Goal: Task Accomplishment & Management: Use online tool/utility

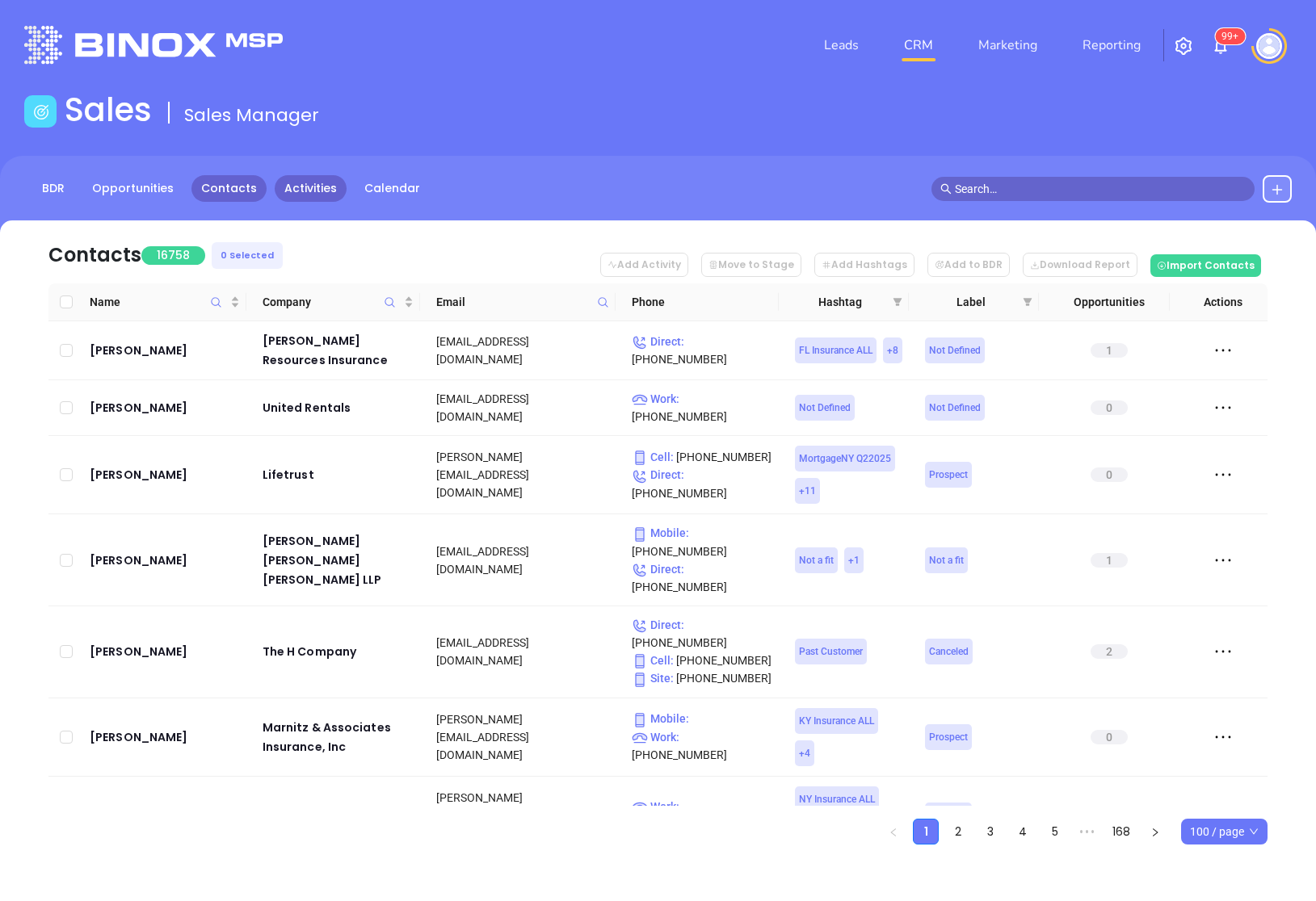
click at [286, 197] on link "Activities" at bounding box center [310, 188] width 72 height 27
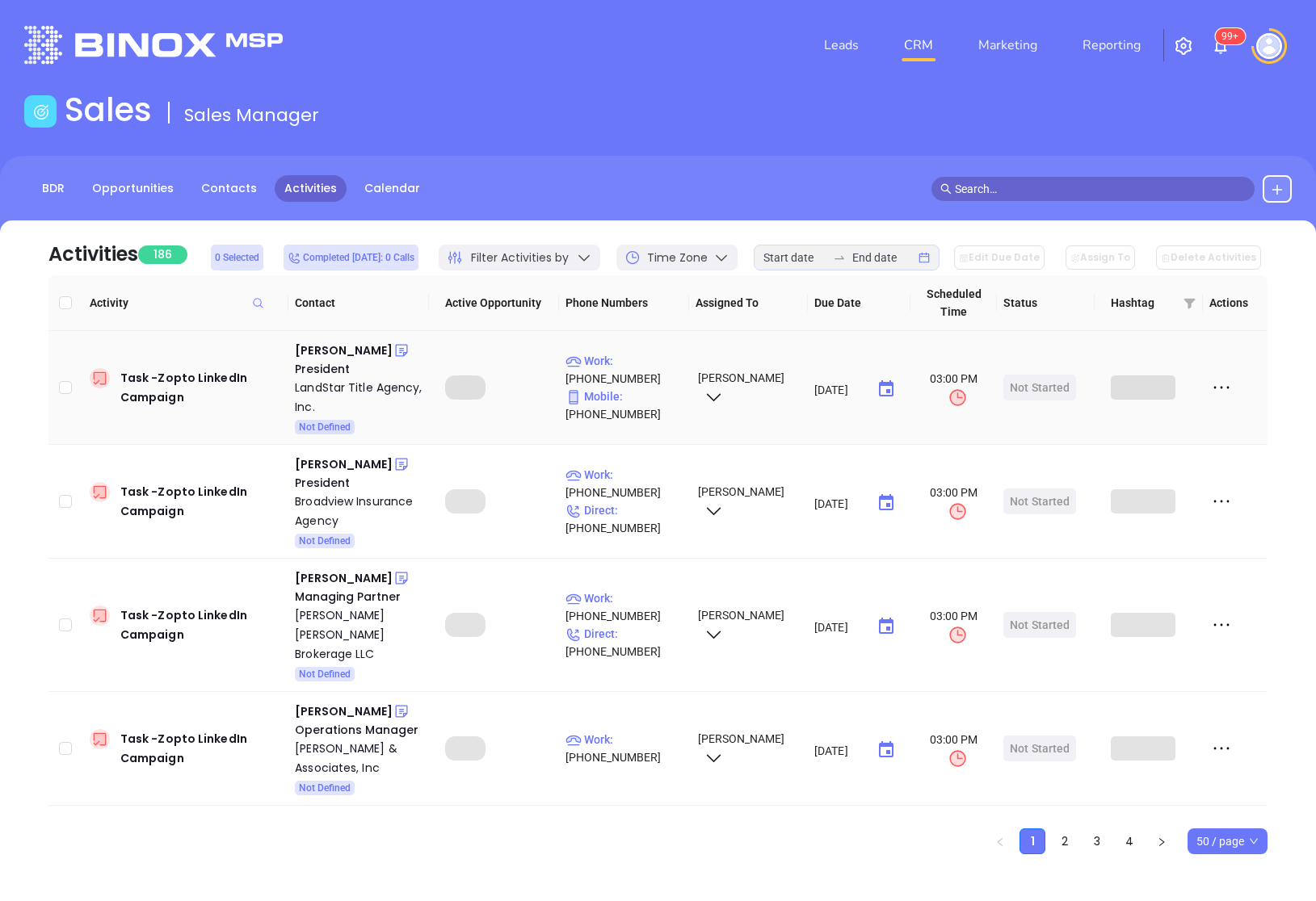
click at [714, 394] on icon at bounding box center [713, 397] width 20 height 20
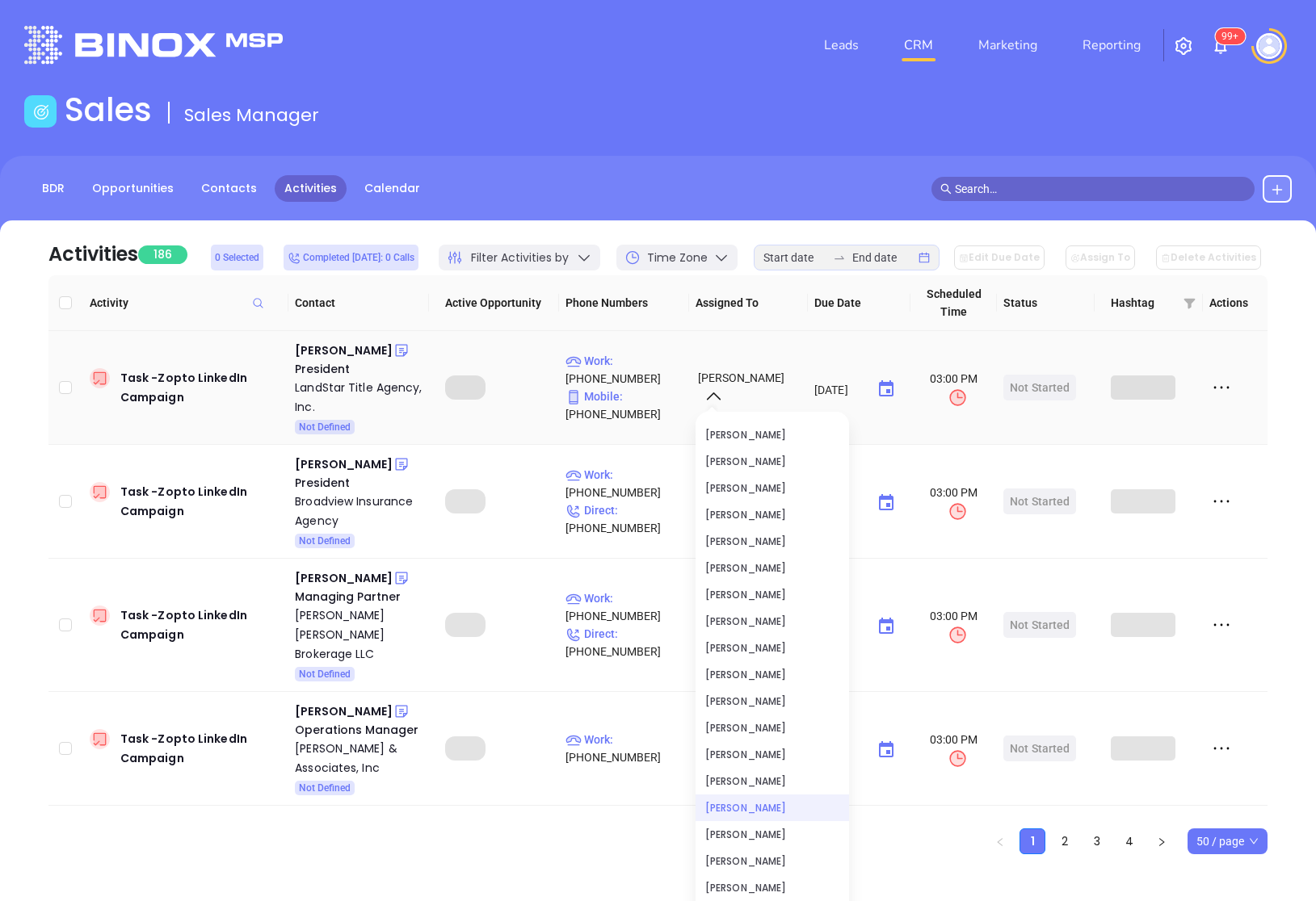
click at [714, 394] on icon at bounding box center [714, 396] width 14 height 7
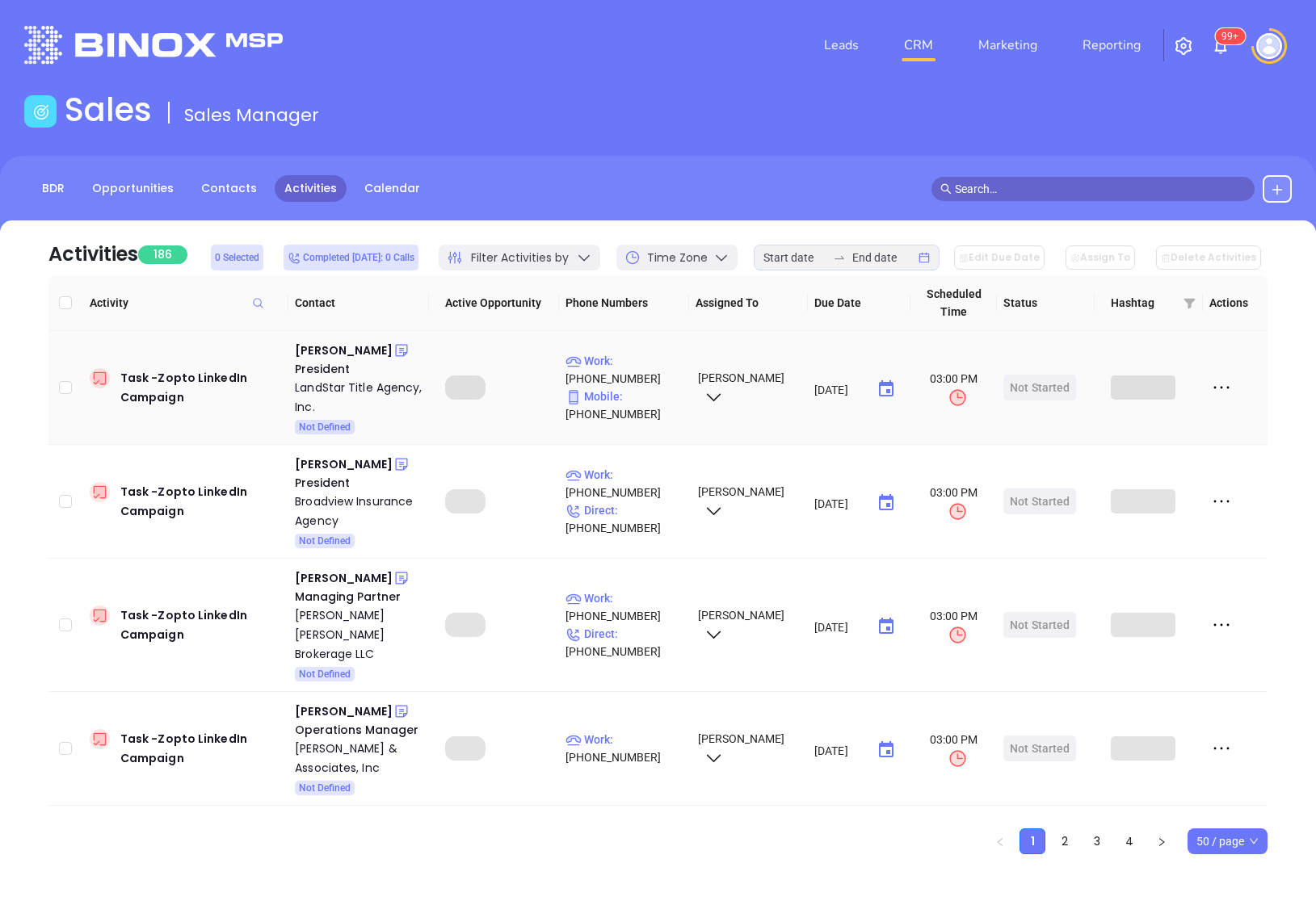
click at [713, 395] on icon at bounding box center [713, 397] width 20 height 20
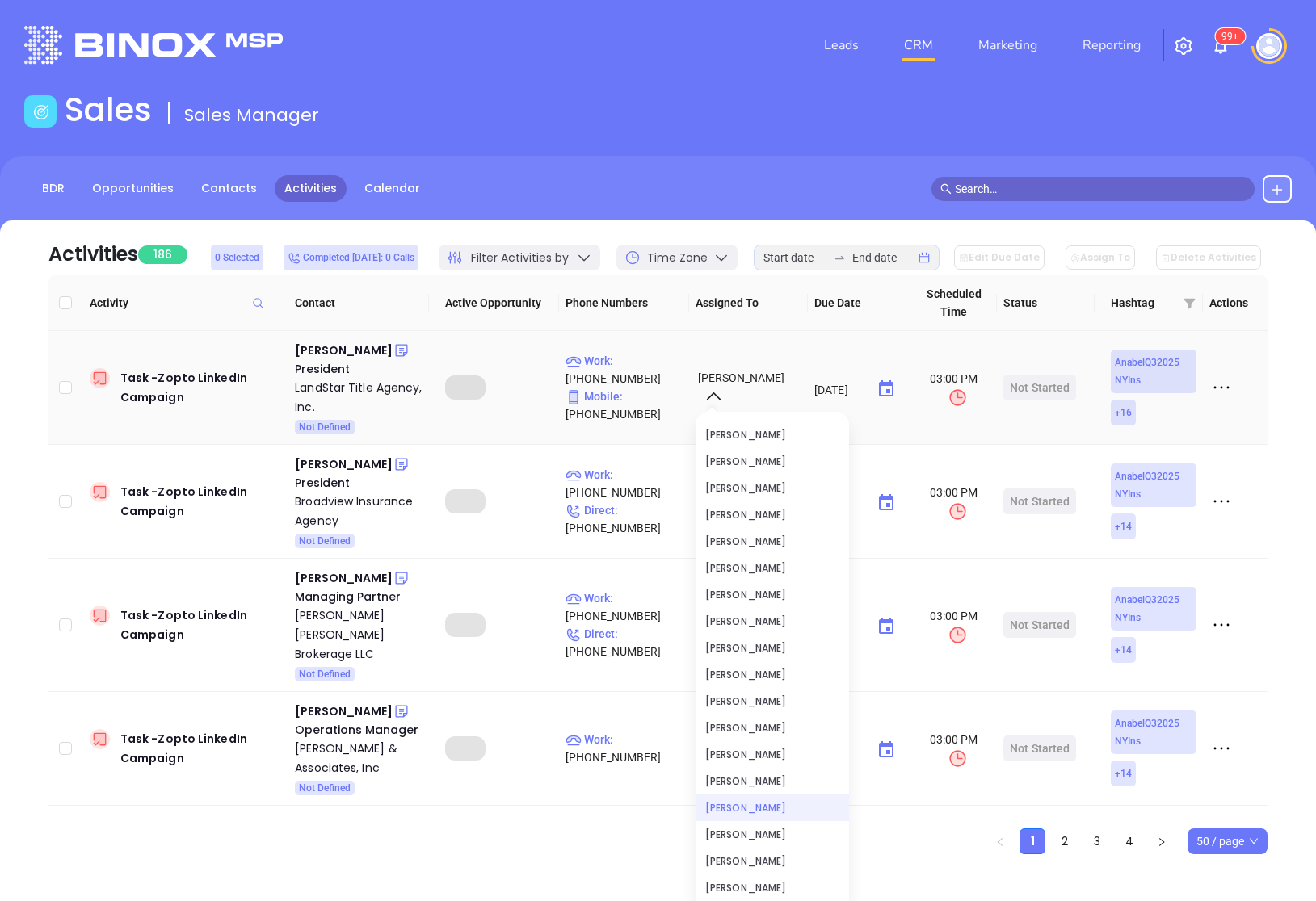
click at [713, 395] on icon at bounding box center [713, 397] width 20 height 20
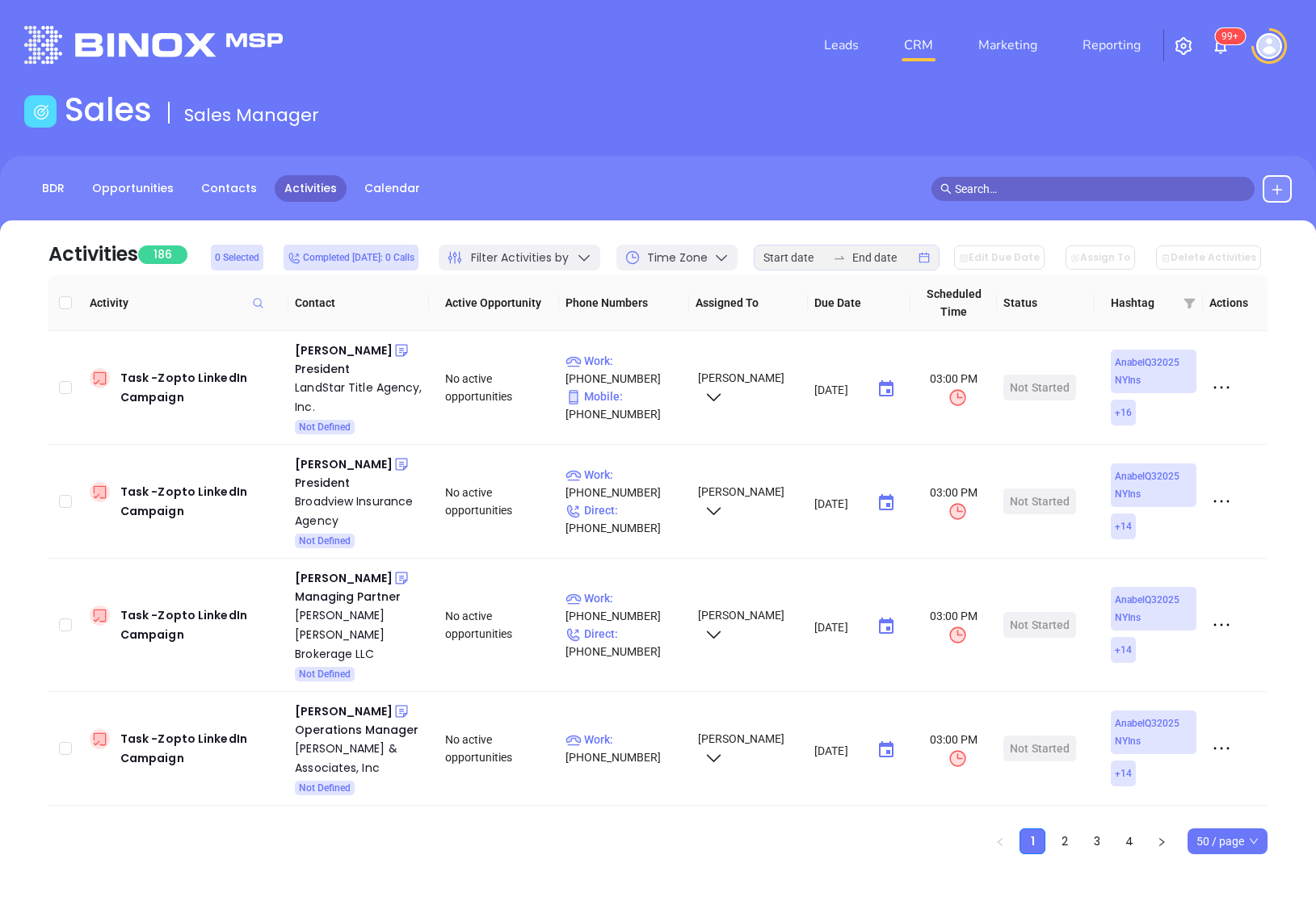
click at [762, 301] on th "Assigned To" at bounding box center [748, 303] width 119 height 55
click at [588, 250] on icon at bounding box center [584, 257] width 16 height 16
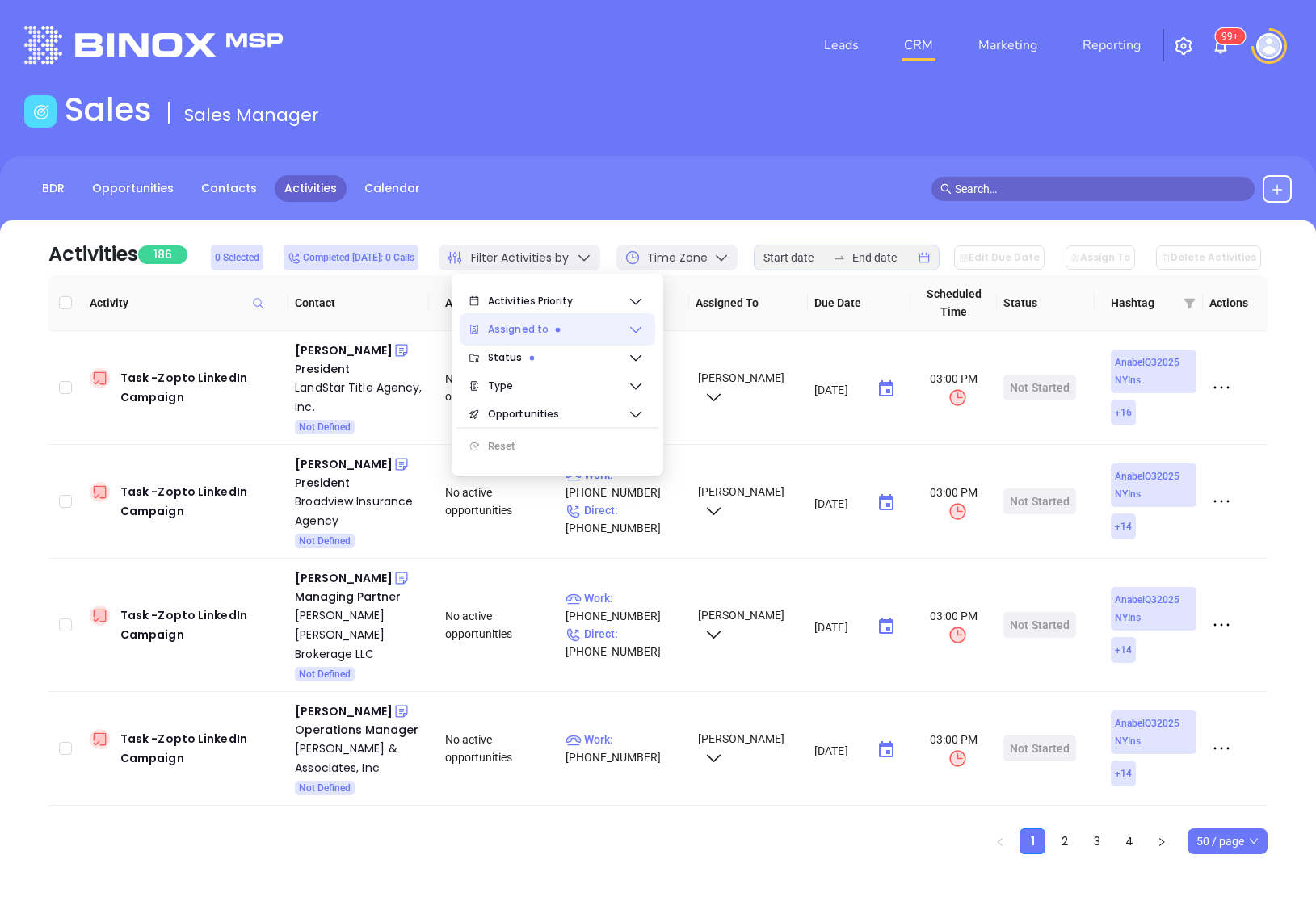
click at [565, 328] on span "Assigned to" at bounding box center [557, 329] width 139 height 32
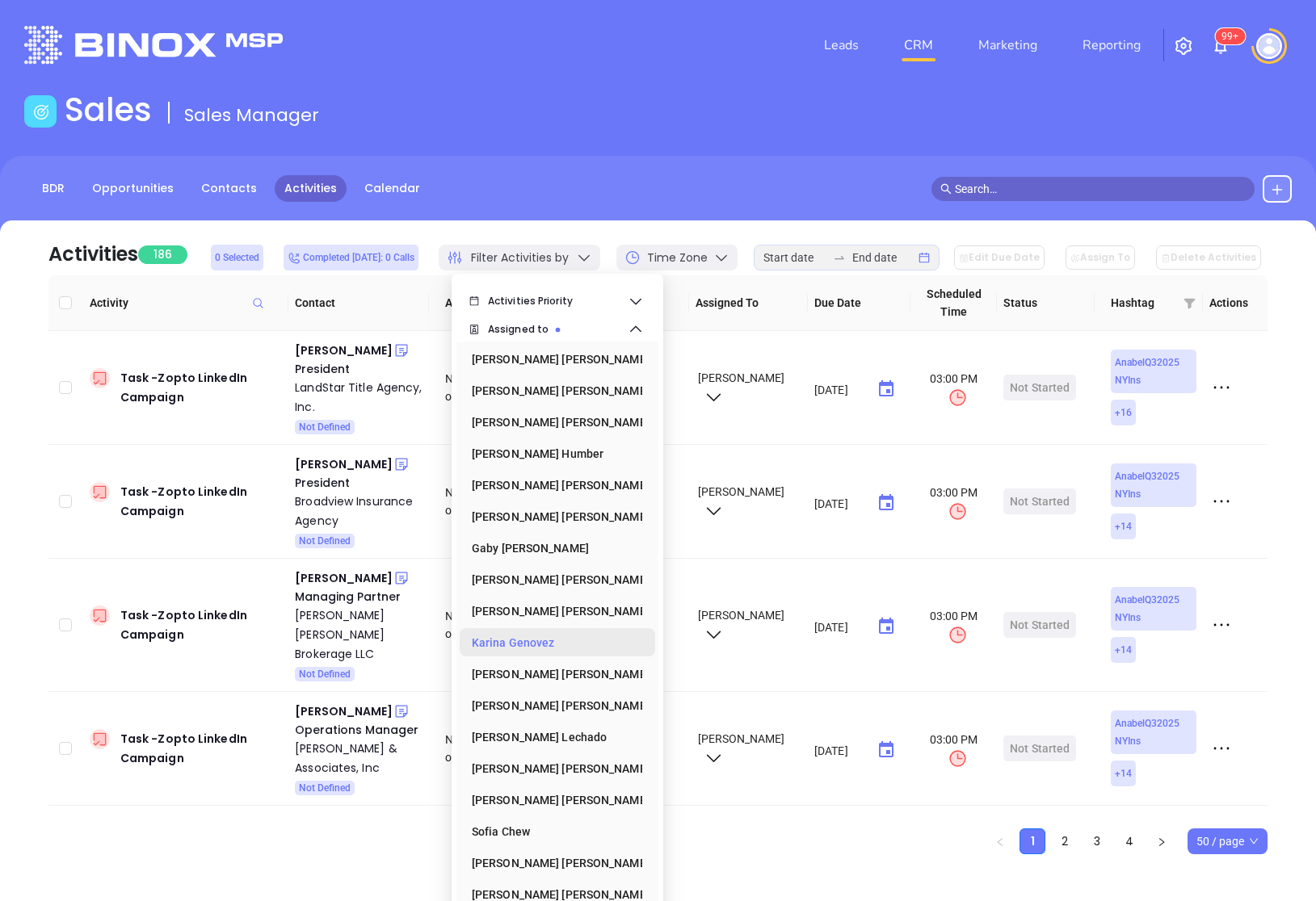
click at [529, 648] on div "[PERSON_NAME]" at bounding box center [552, 642] width 161 height 32
click at [529, 804] on div "[PERSON_NAME]" at bounding box center [552, 800] width 161 height 32
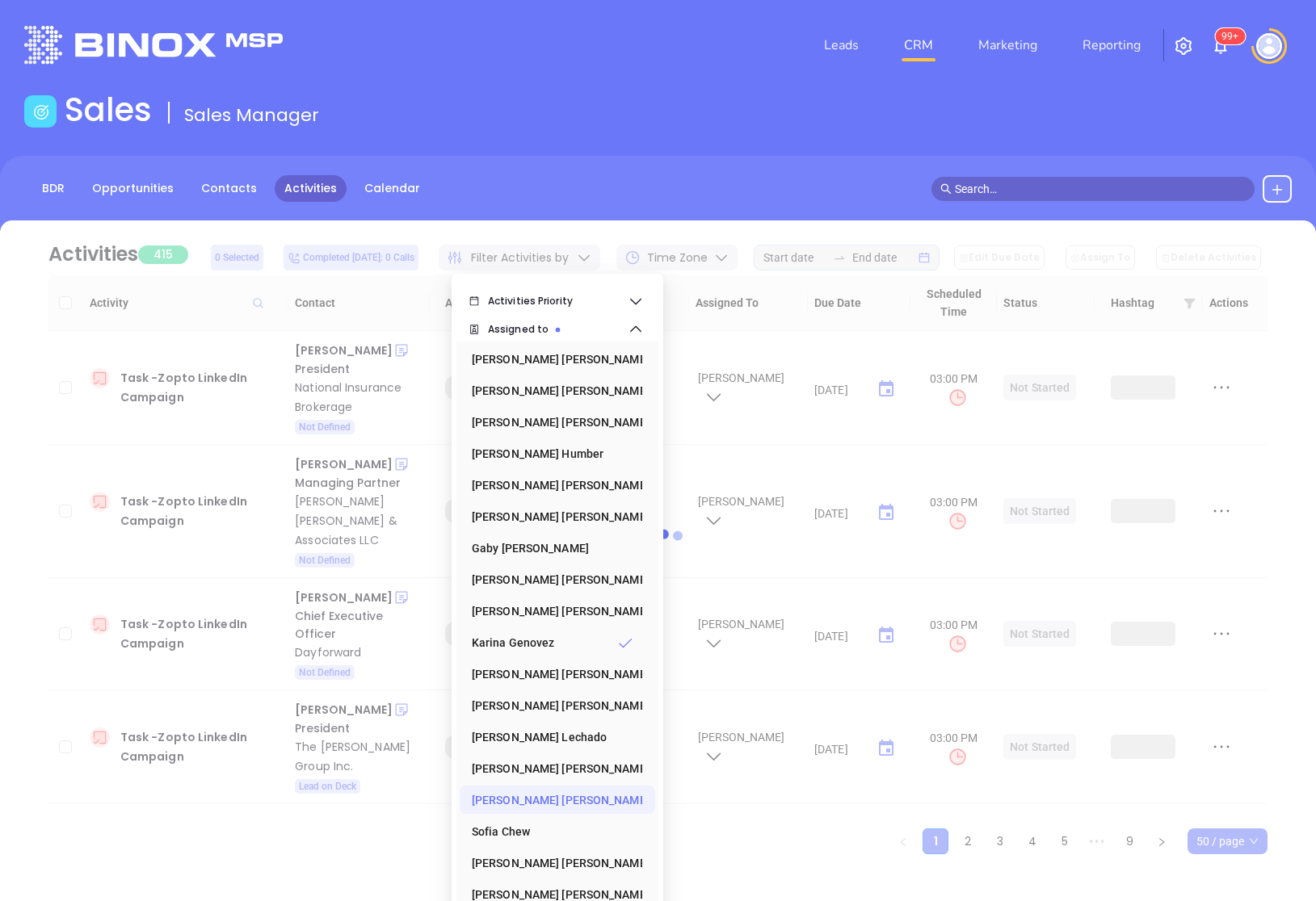
click at [572, 264] on div at bounding box center [658, 538] width 1267 height 634
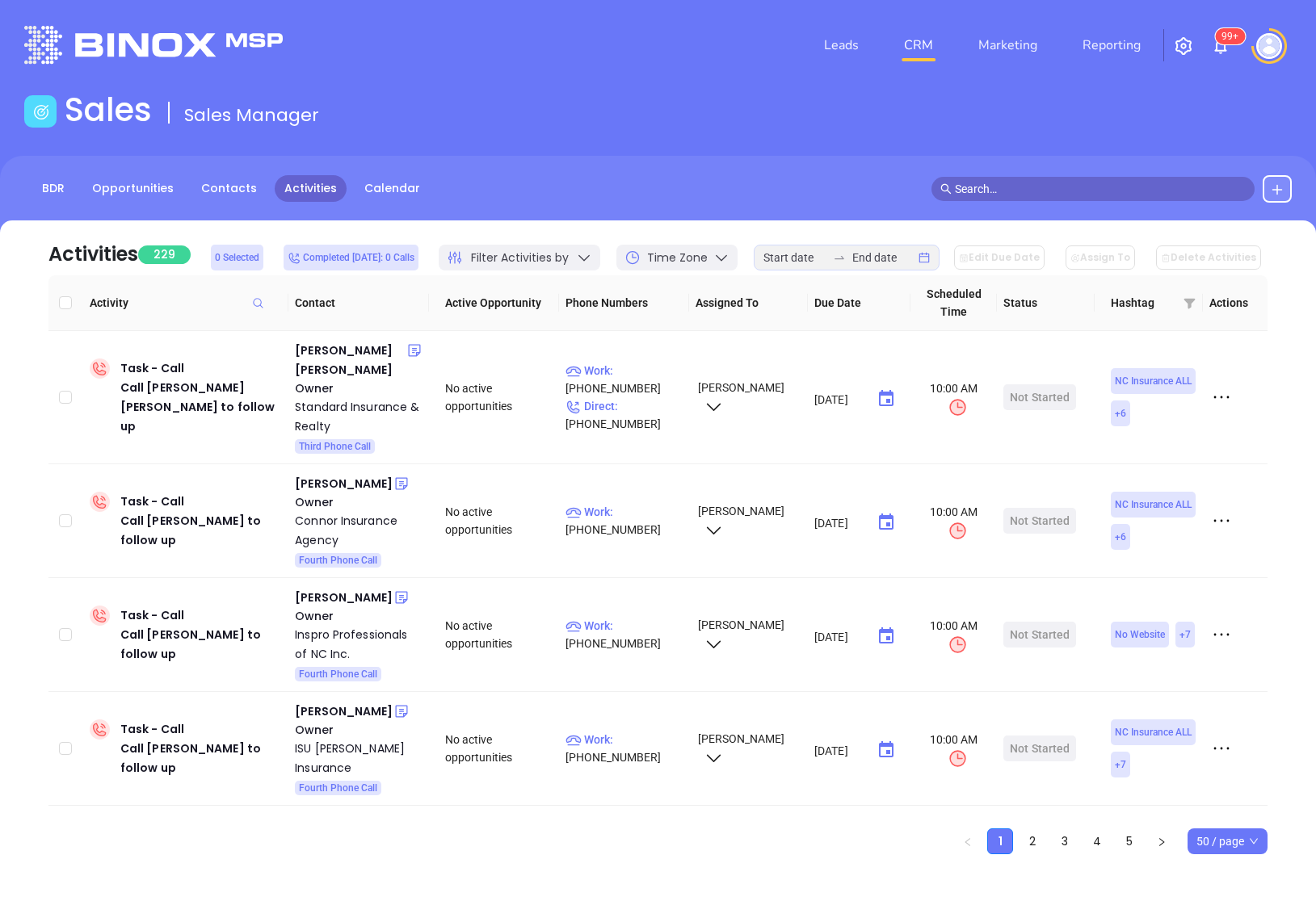
click at [1211, 848] on span "50 / page" at bounding box center [1228, 842] width 62 height 24
click at [1214, 805] on div "500 / page" at bounding box center [1227, 809] width 55 height 18
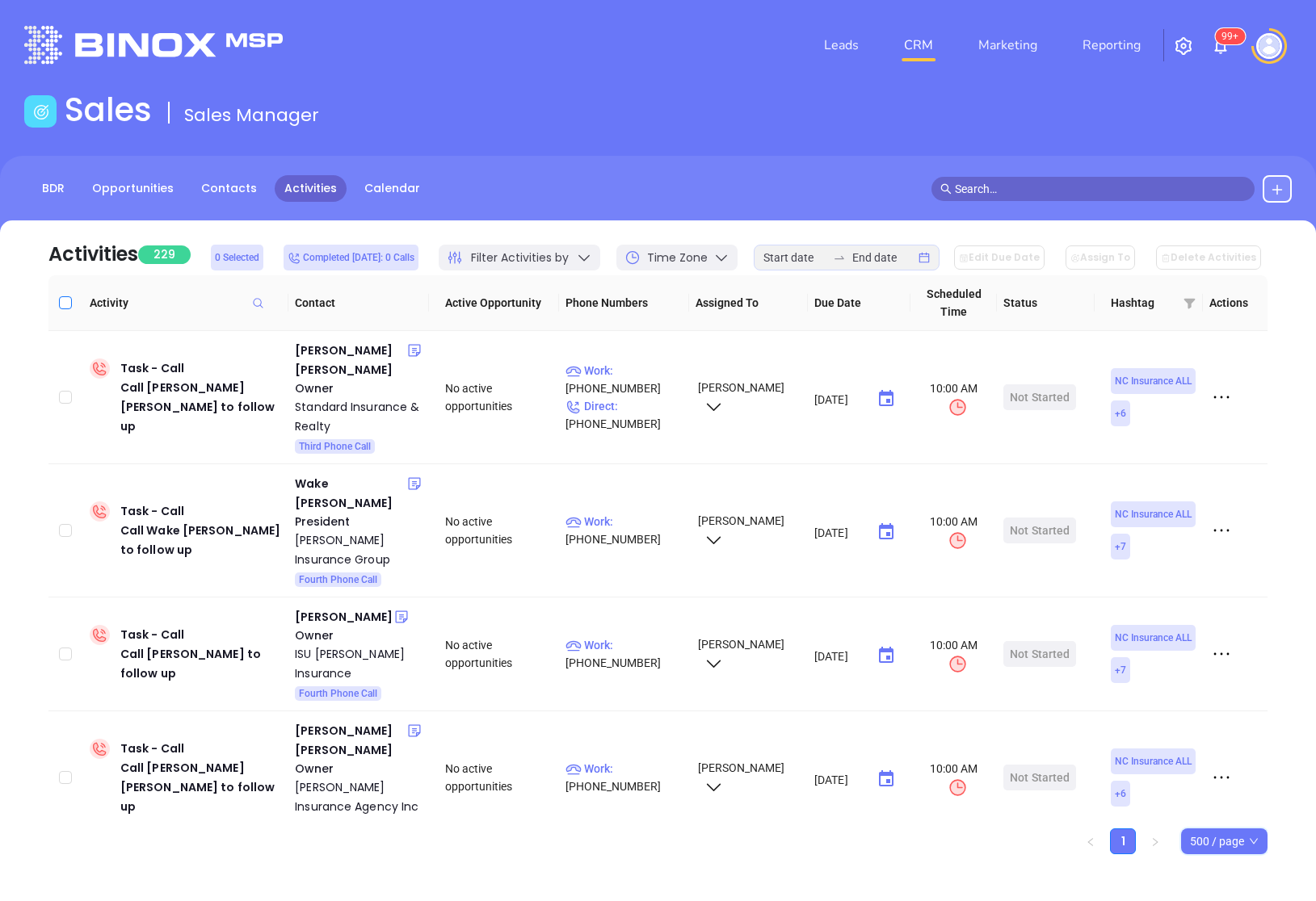
click at [68, 302] on input "Select all" at bounding box center [65, 302] width 13 height 13
checkbox input "true"
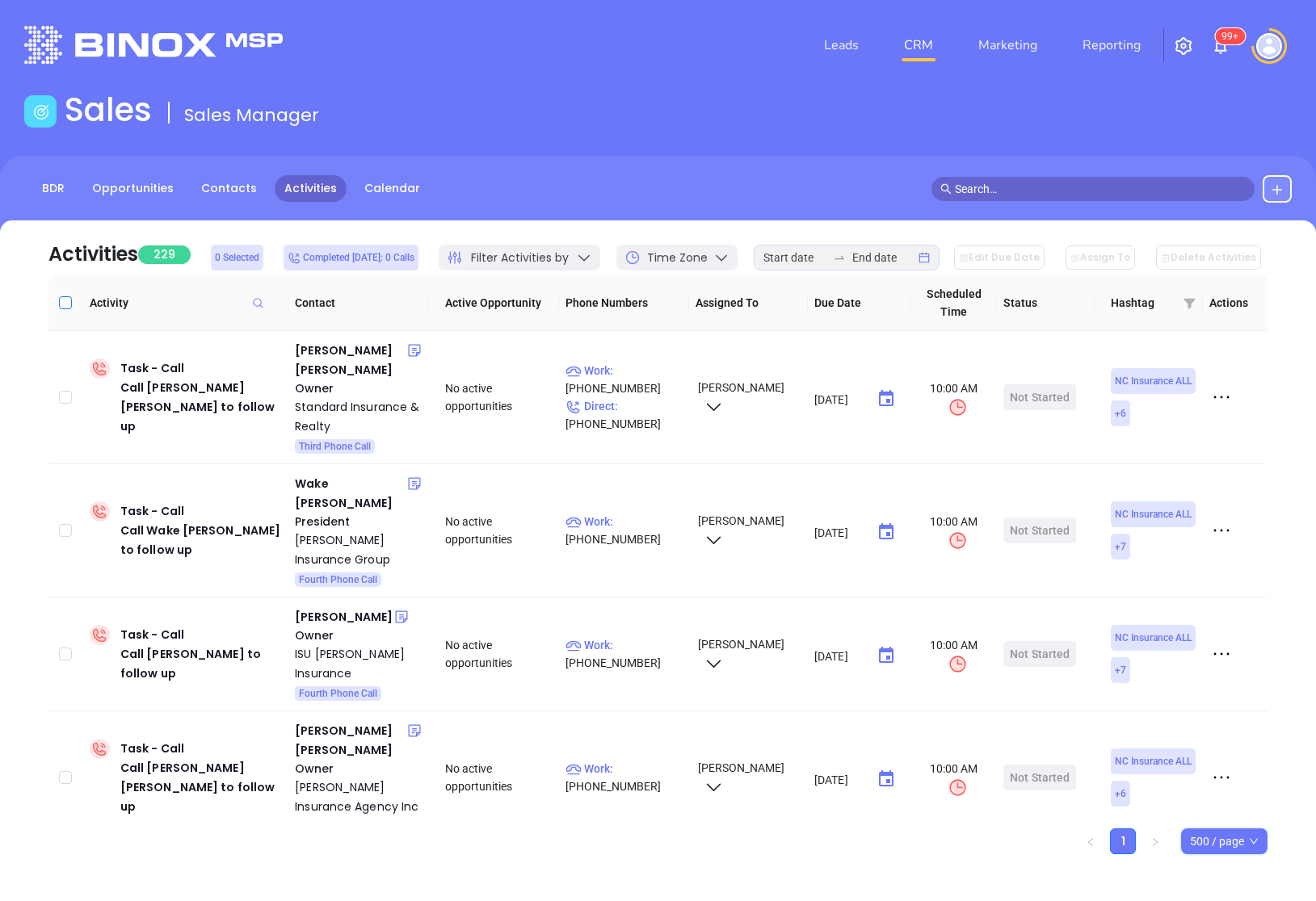
checkbox input "true"
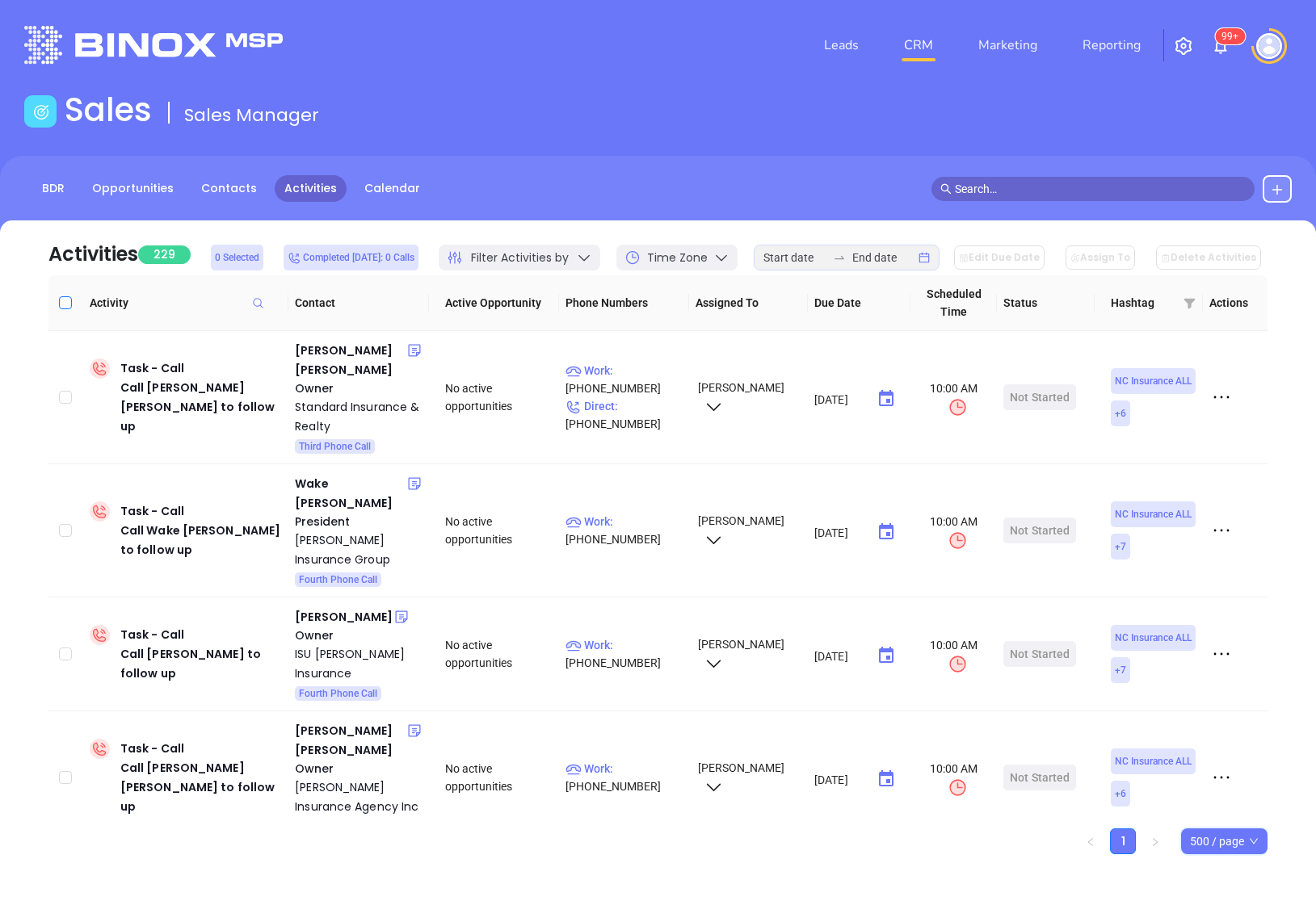
checkbox input "true"
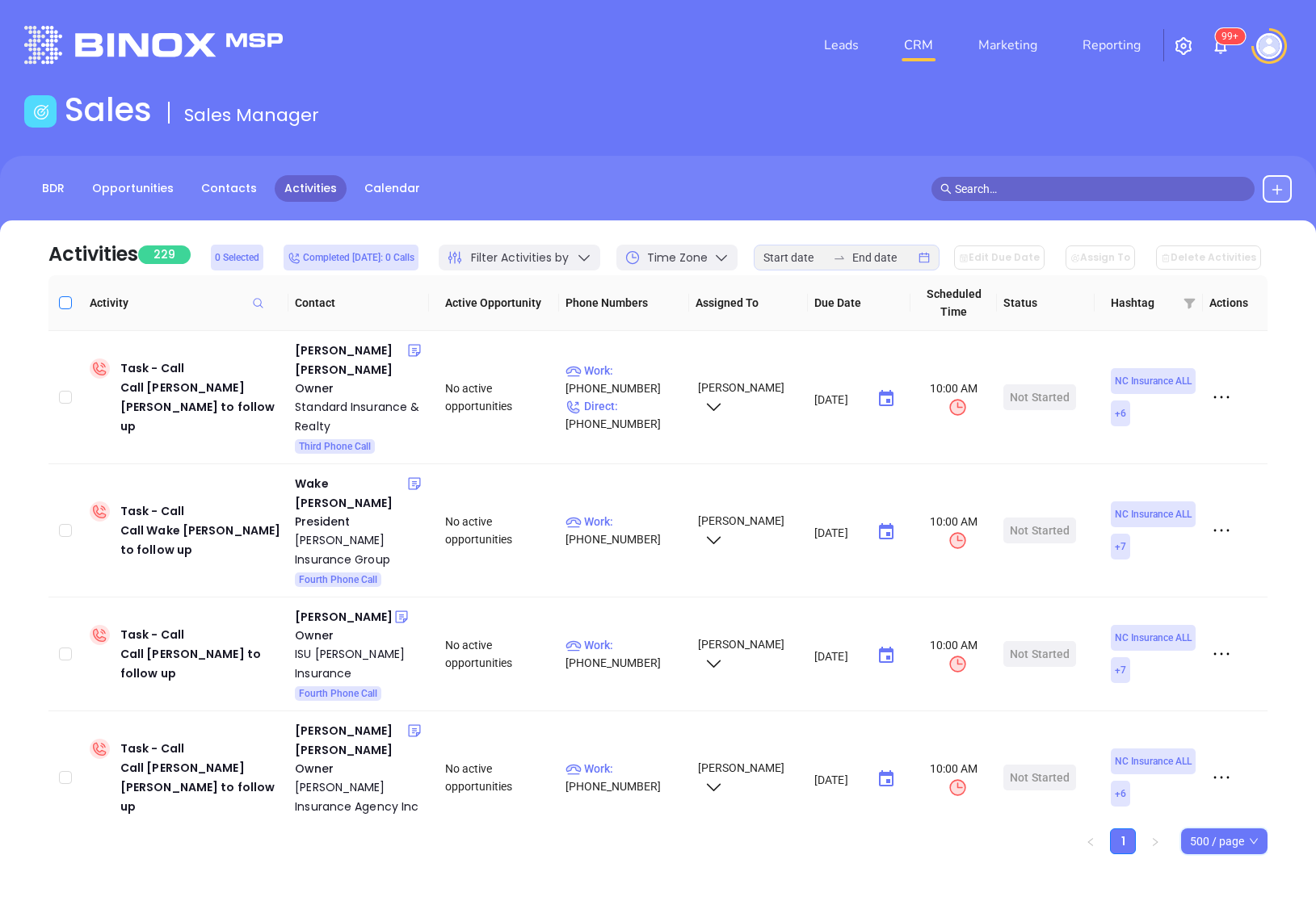
checkbox input "true"
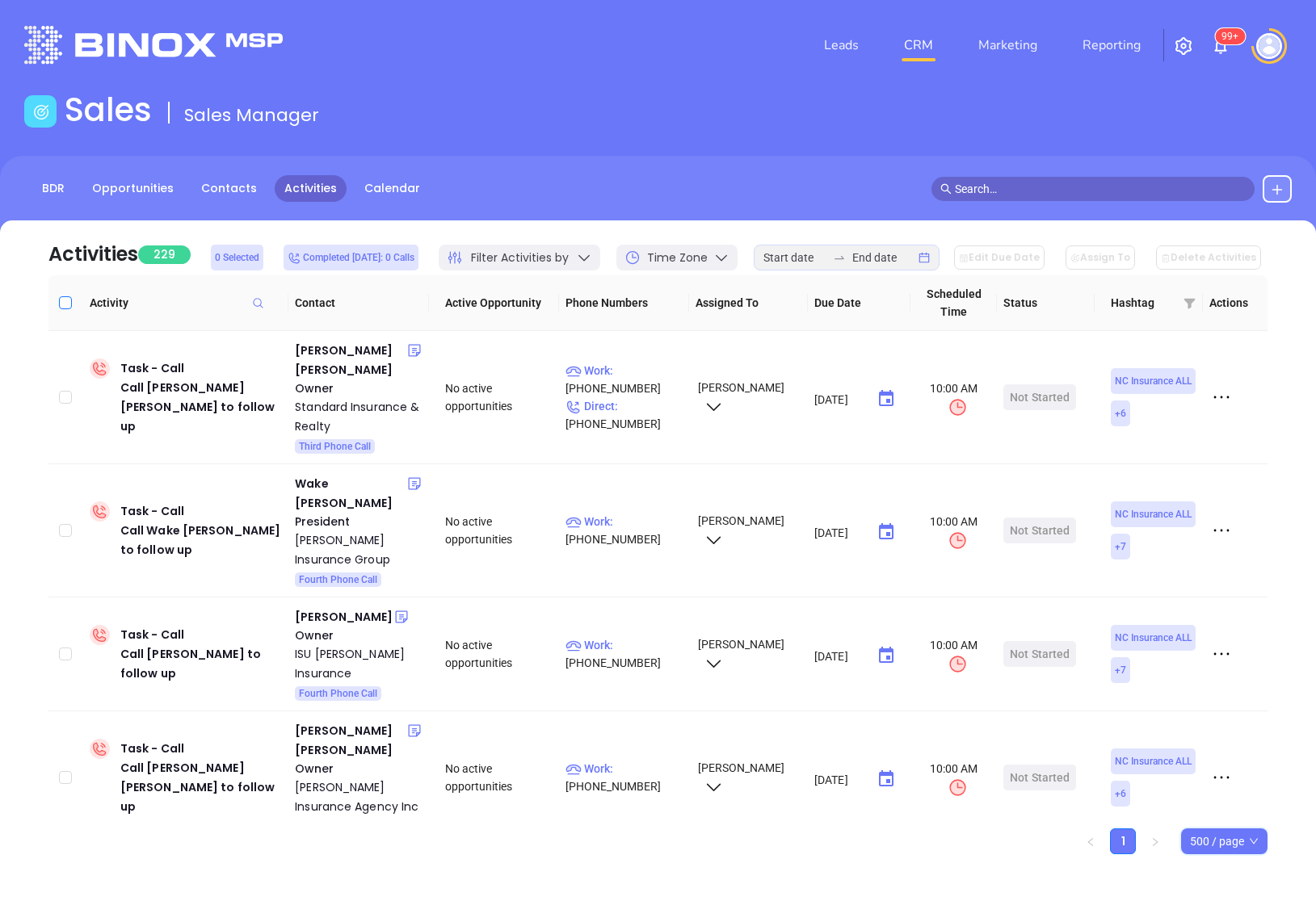
checkbox input "true"
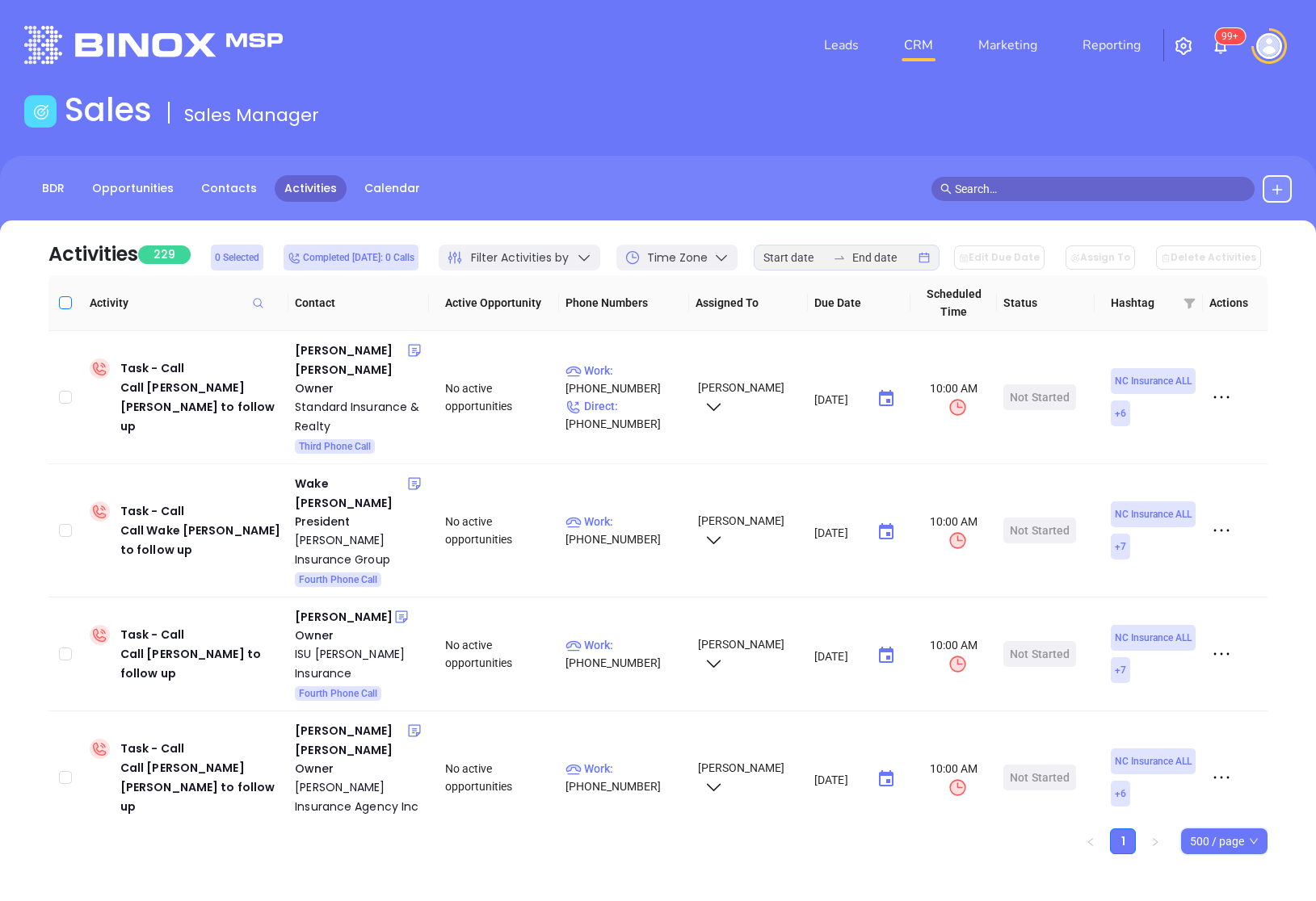
checkbox input "true"
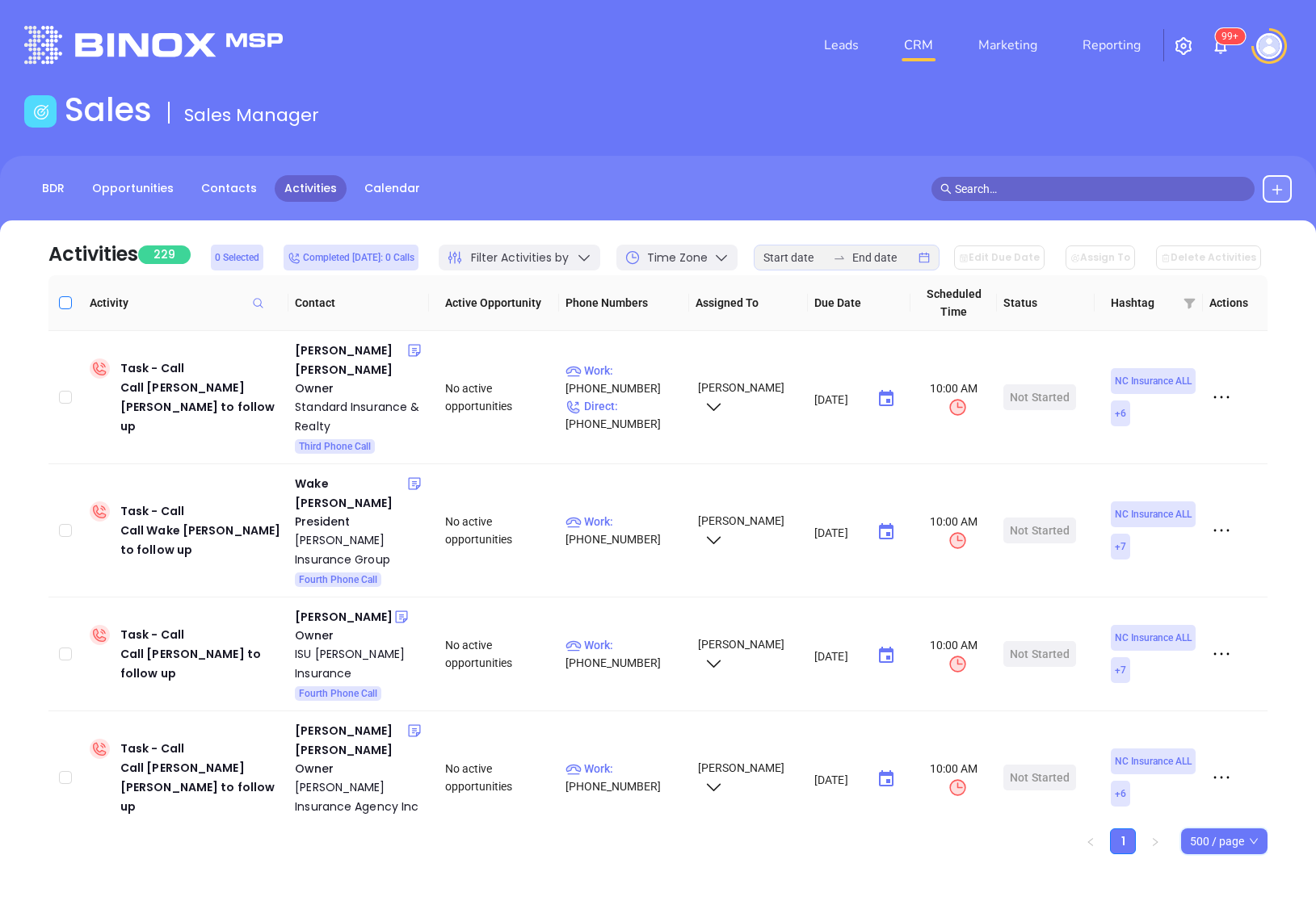
checkbox input "true"
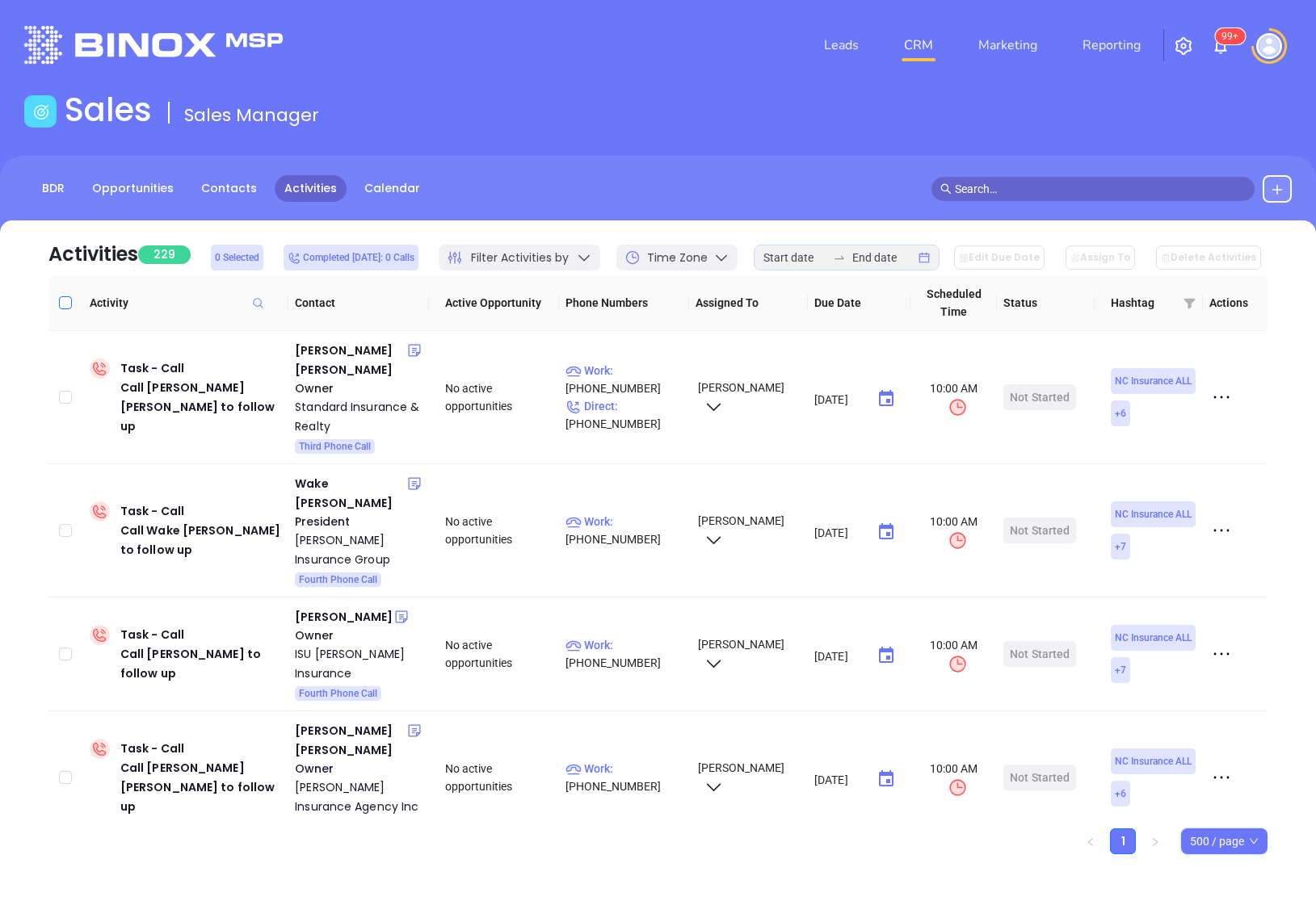
checkbox input "true"
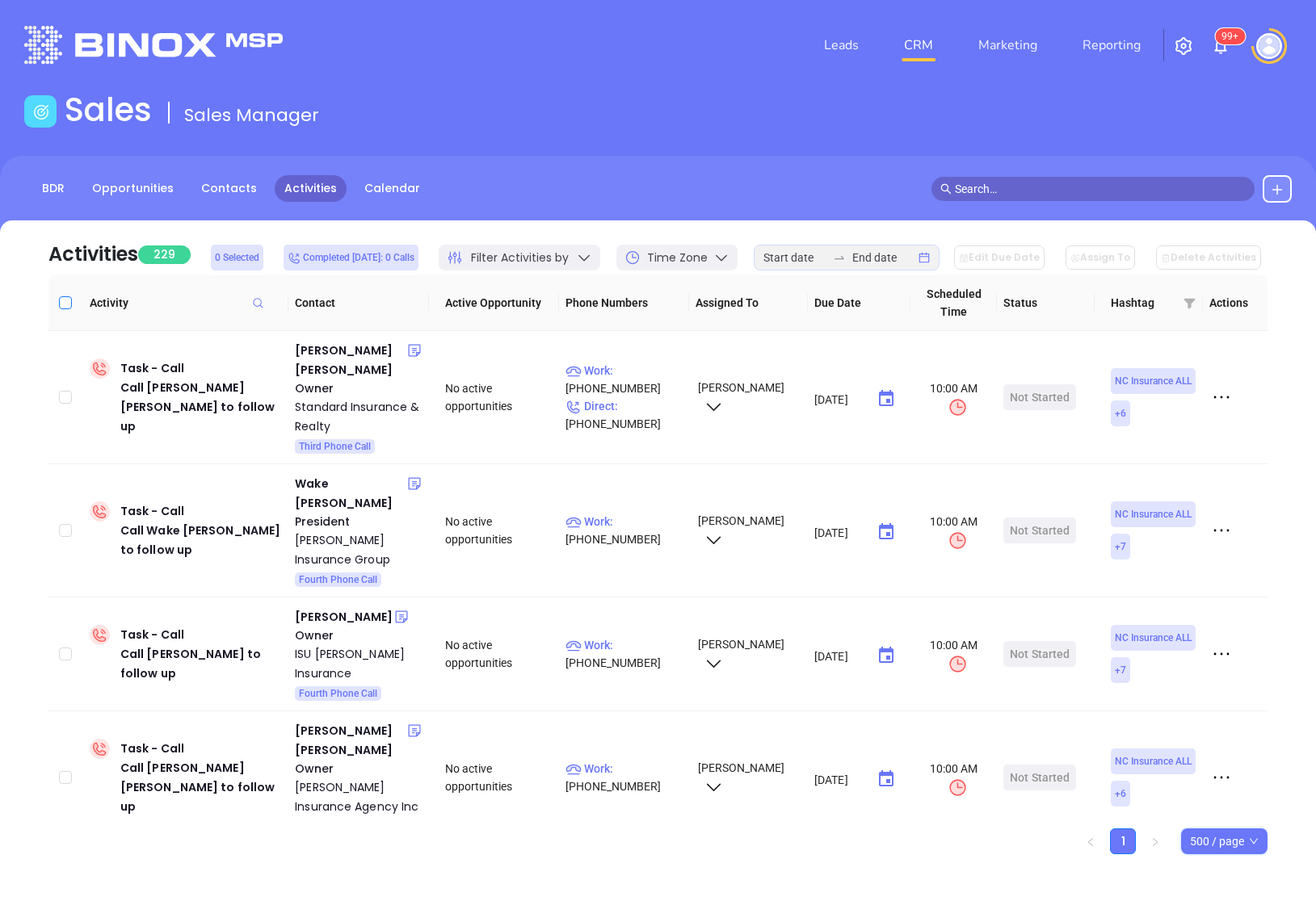
checkbox input "true"
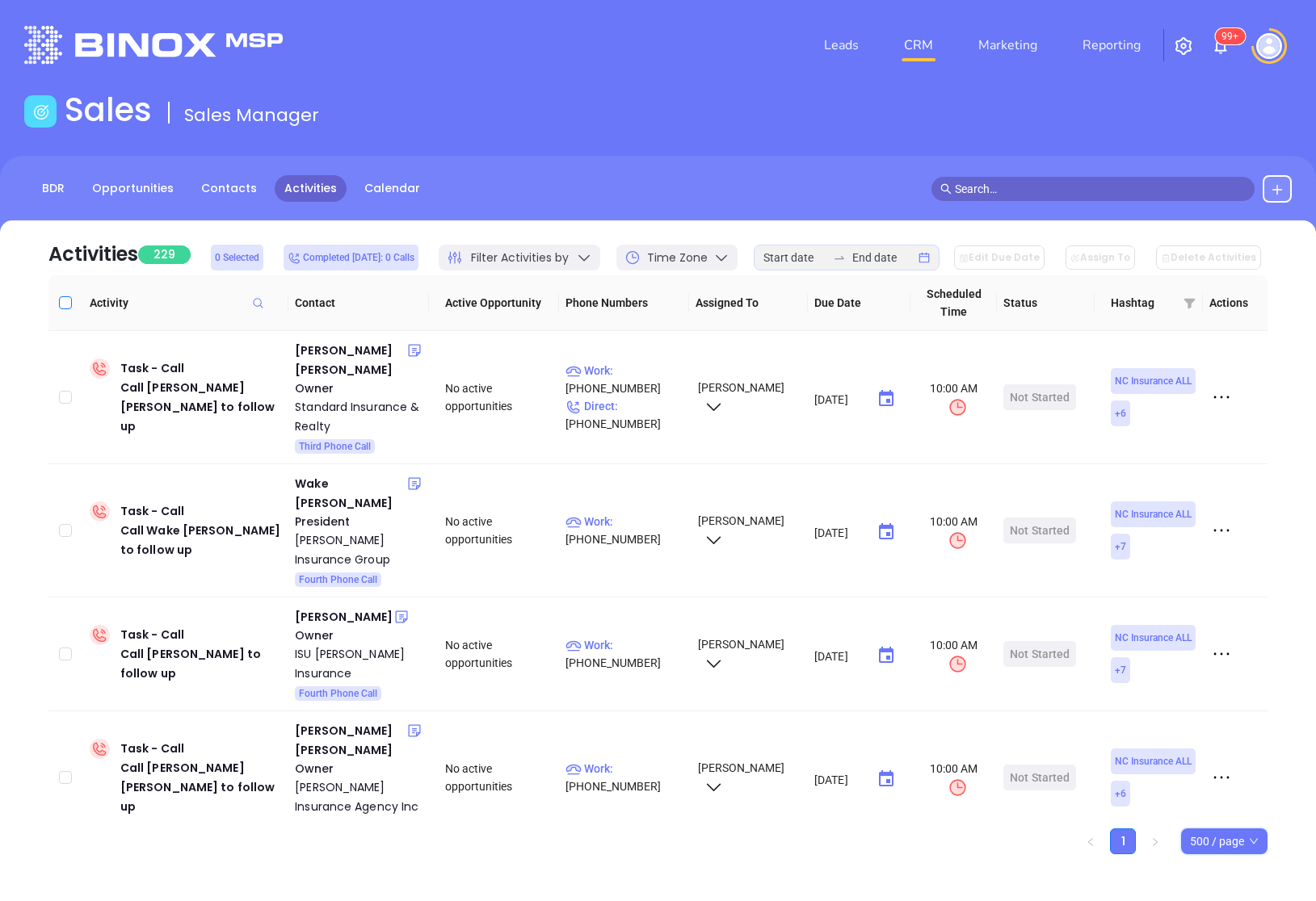
checkbox input "true"
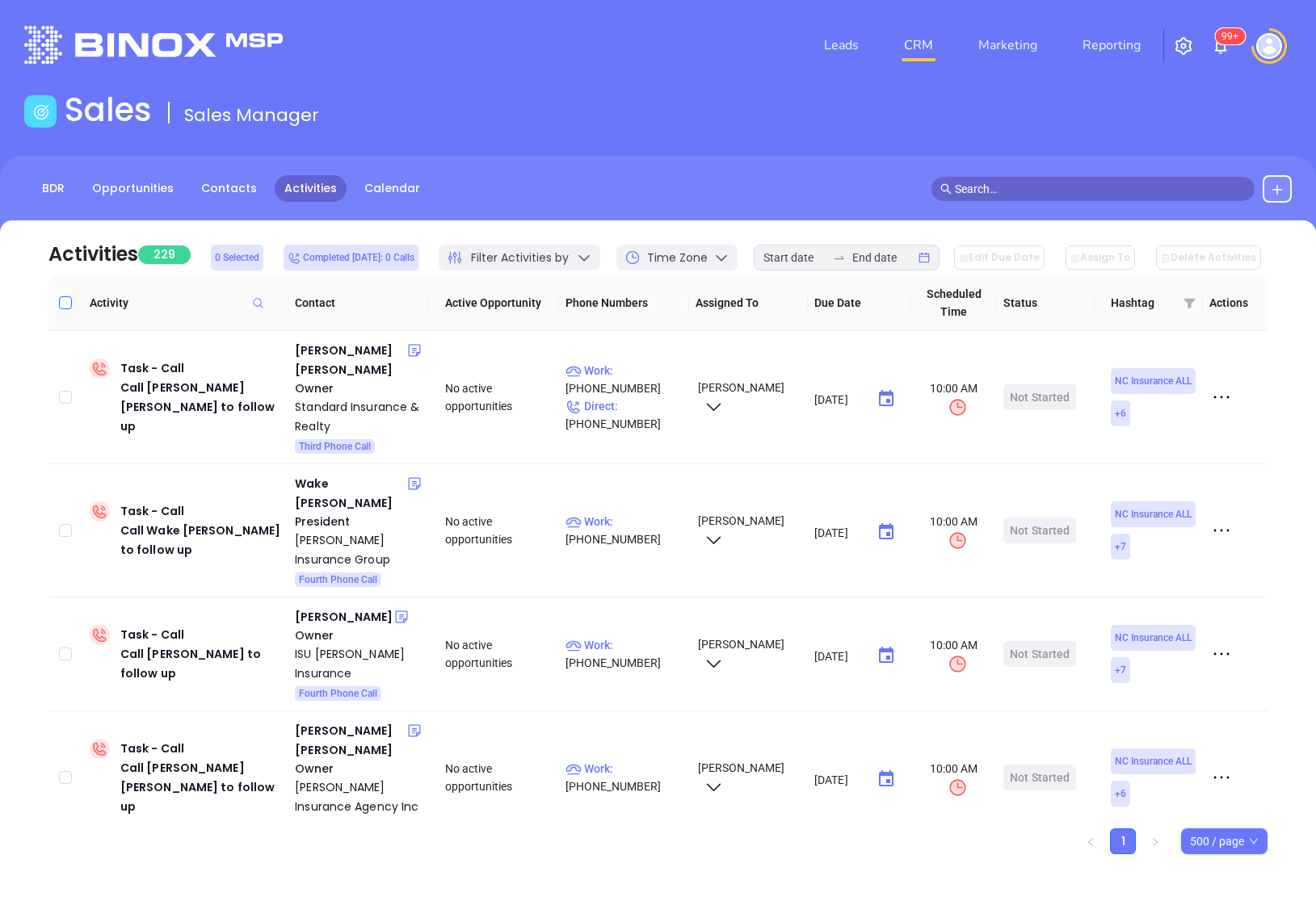
checkbox input "true"
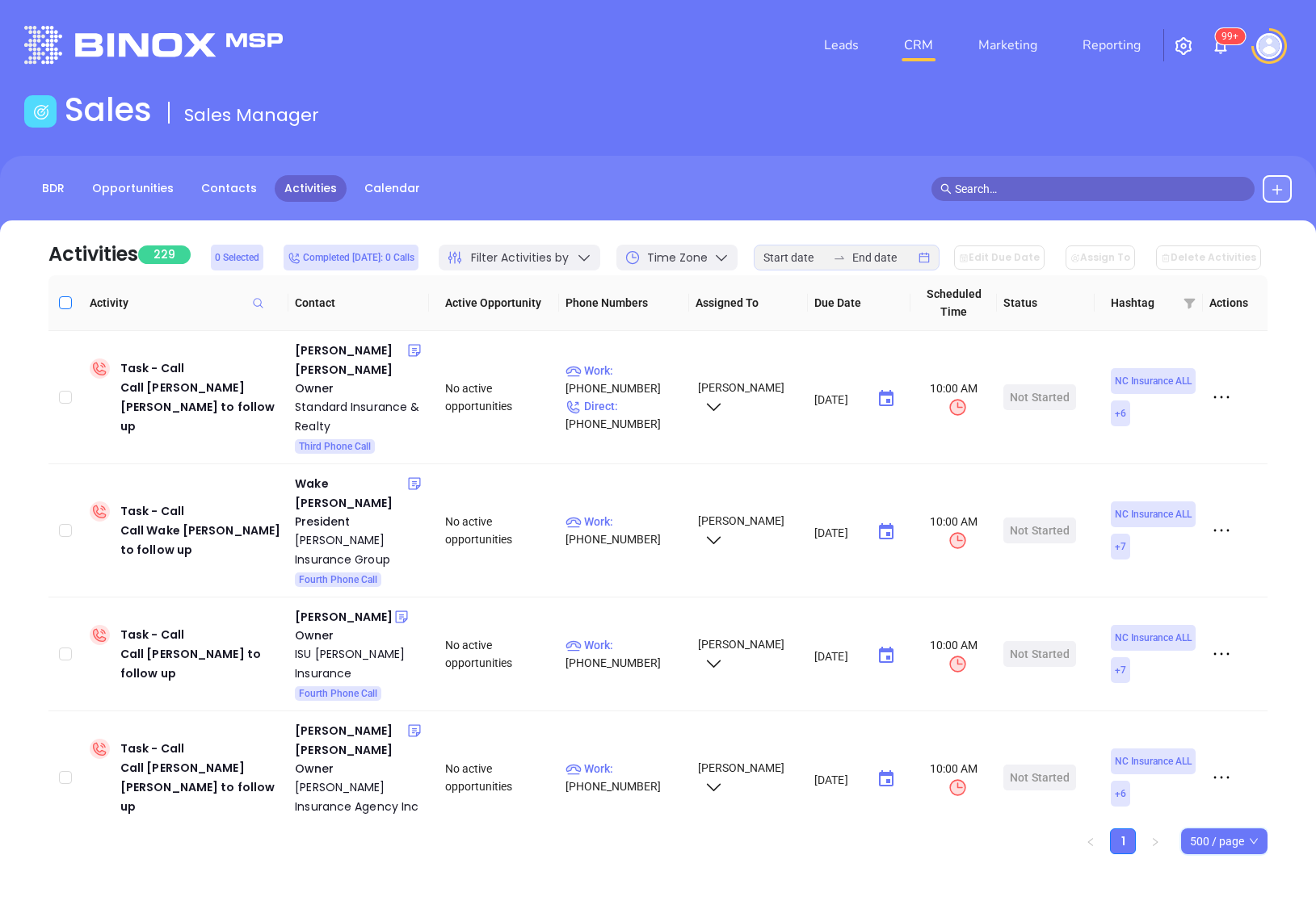
checkbox input "true"
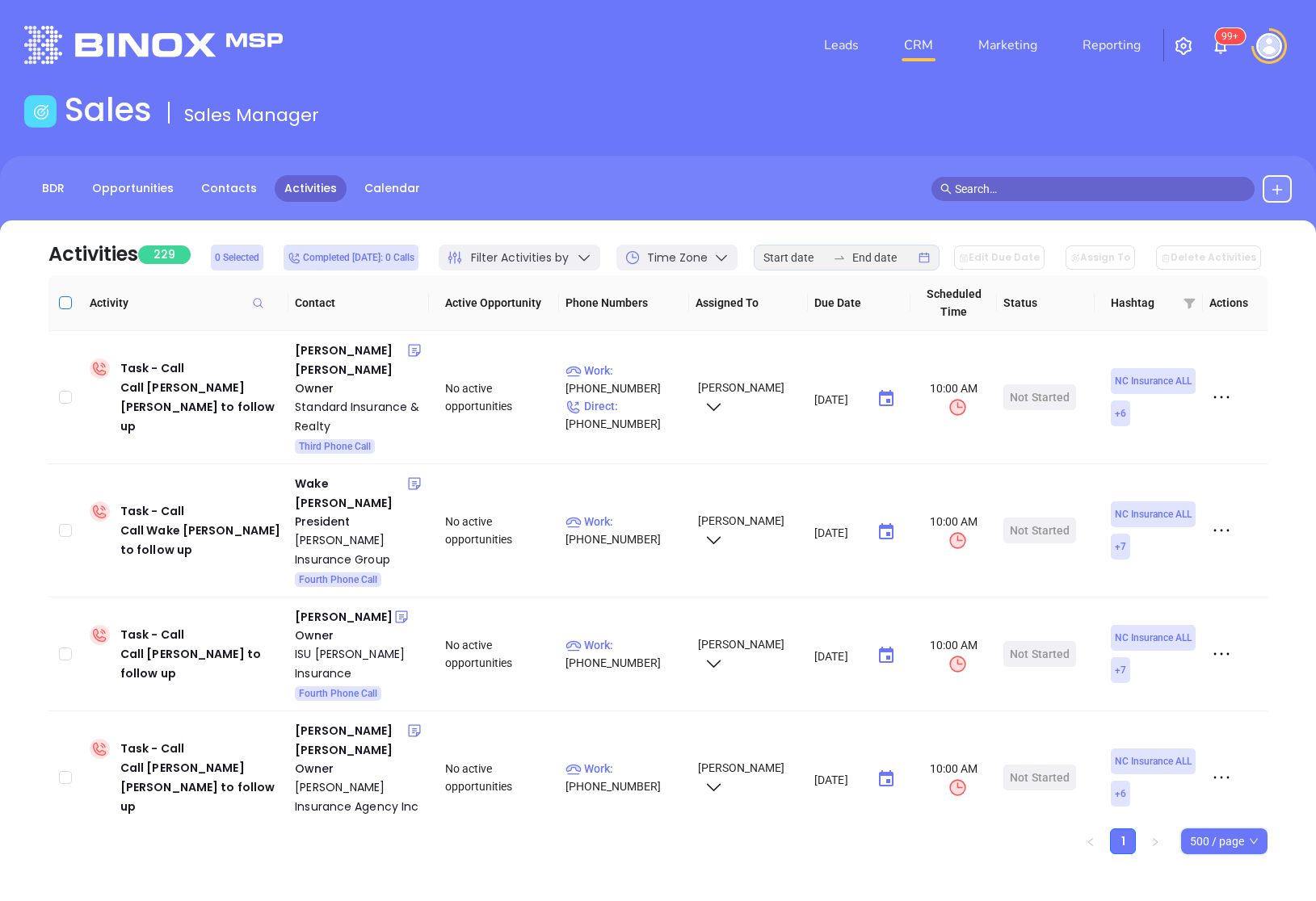
checkbox input "true"
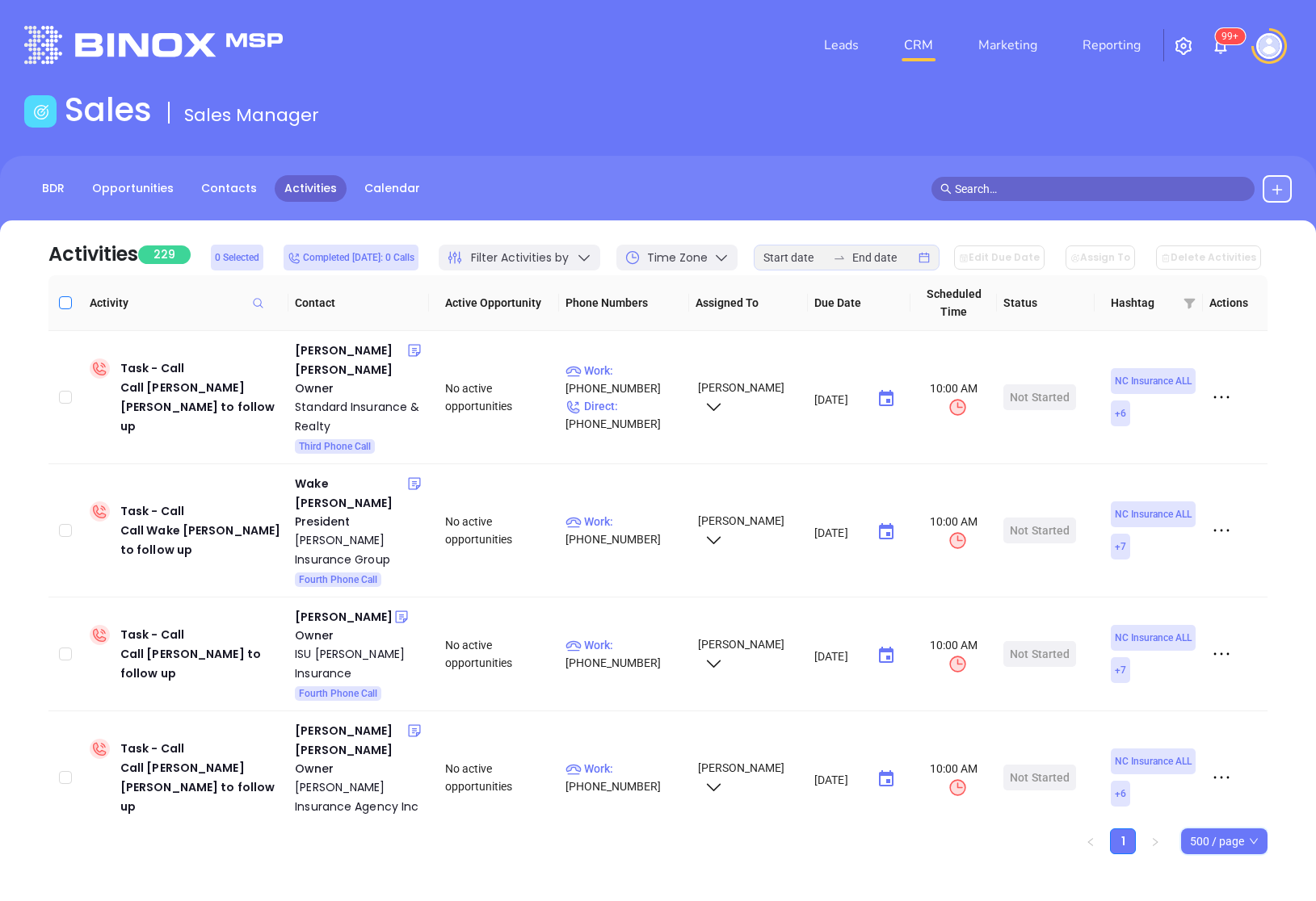
checkbox input "true"
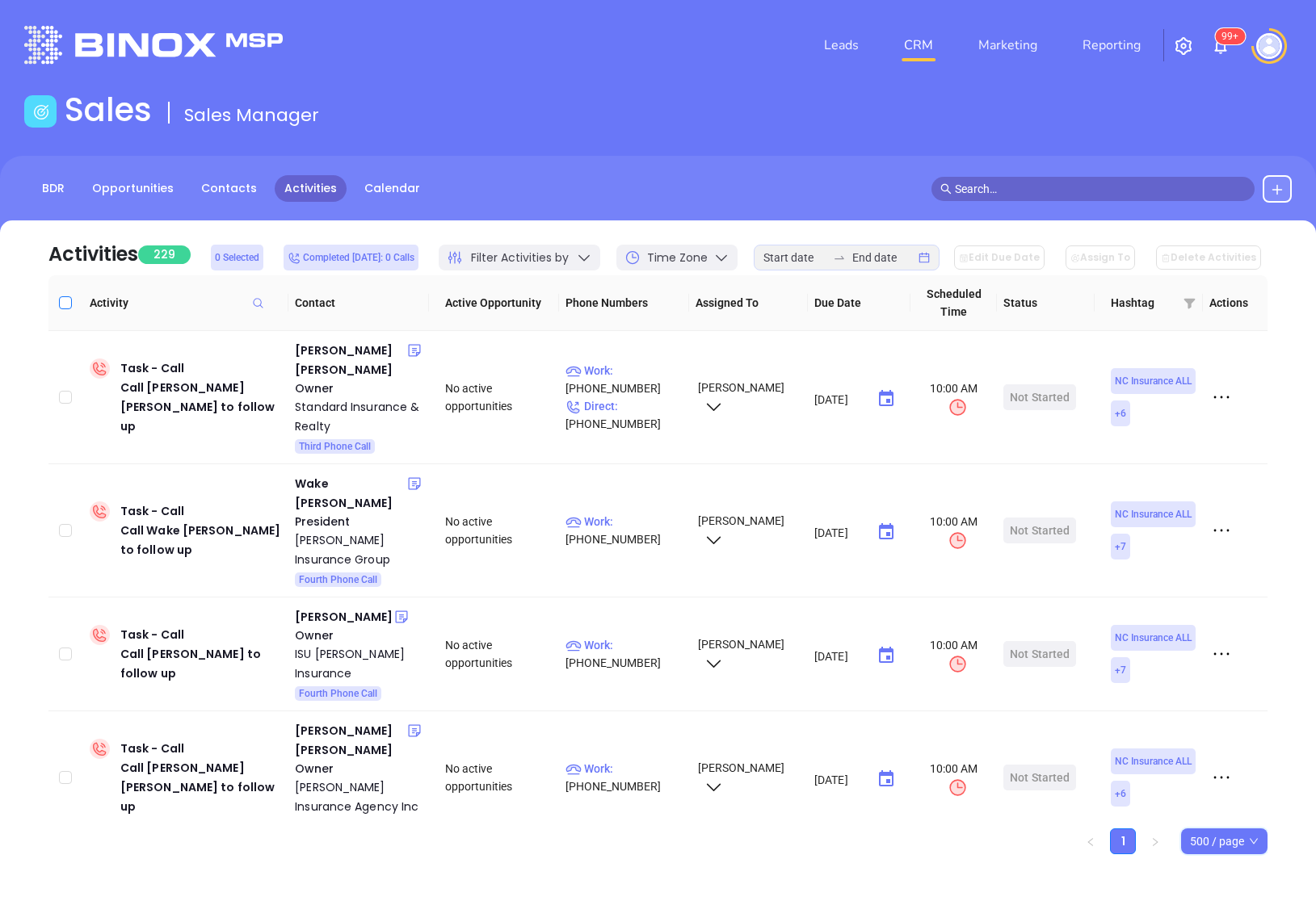
checkbox input "true"
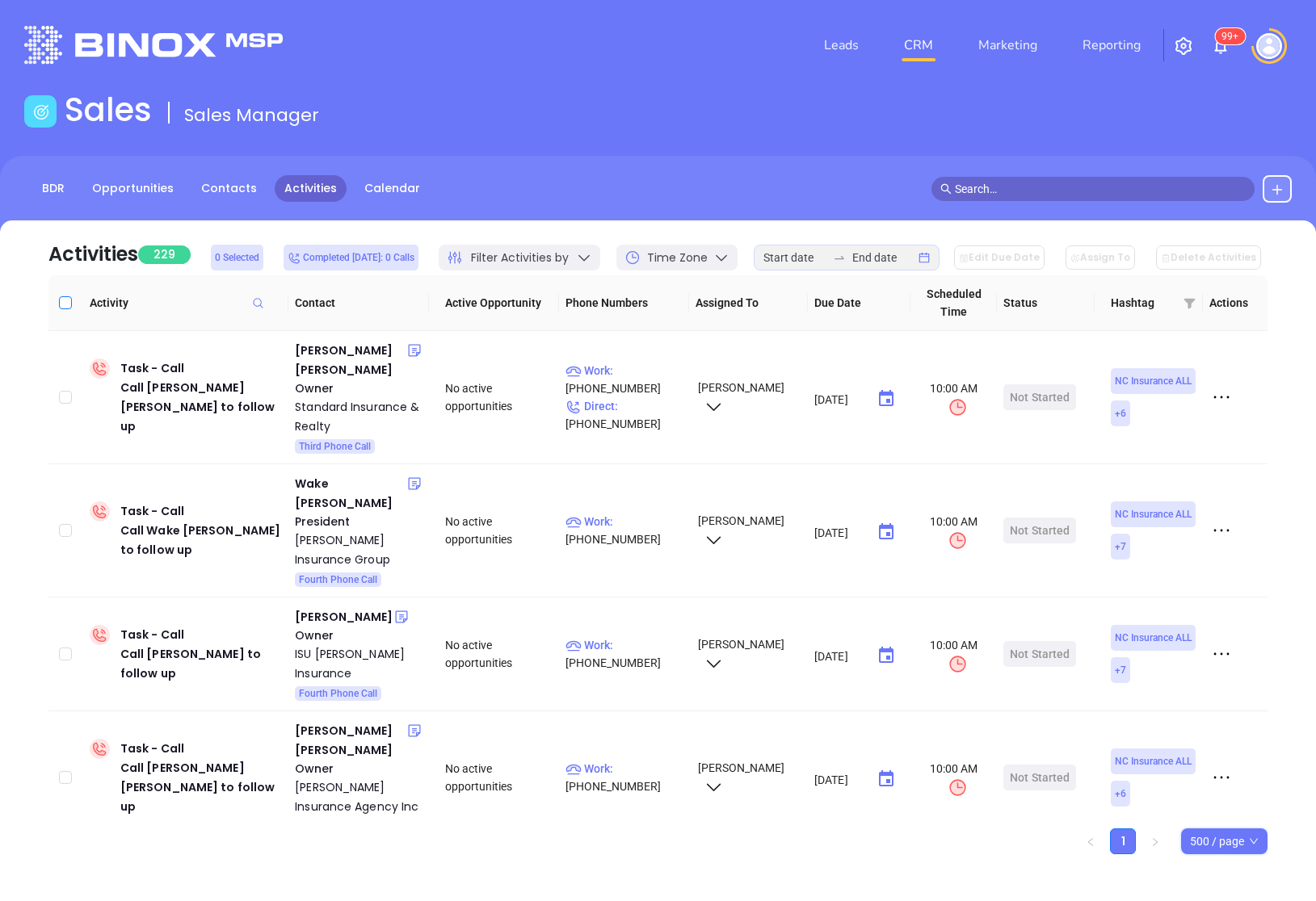
checkbox input "true"
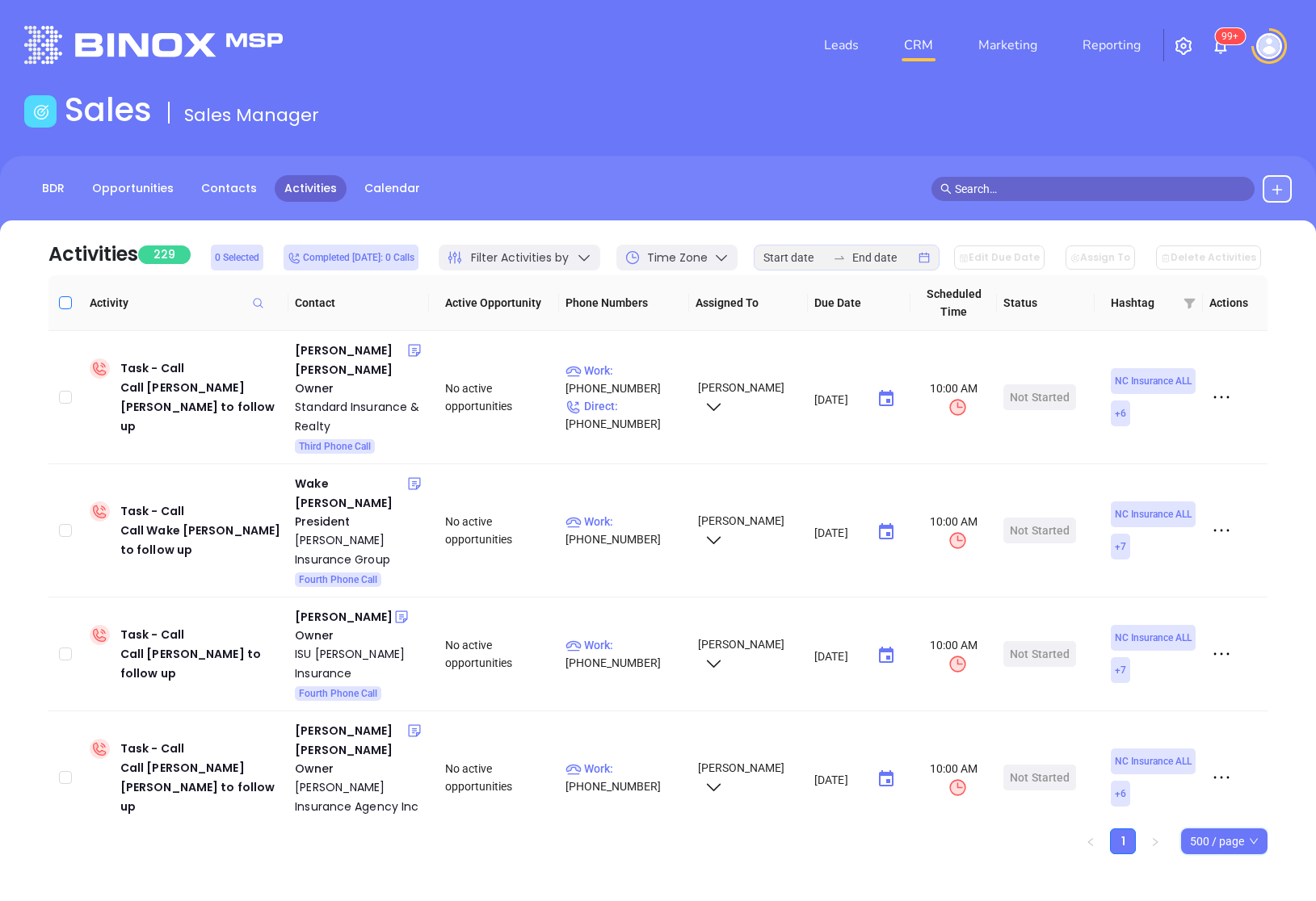
checkbox input "true"
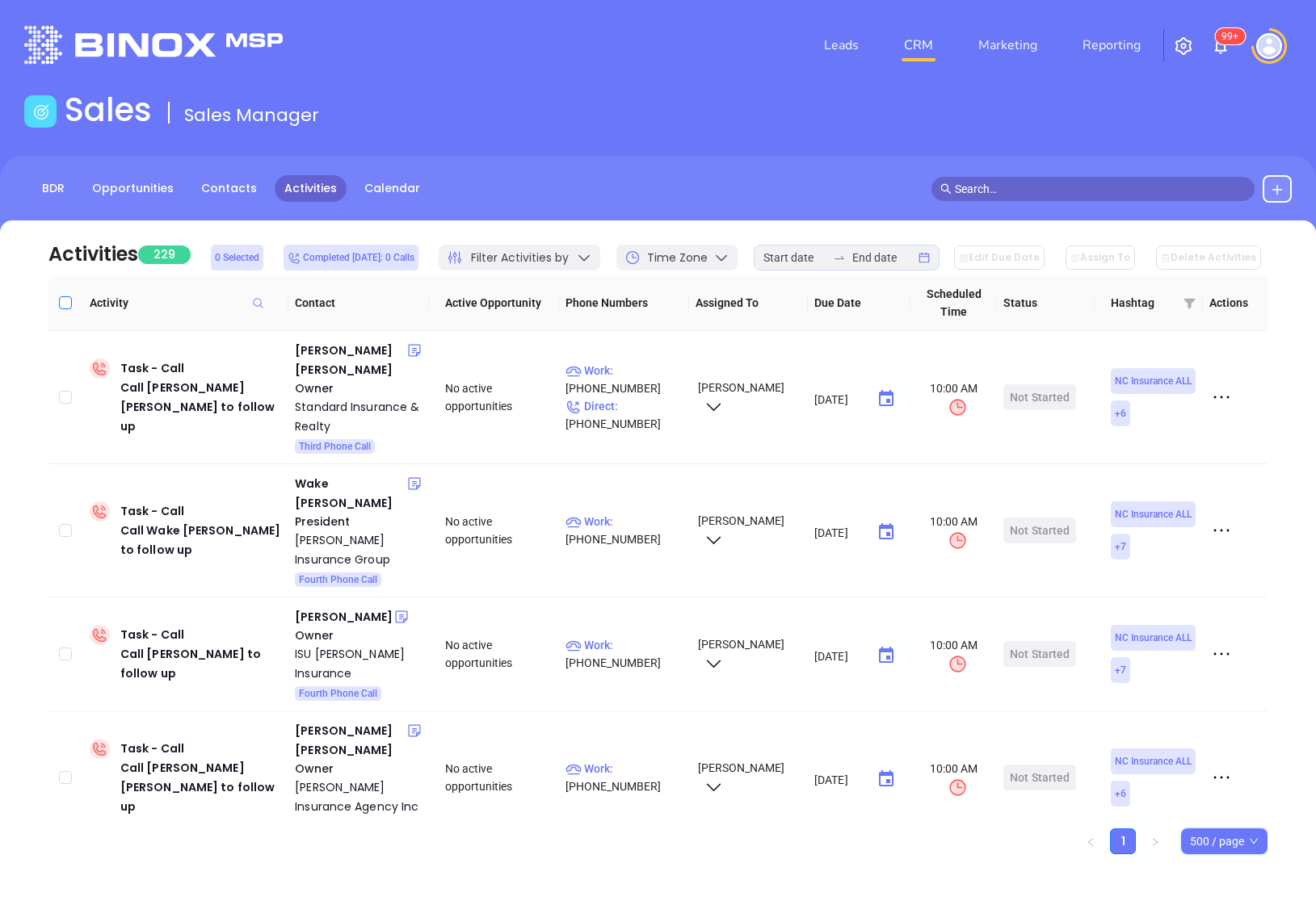
checkbox input "true"
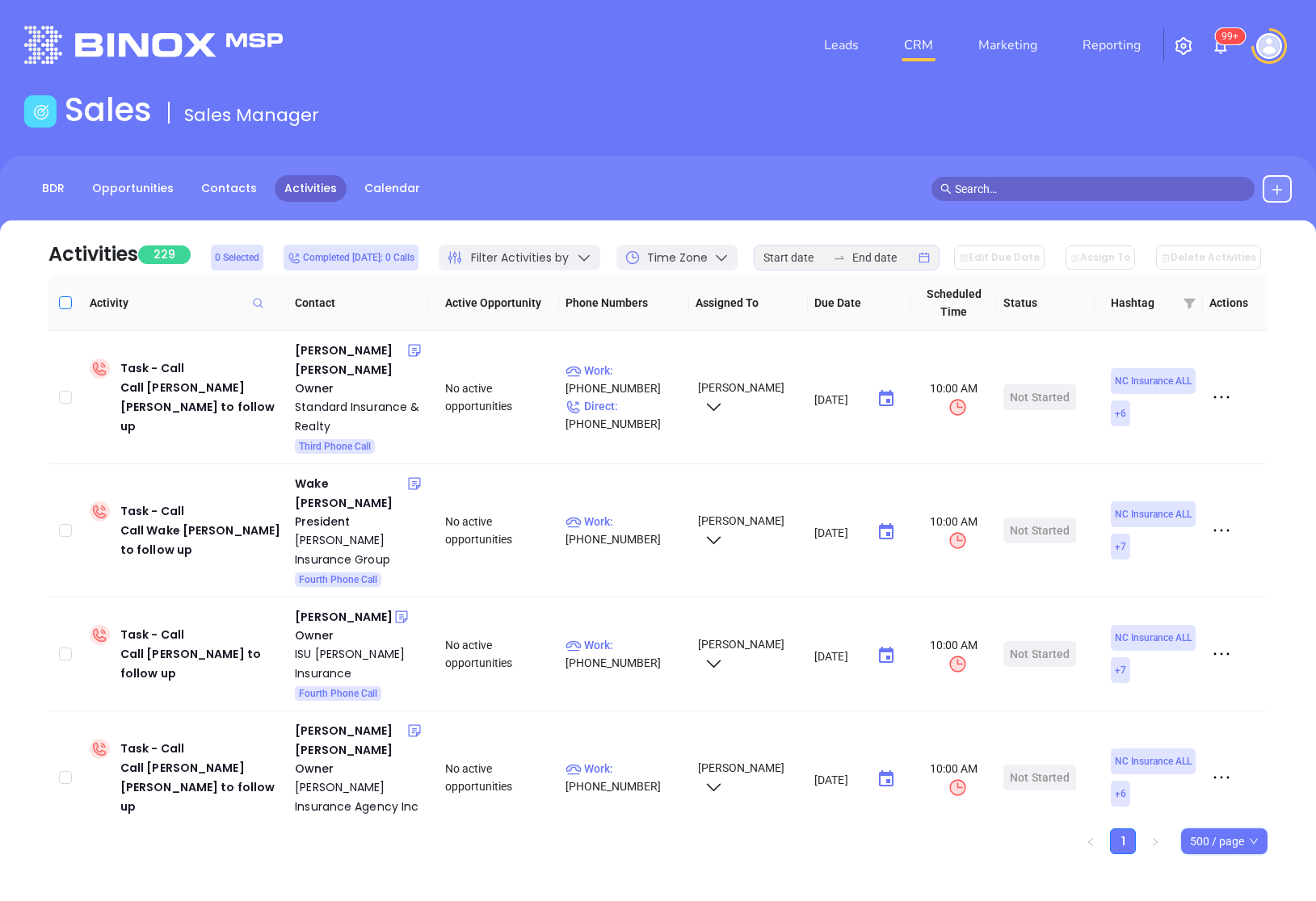
checkbox input "true"
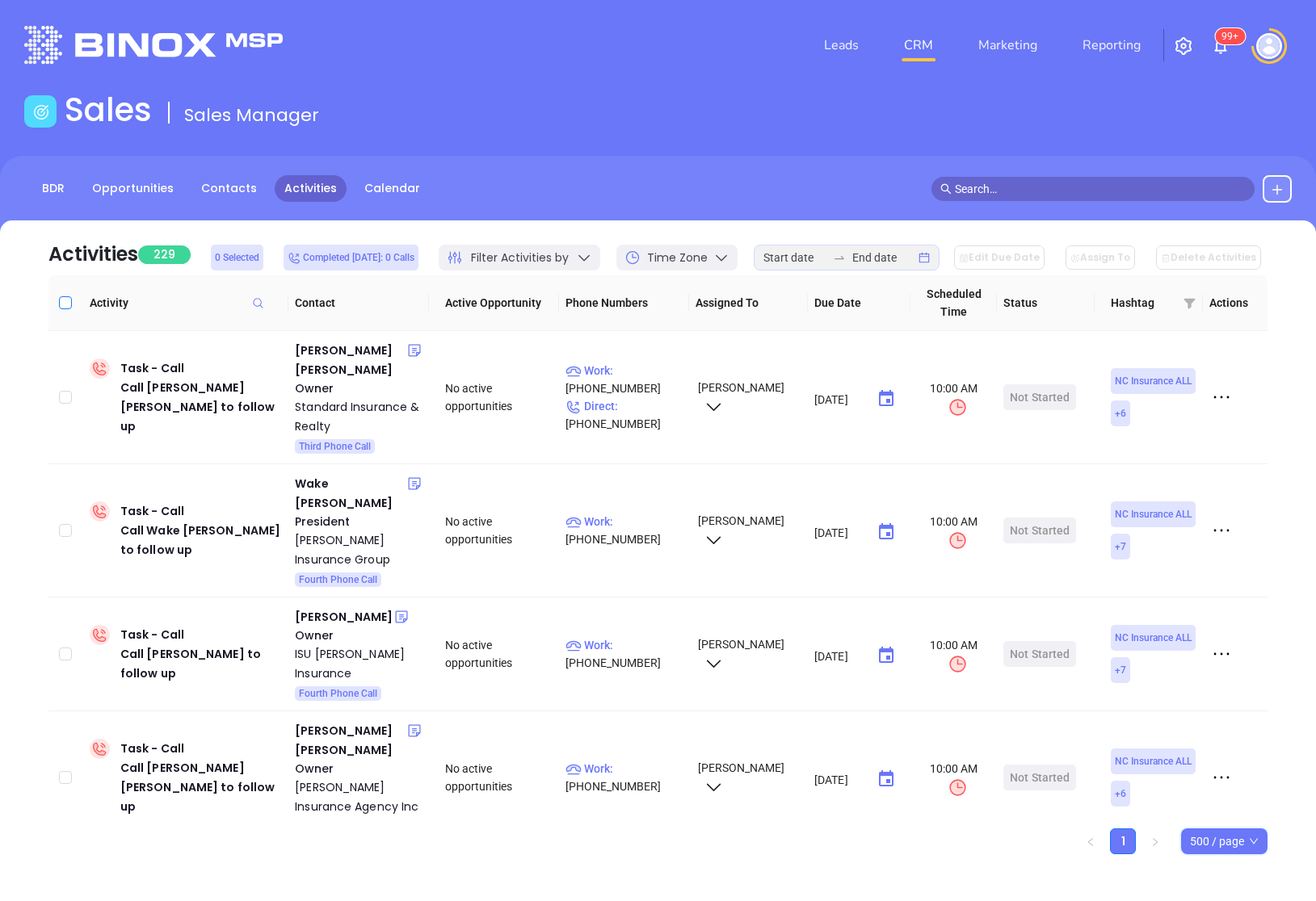
checkbox input "true"
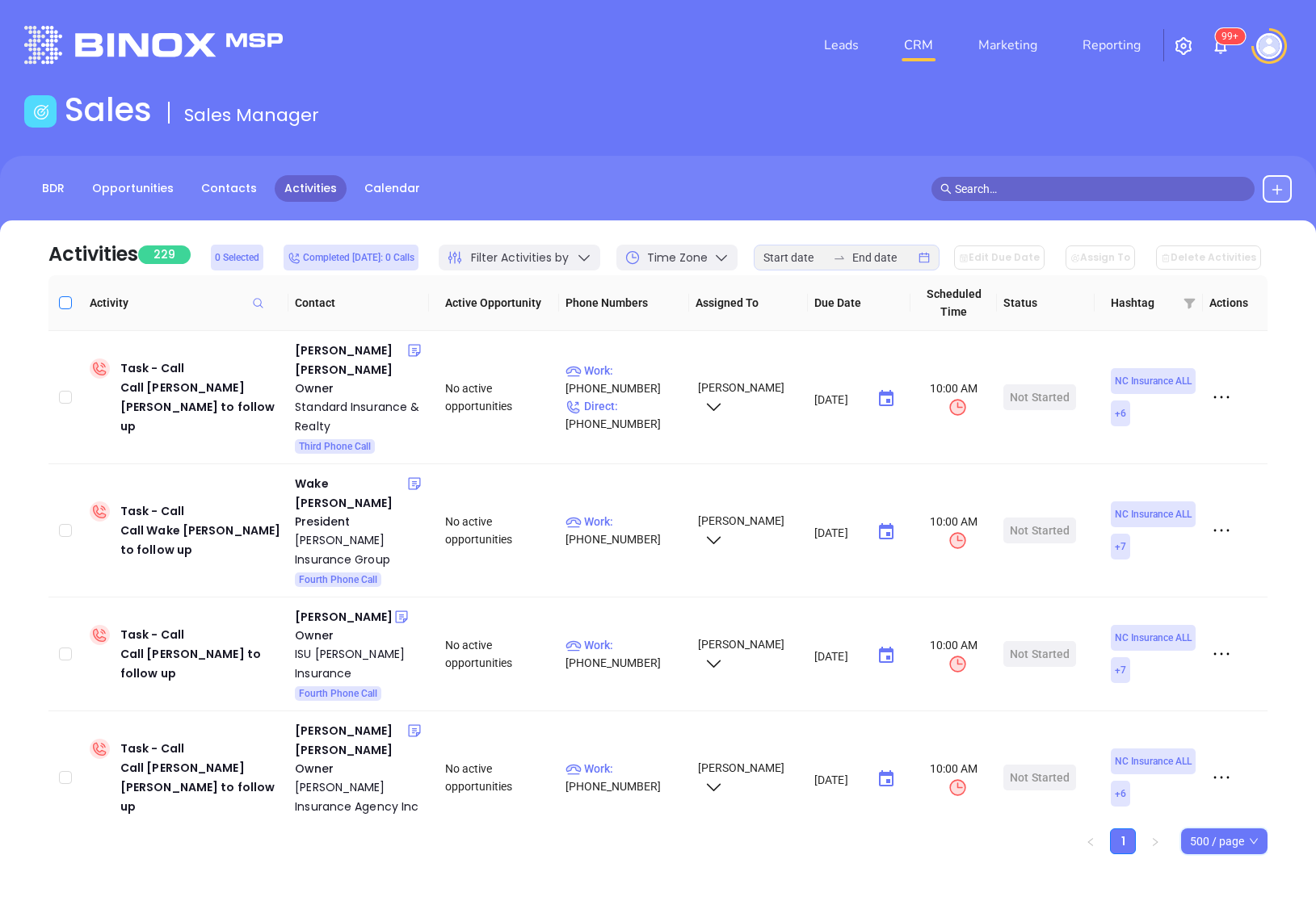
checkbox input "true"
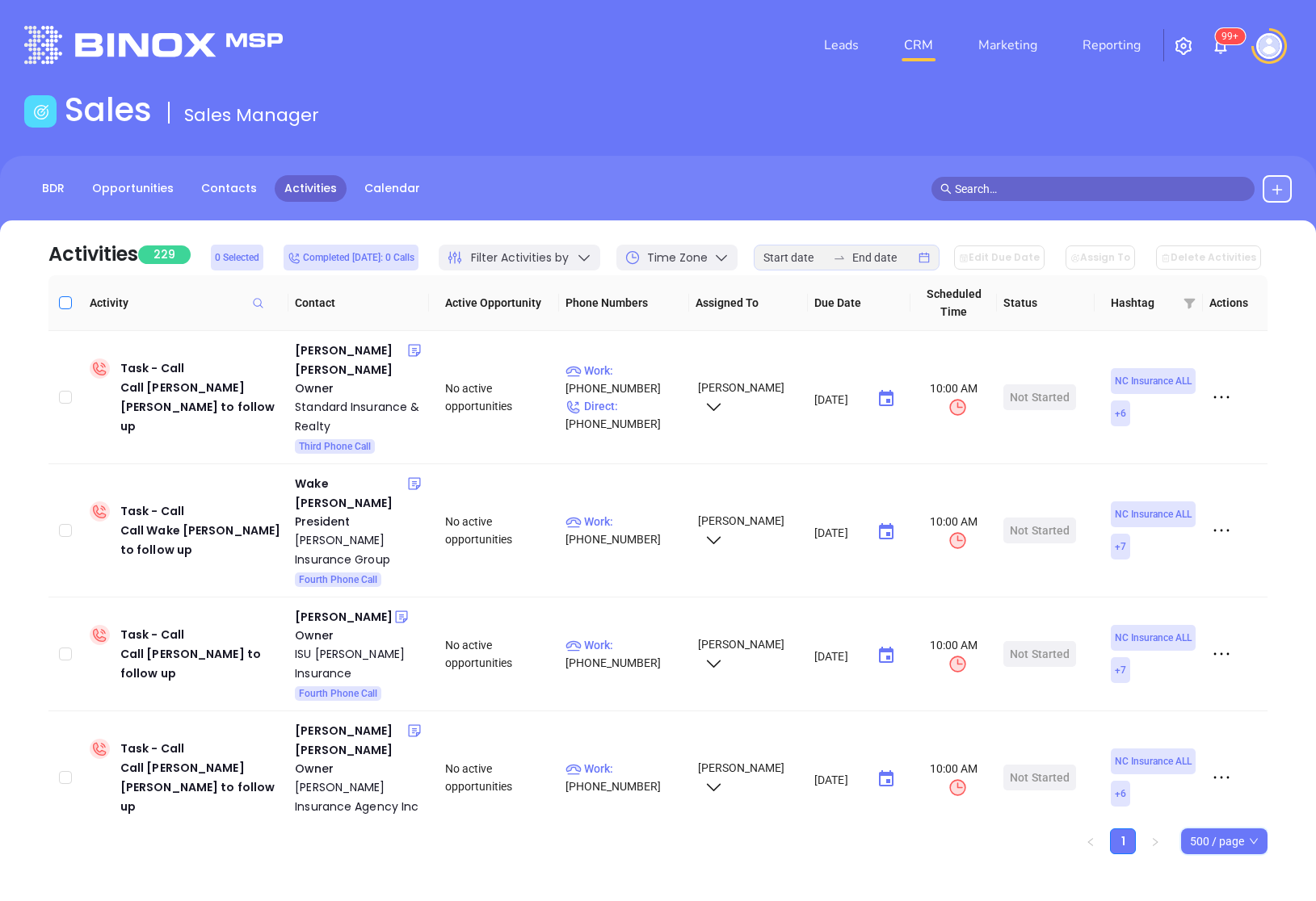
checkbox input "true"
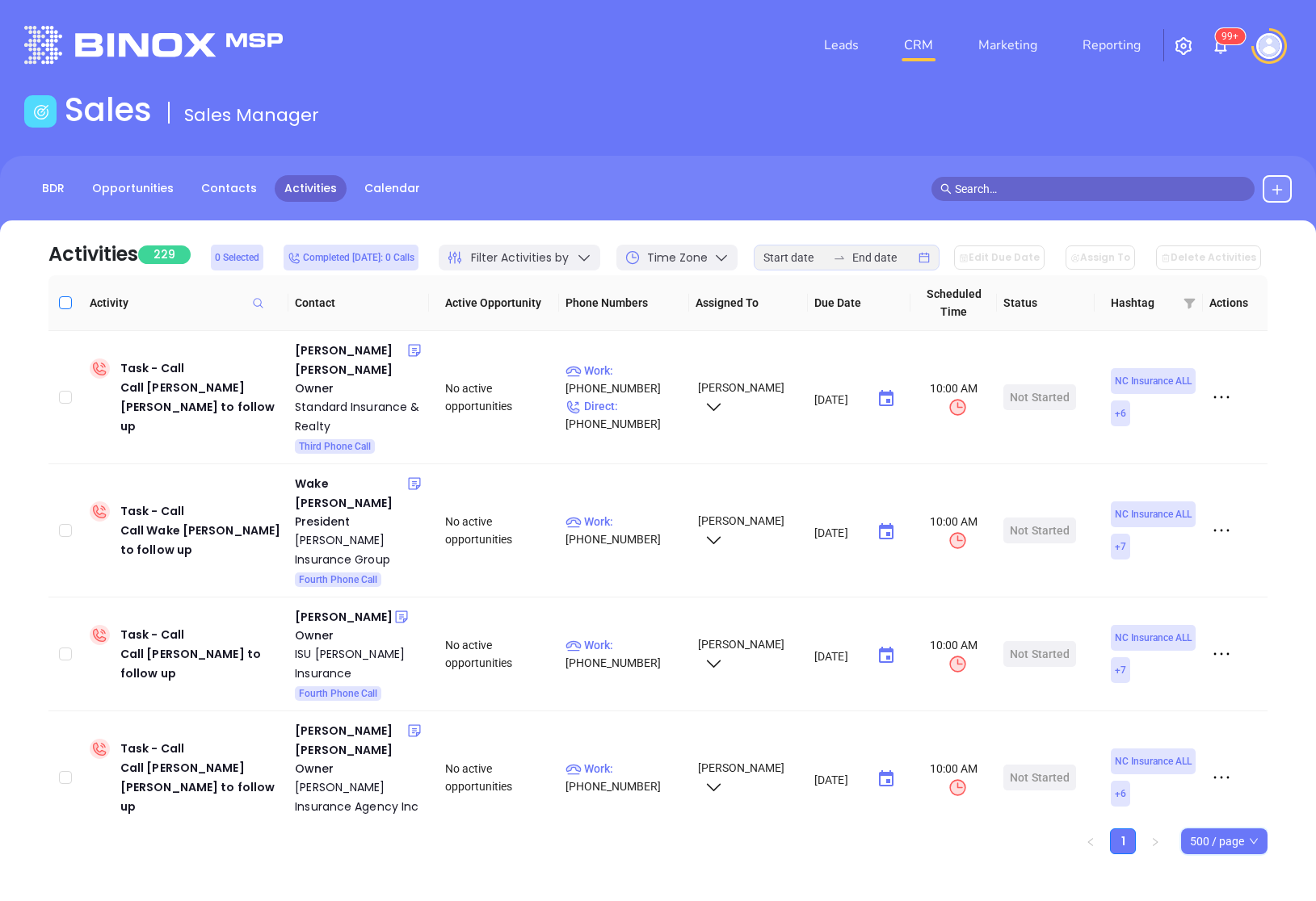
checkbox input "true"
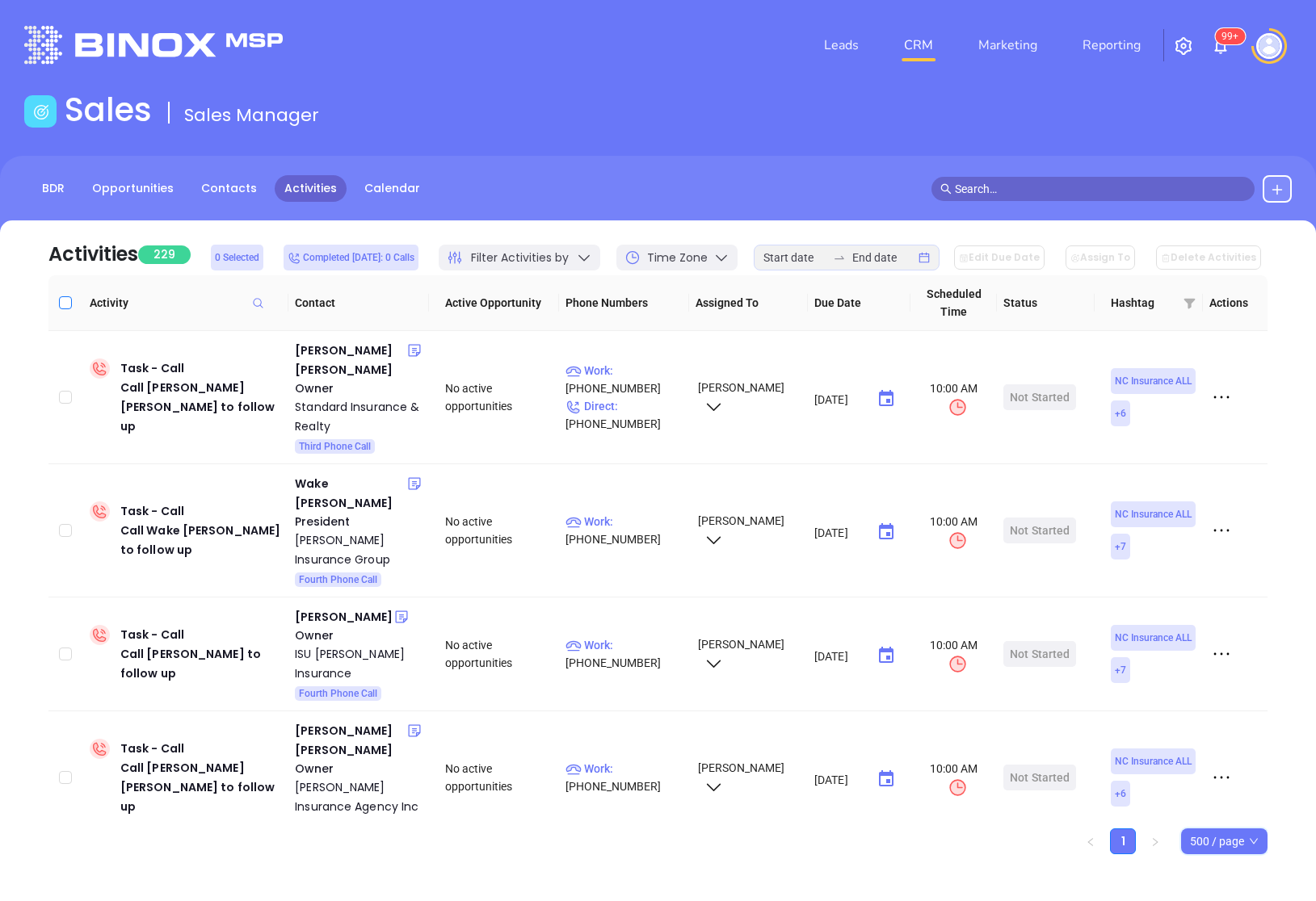
checkbox input "true"
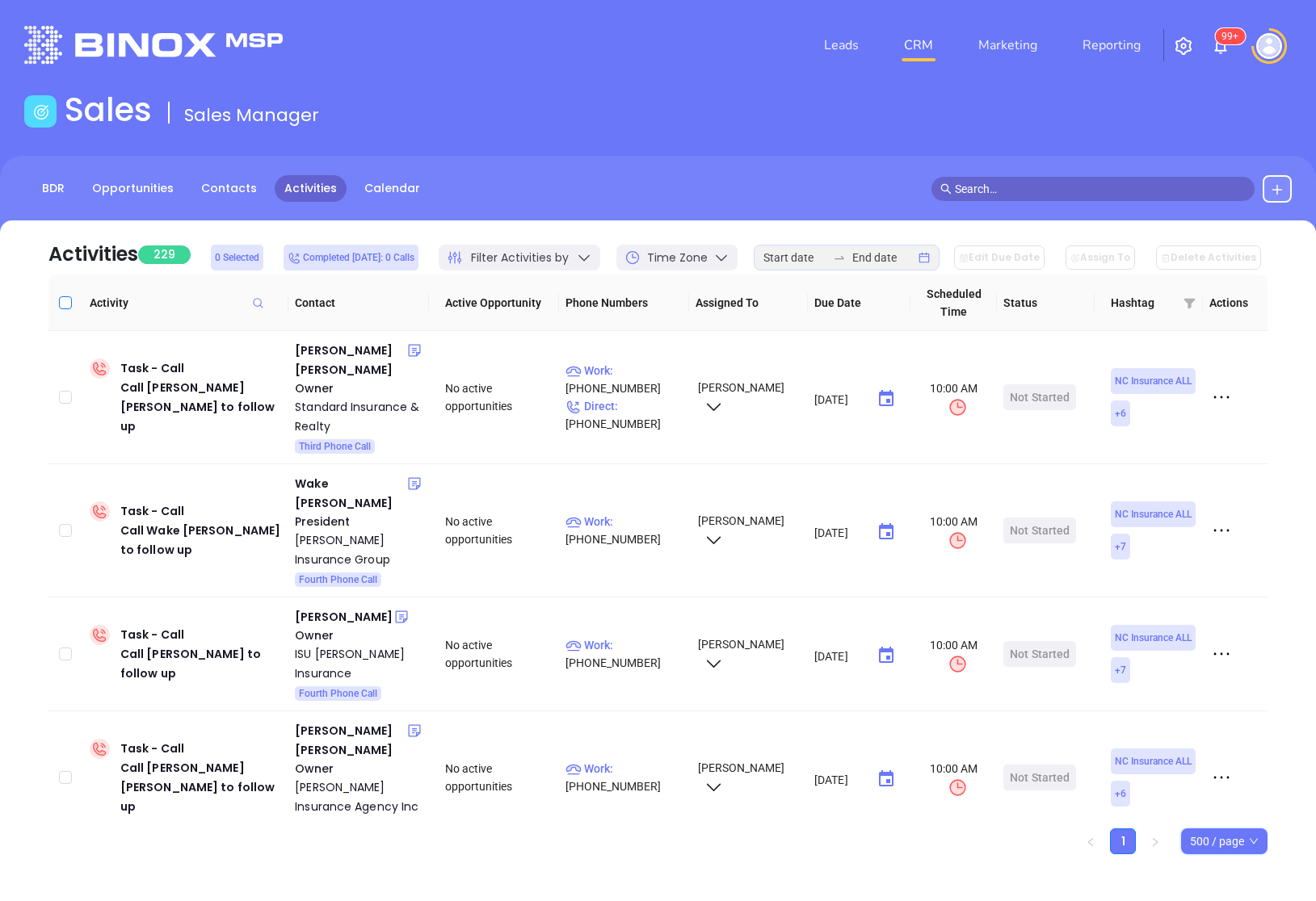
checkbox input "true"
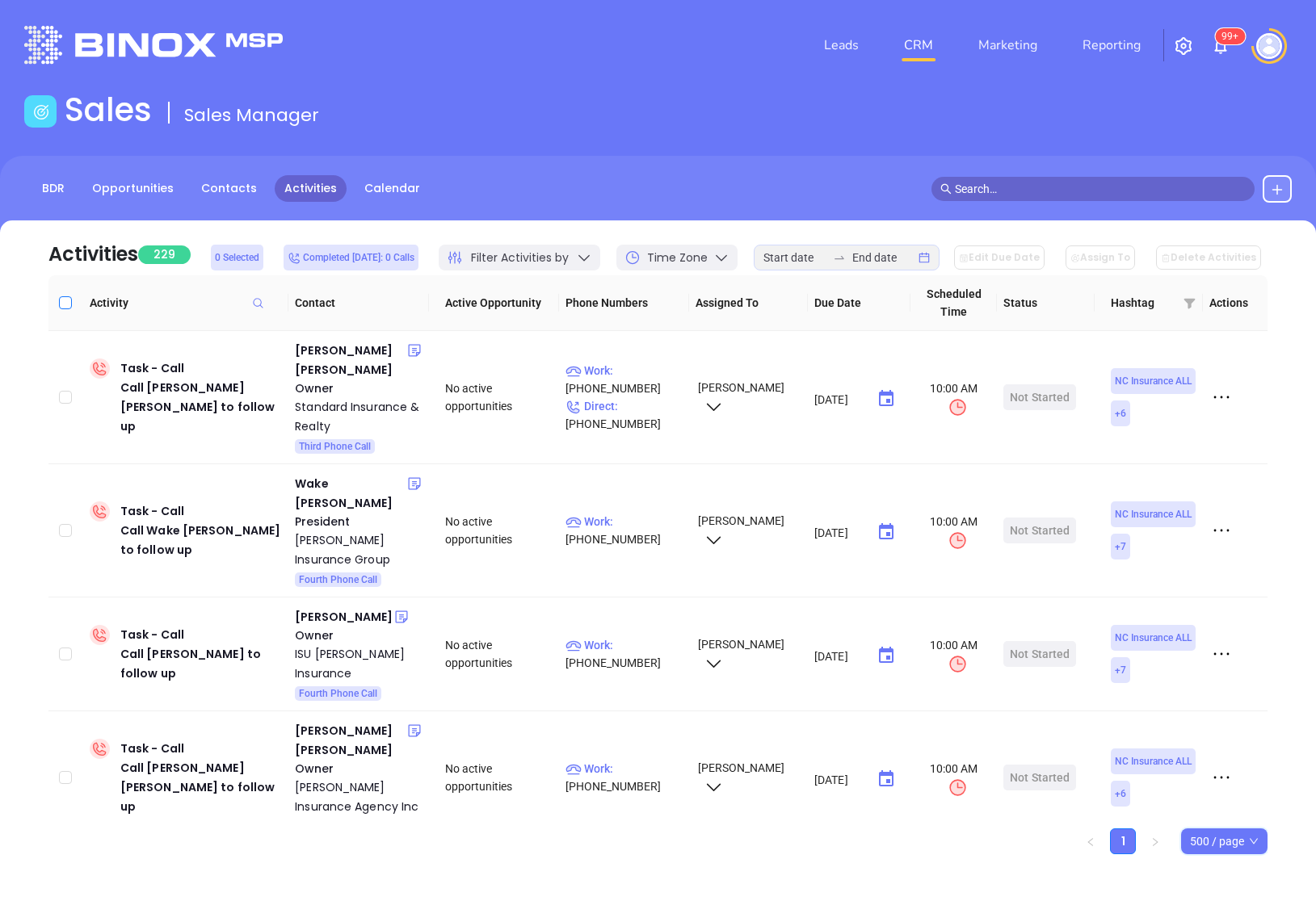
checkbox input "true"
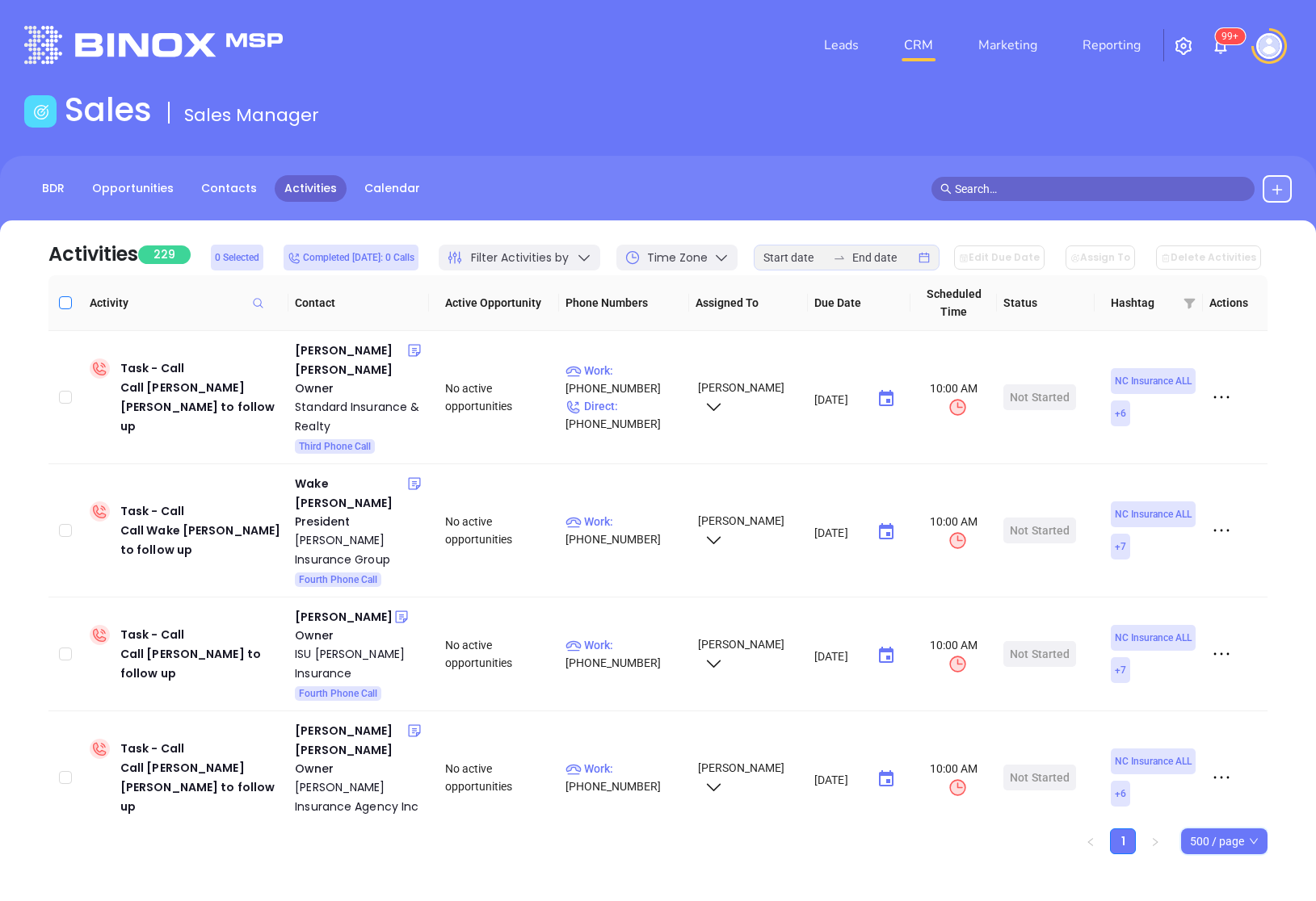
checkbox input "true"
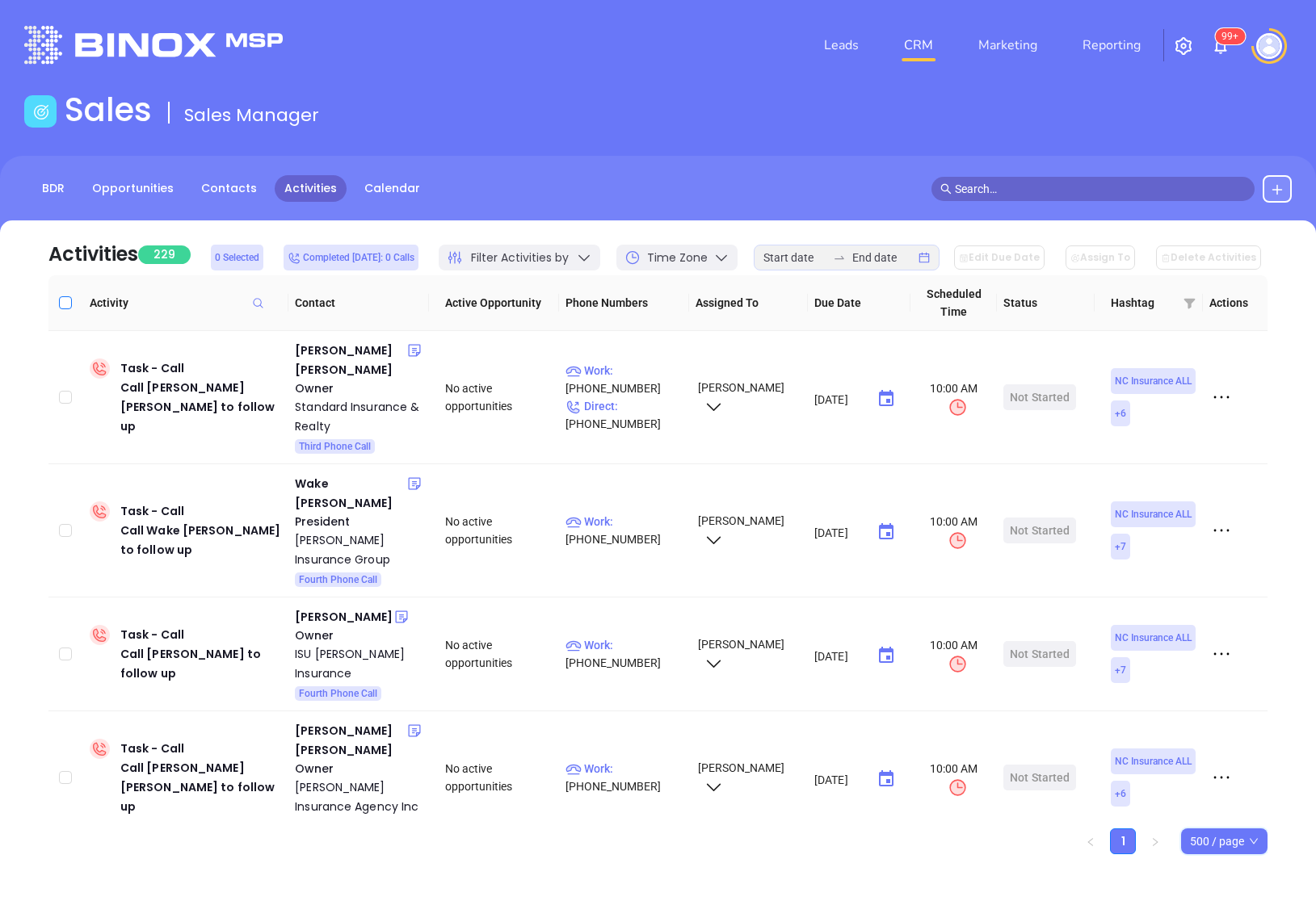
checkbox input "true"
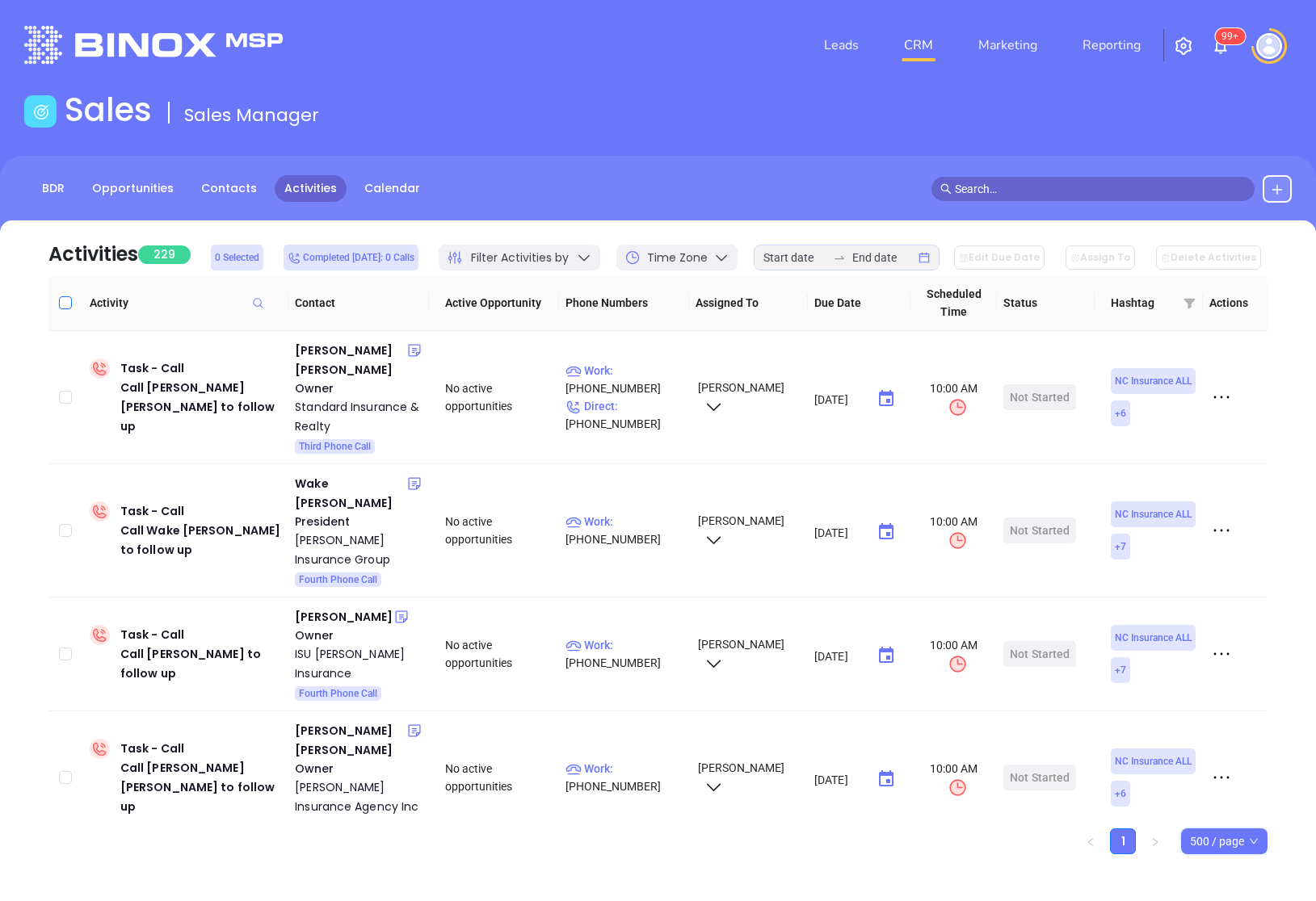
checkbox input "true"
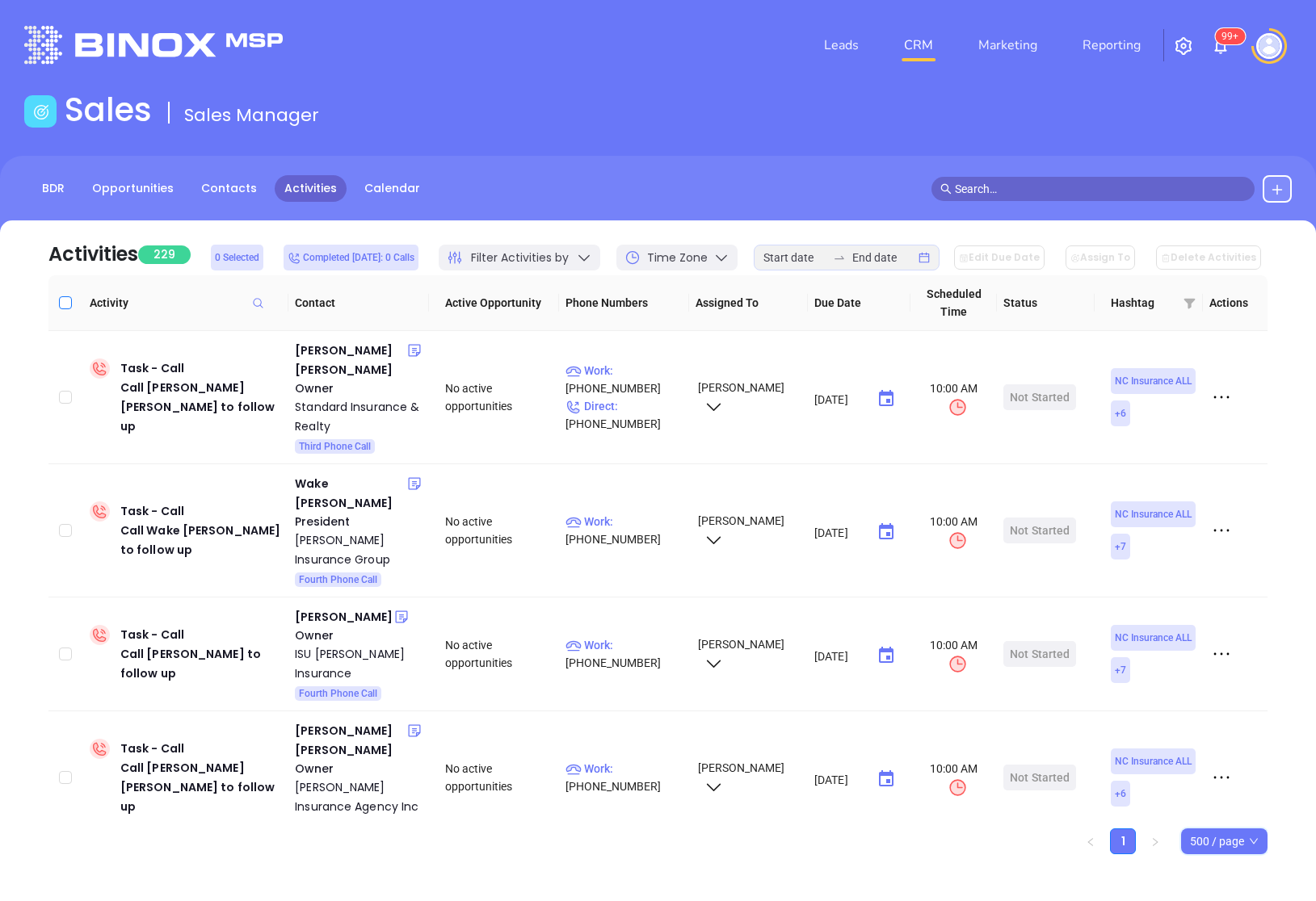
checkbox input "true"
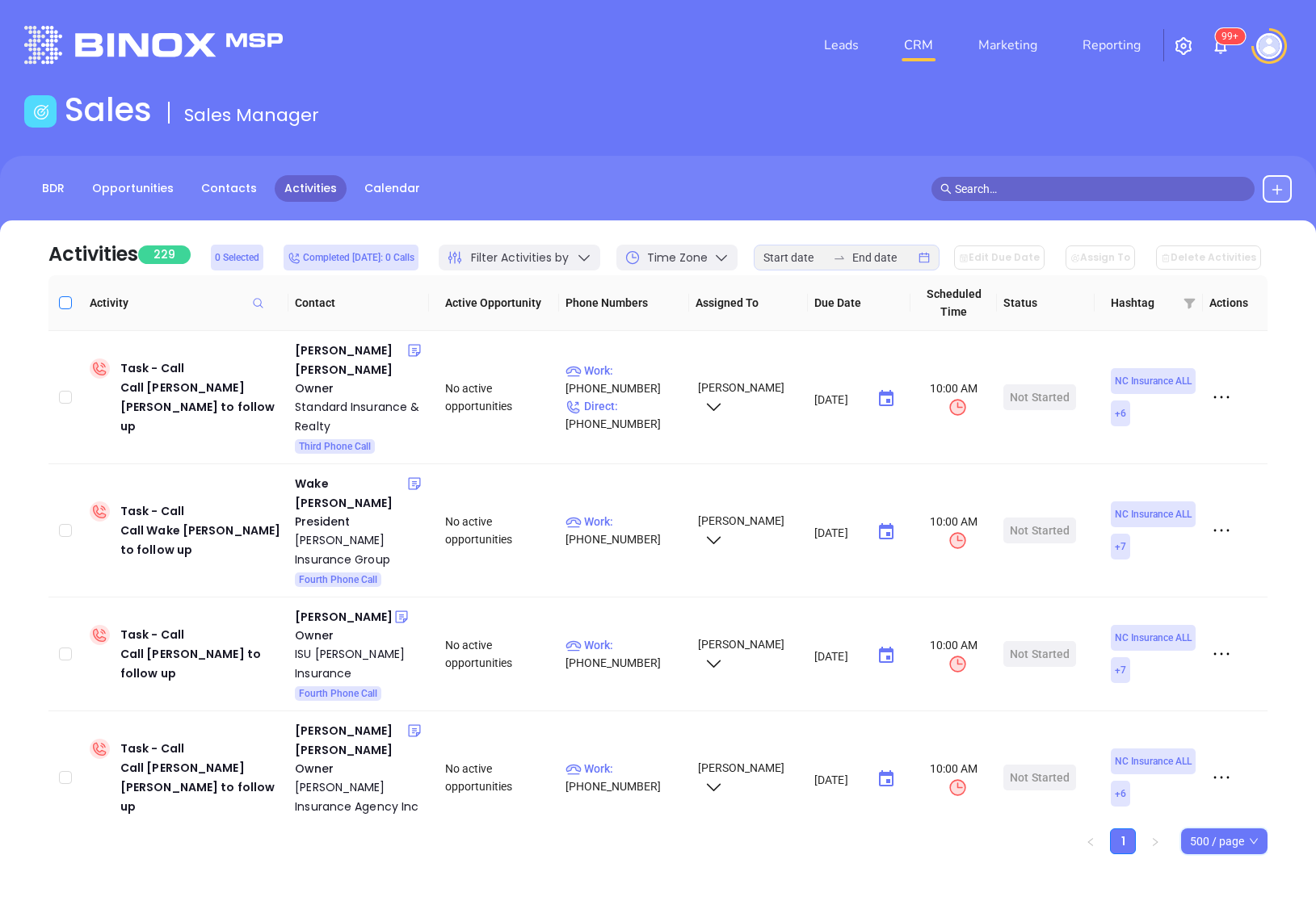
checkbox input "true"
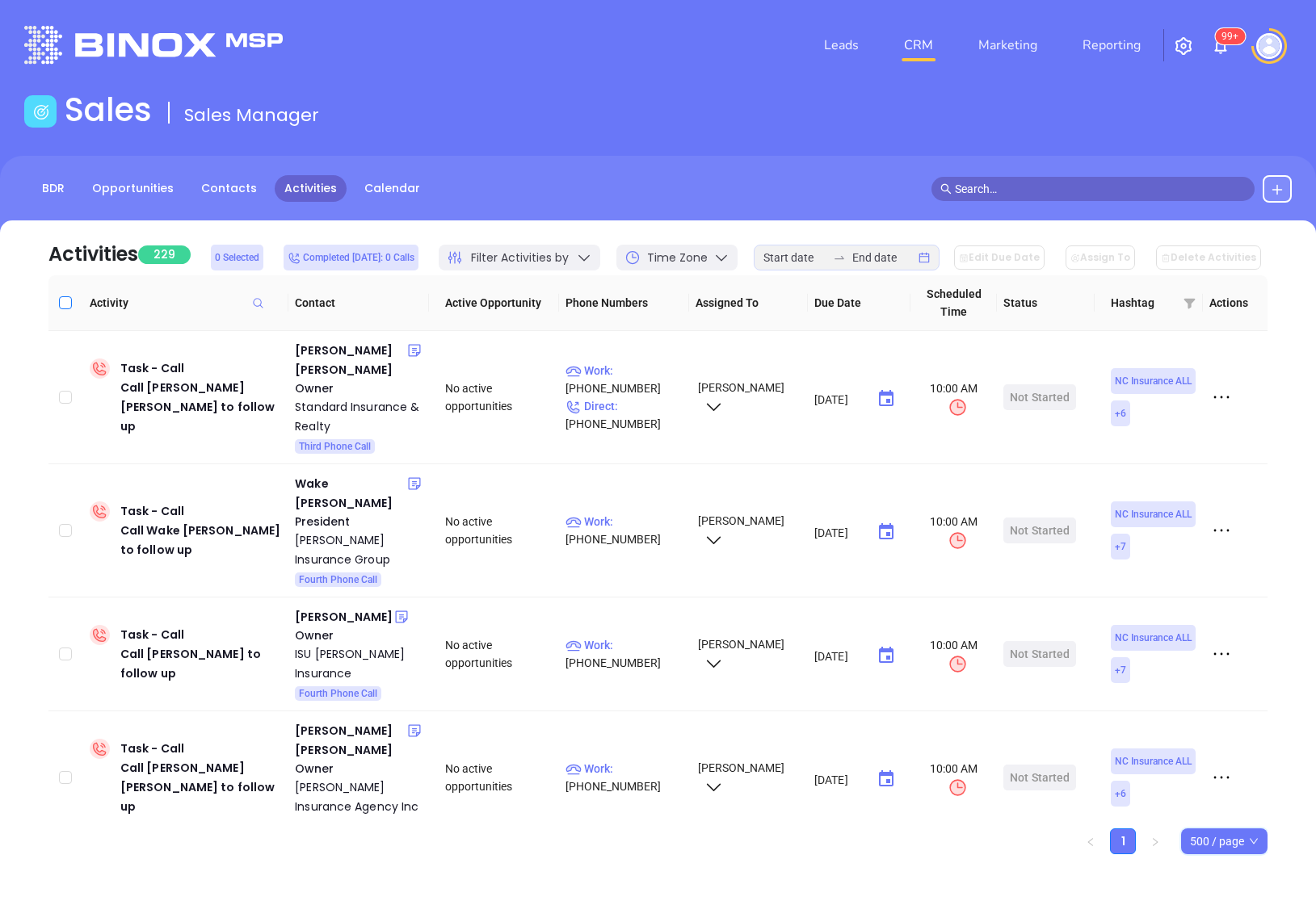
checkbox input "true"
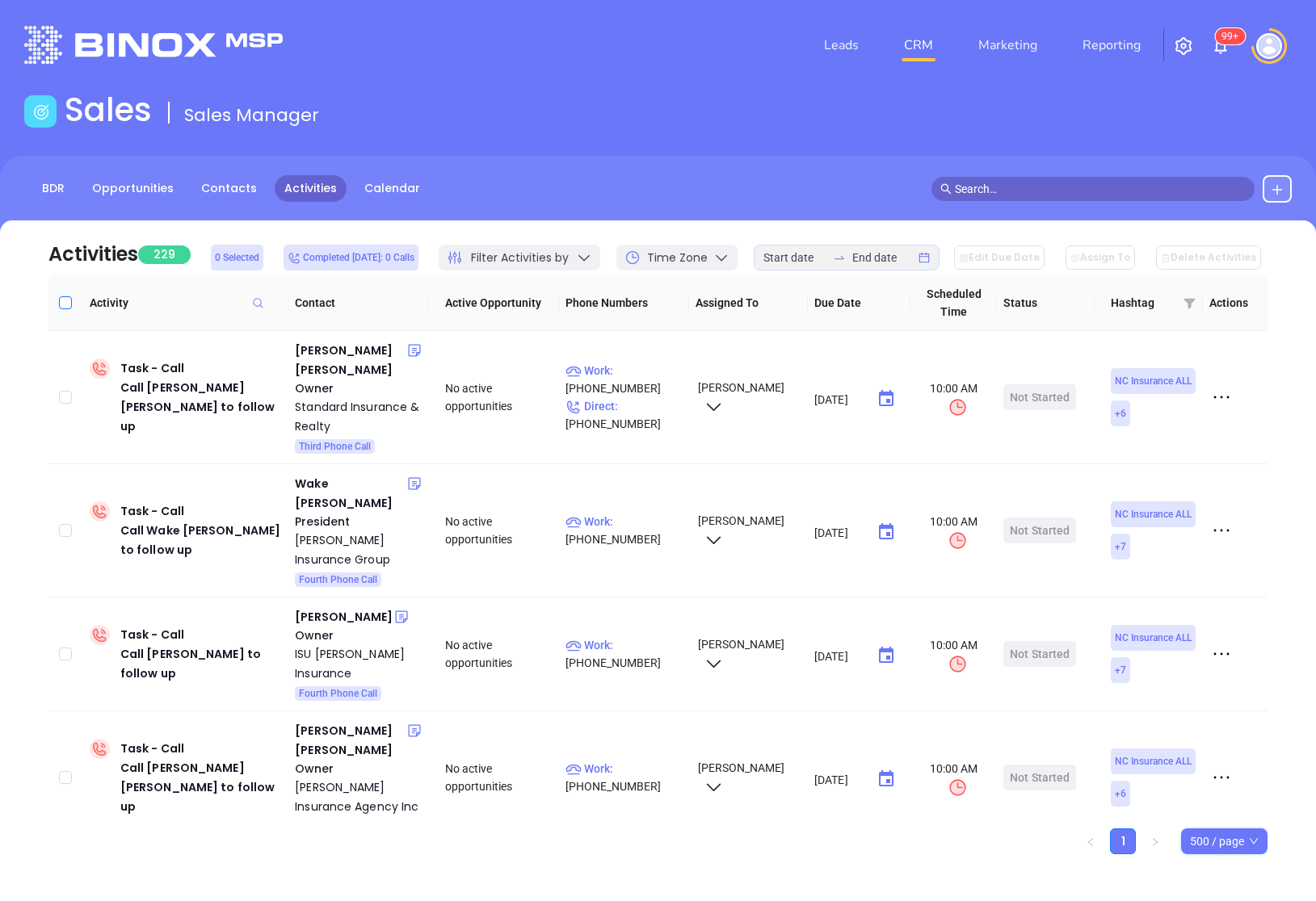
checkbox input "true"
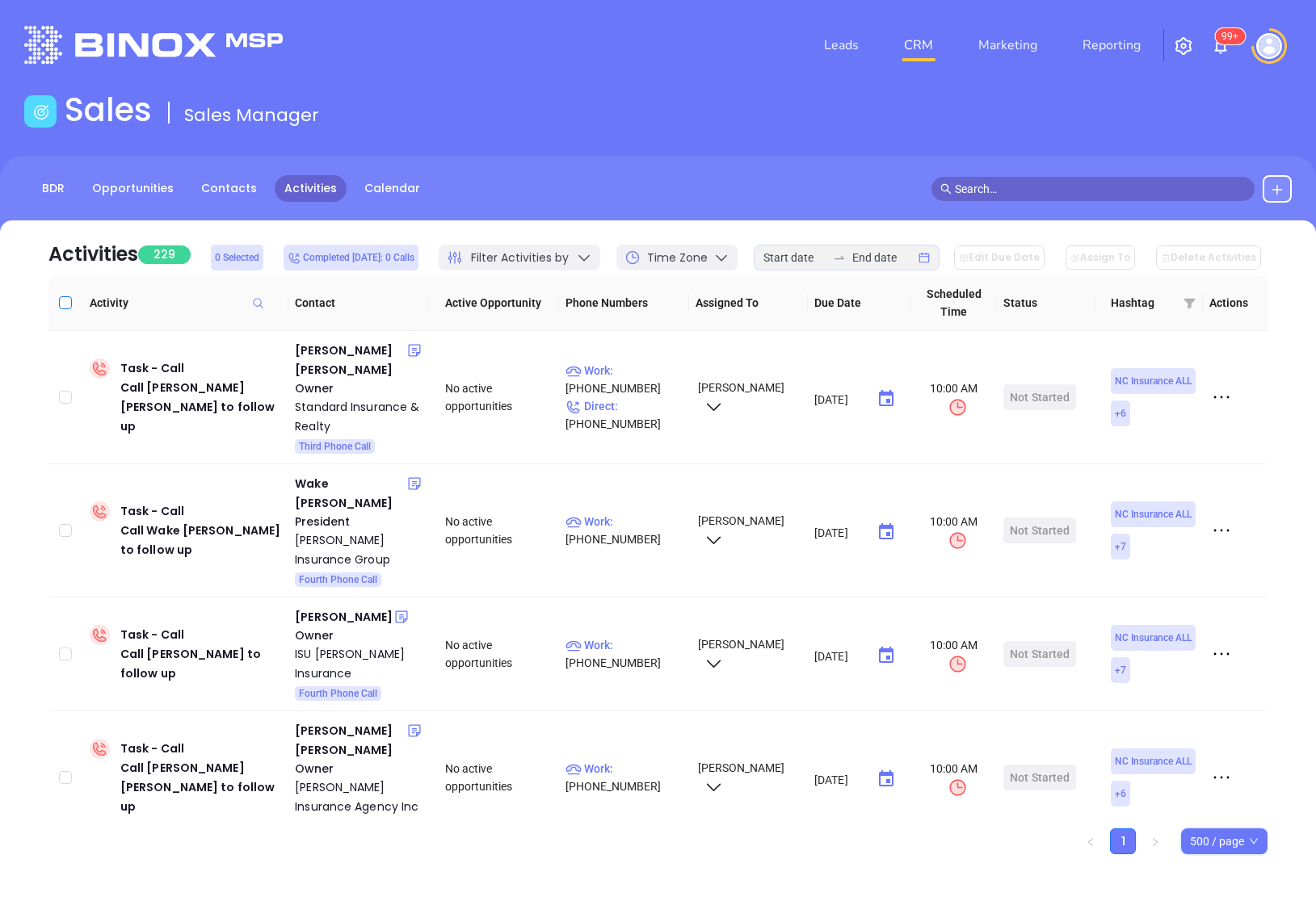
checkbox input "true"
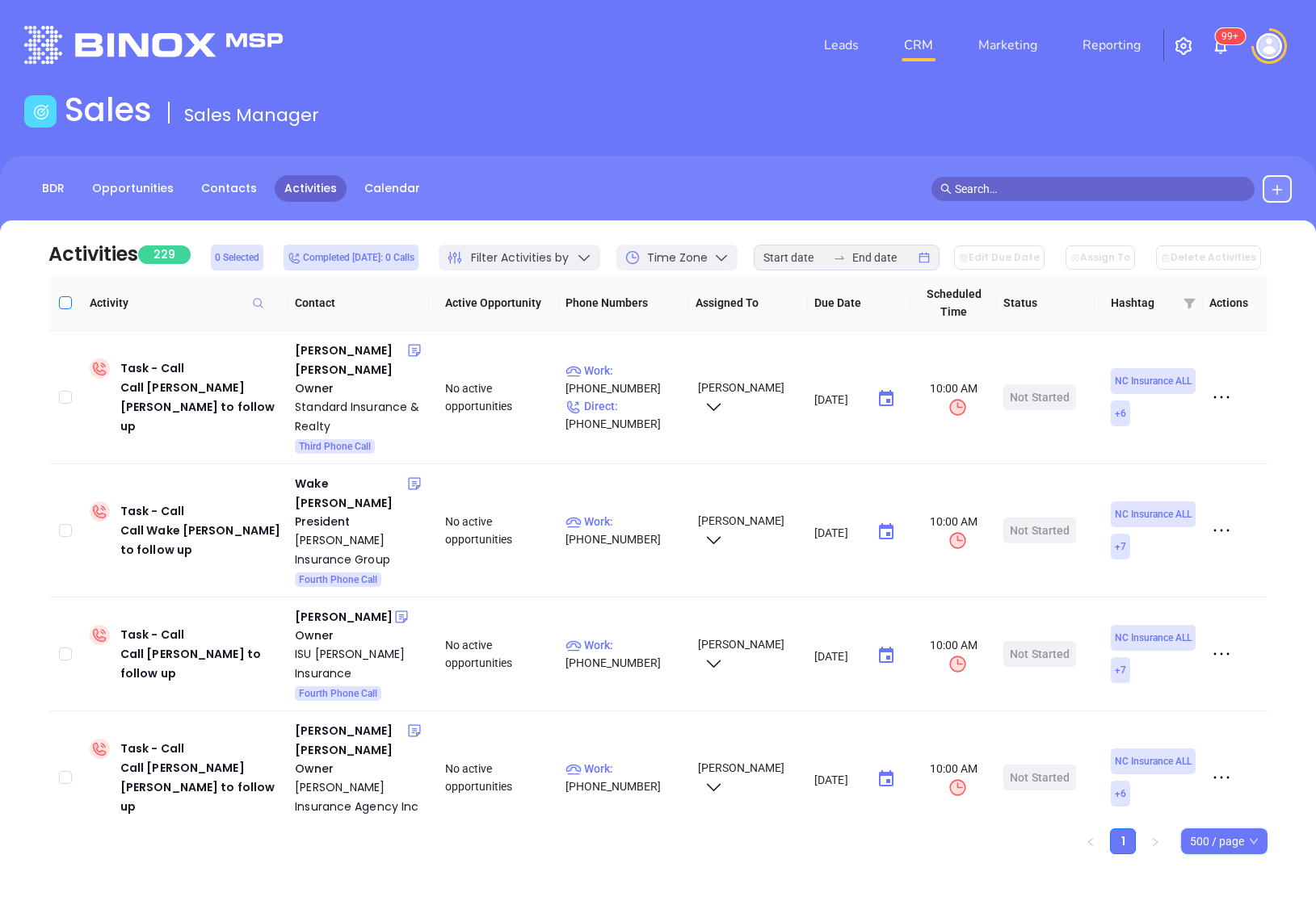
checkbox input "true"
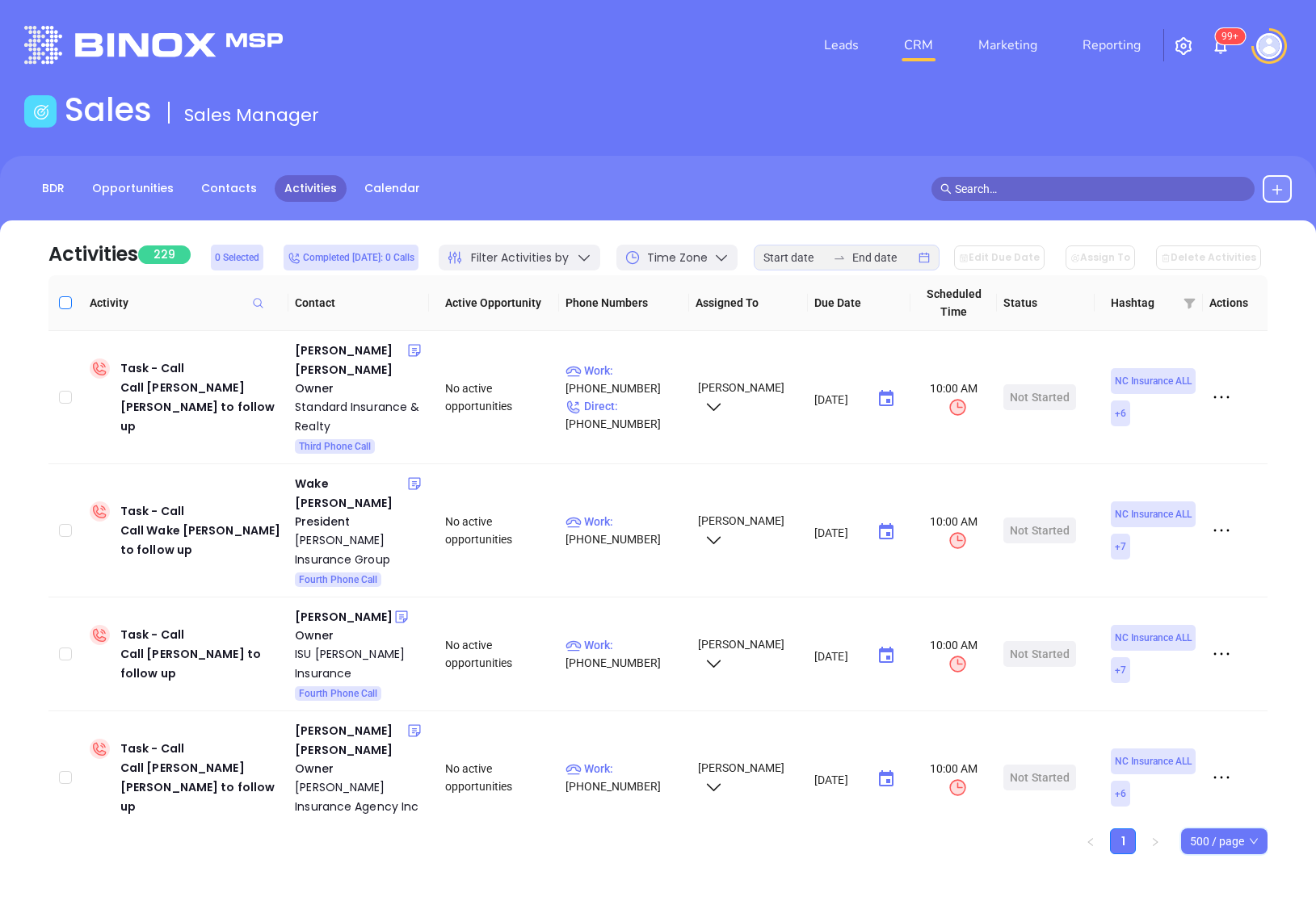
checkbox input "true"
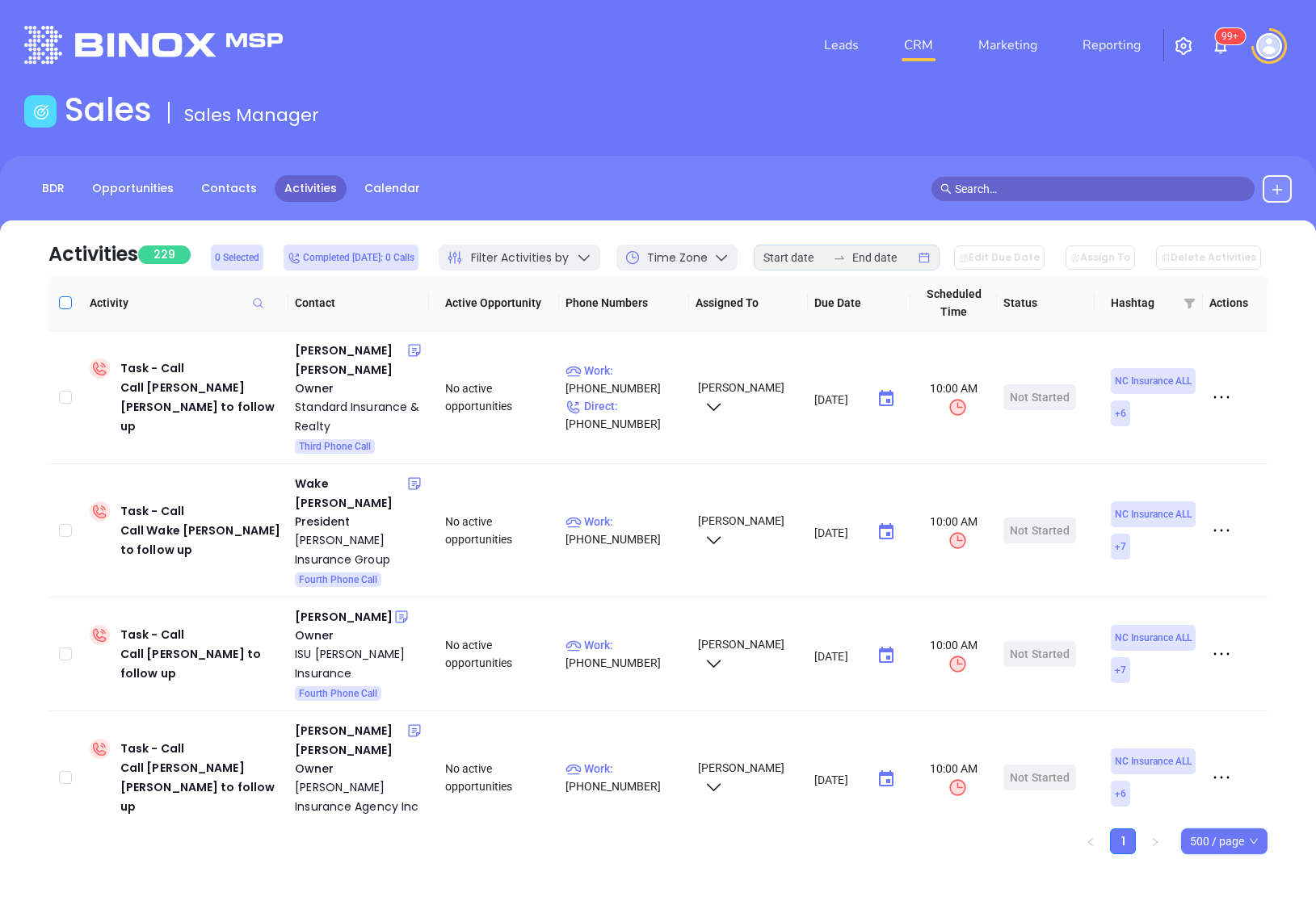
checkbox input "true"
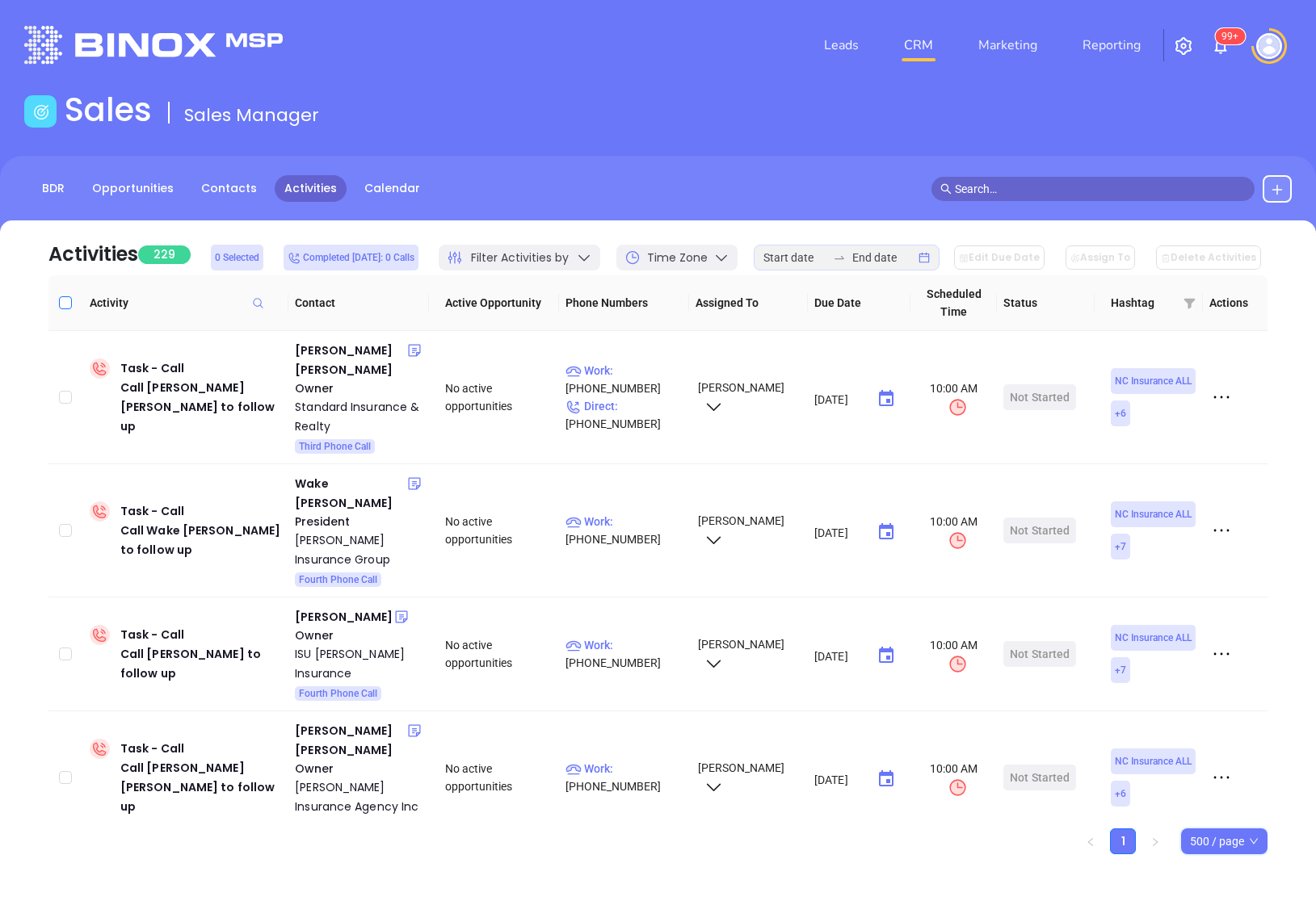
checkbox input "true"
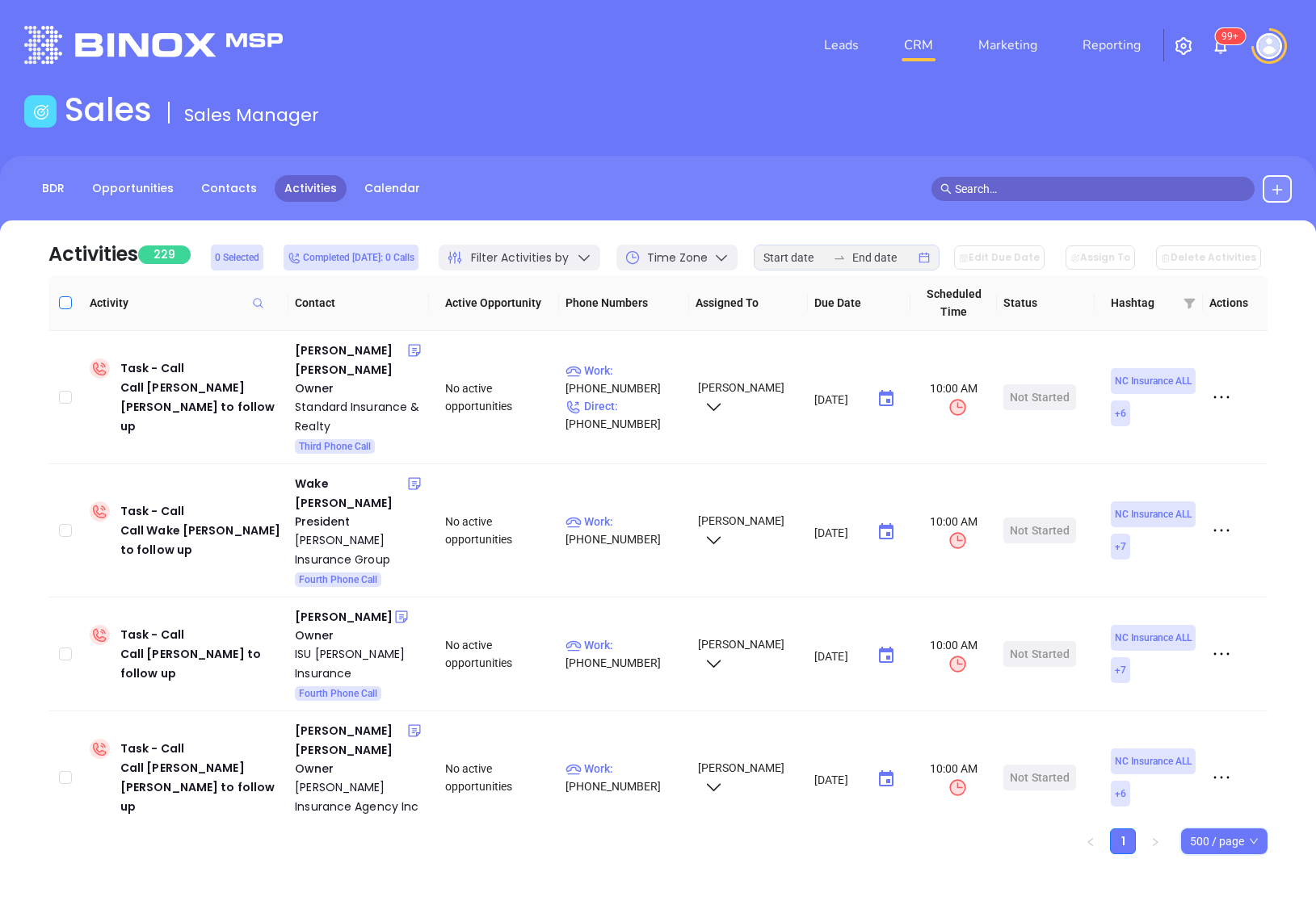
checkbox input "true"
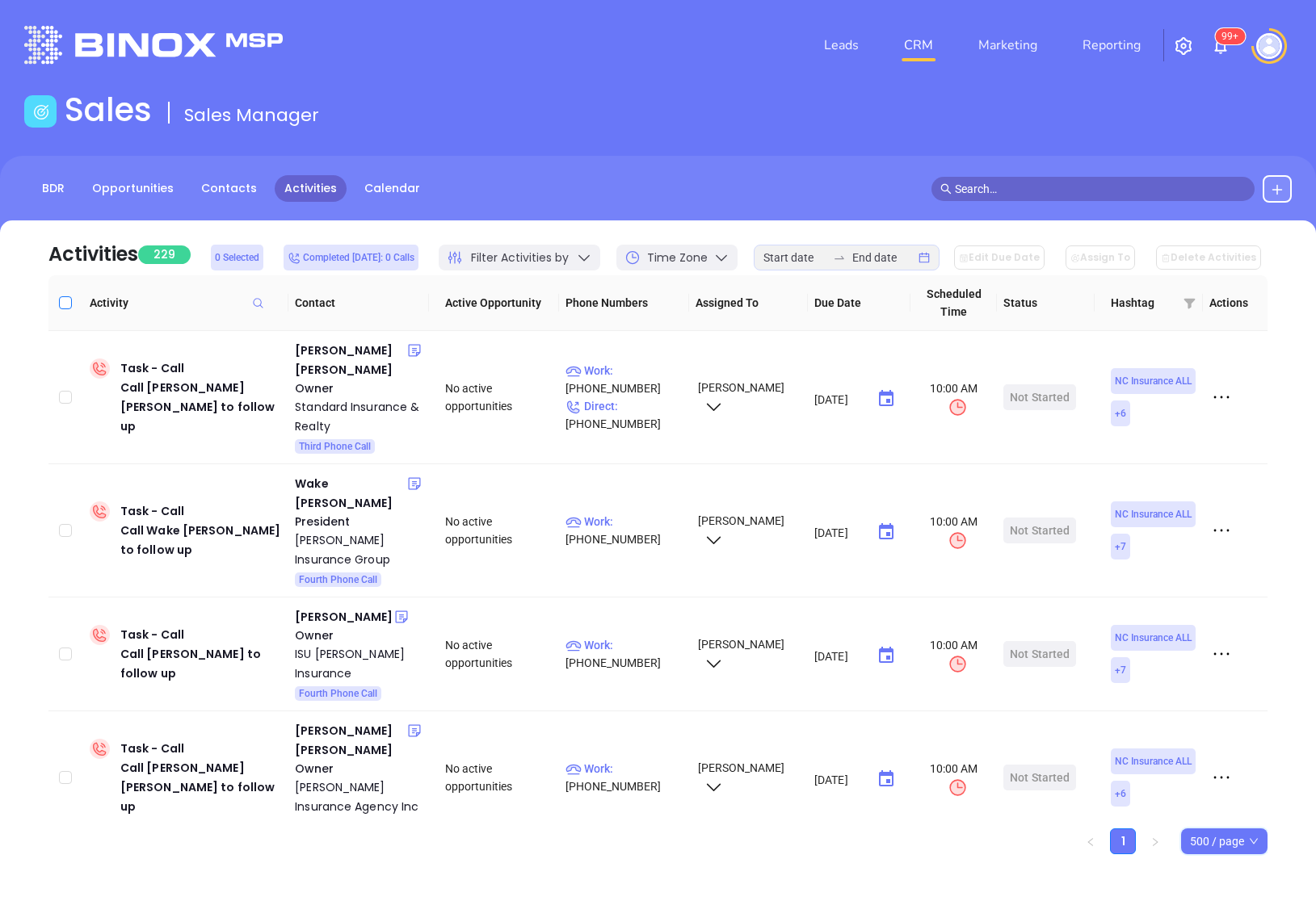
checkbox input "true"
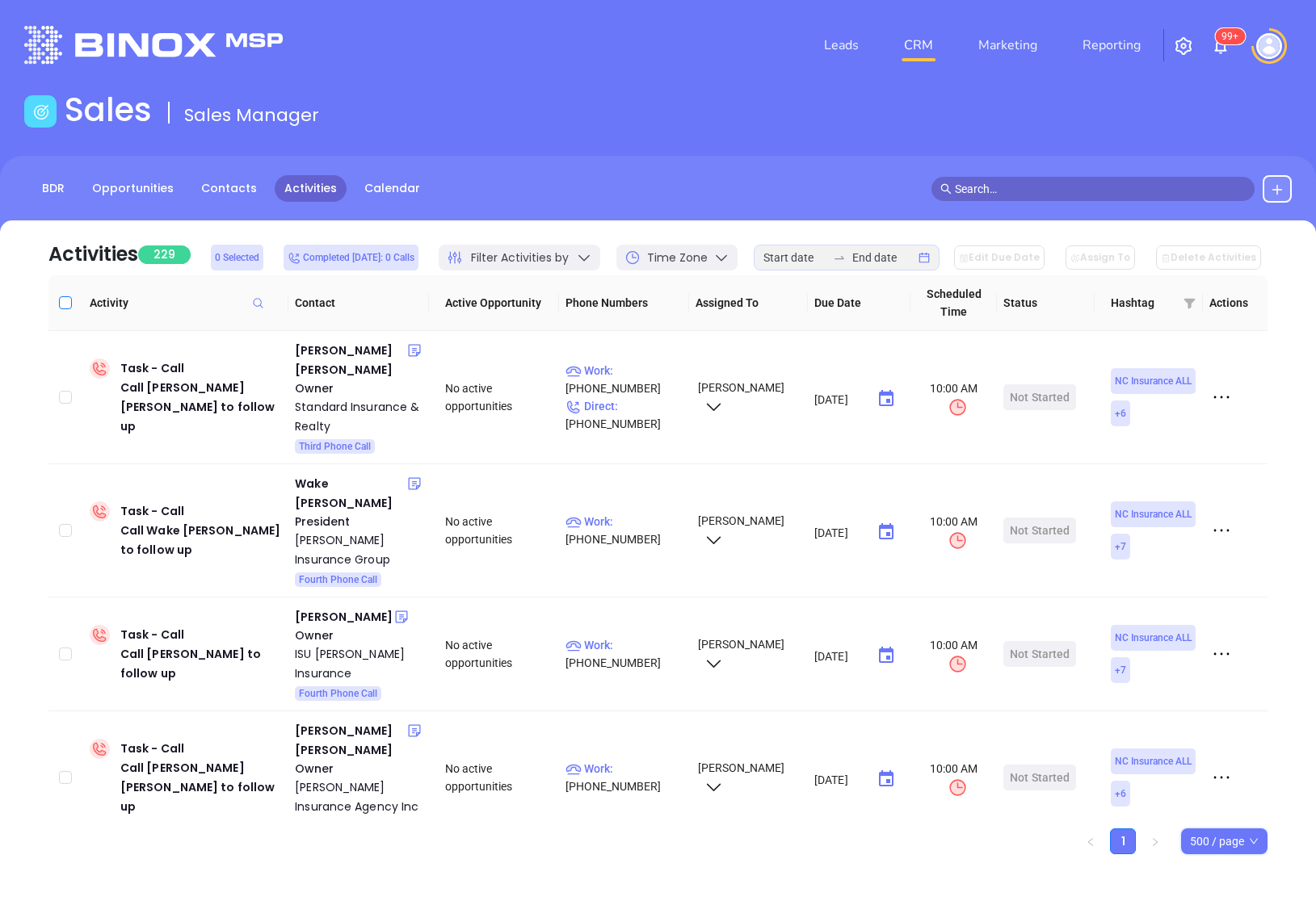
checkbox input "true"
click at [64, 305] on input "Select all" at bounding box center [65, 302] width 13 height 13
click at [242, 185] on link "Contacts" at bounding box center [229, 188] width 75 height 27
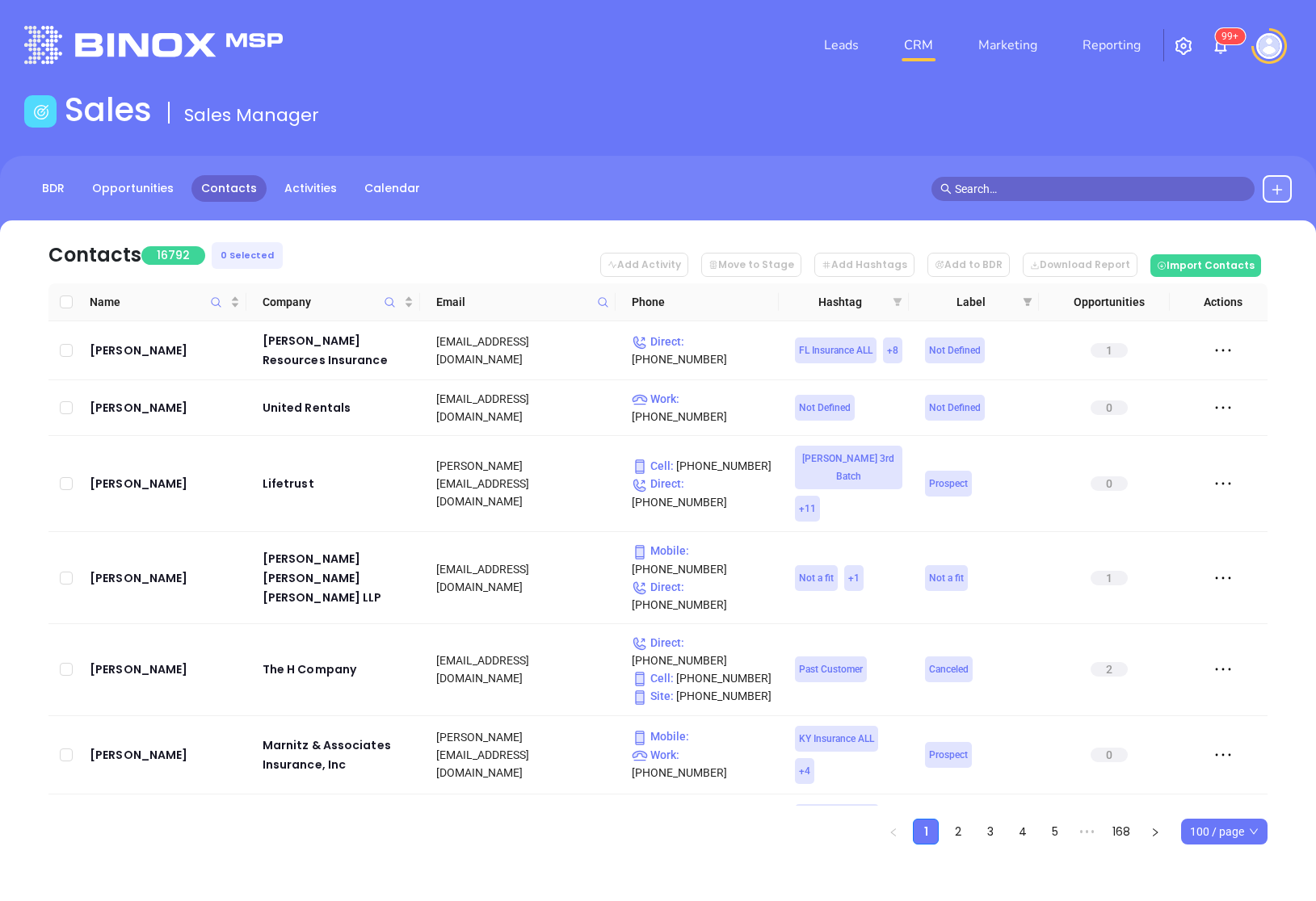
click at [899, 305] on icon "filter" at bounding box center [898, 301] width 9 height 8
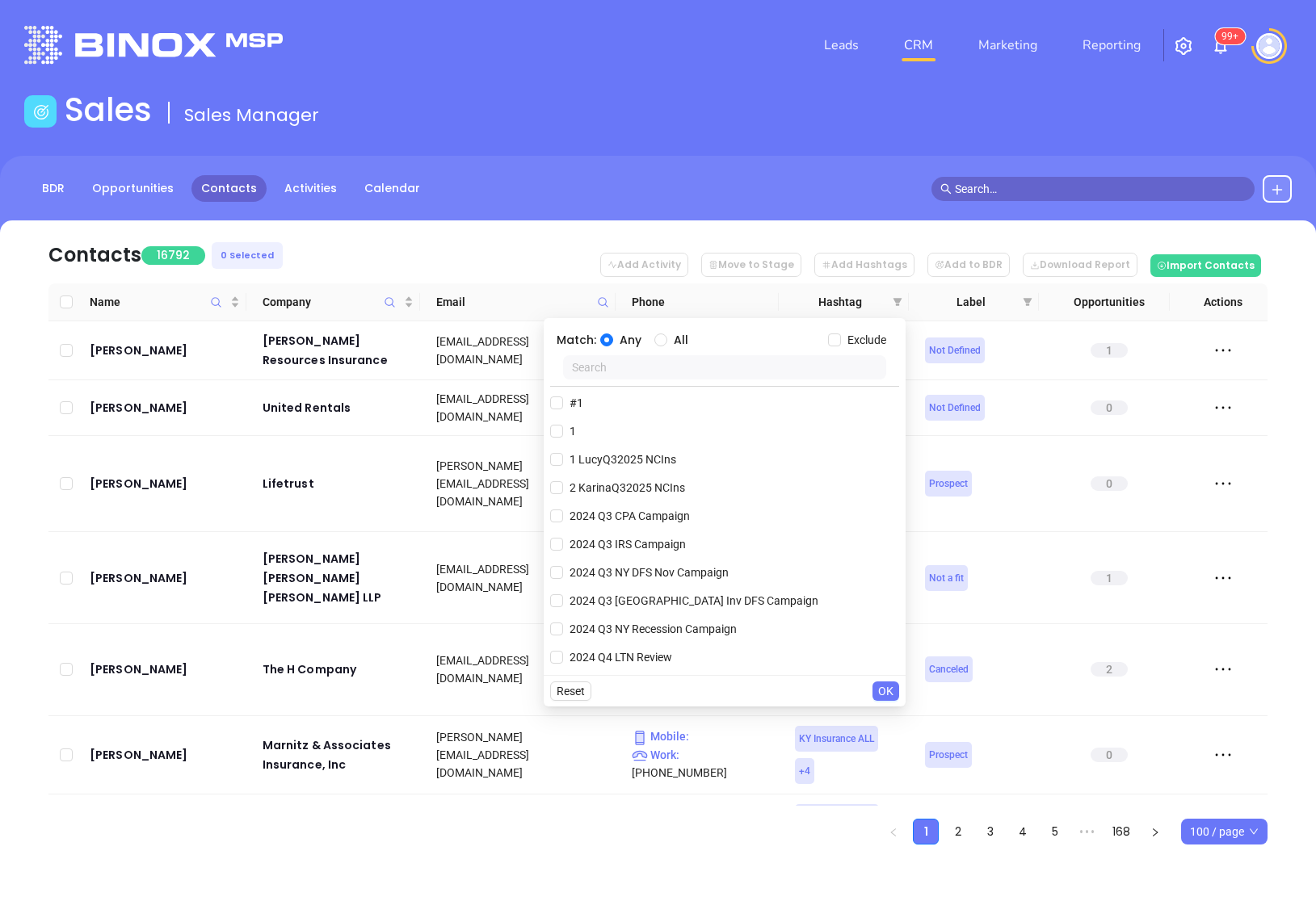
click at [722, 371] on input "text" at bounding box center [724, 367] width 323 height 24
click at [561, 487] on input "2 KarinaQ32025 NCIns" at bounding box center [556, 488] width 13 height 13
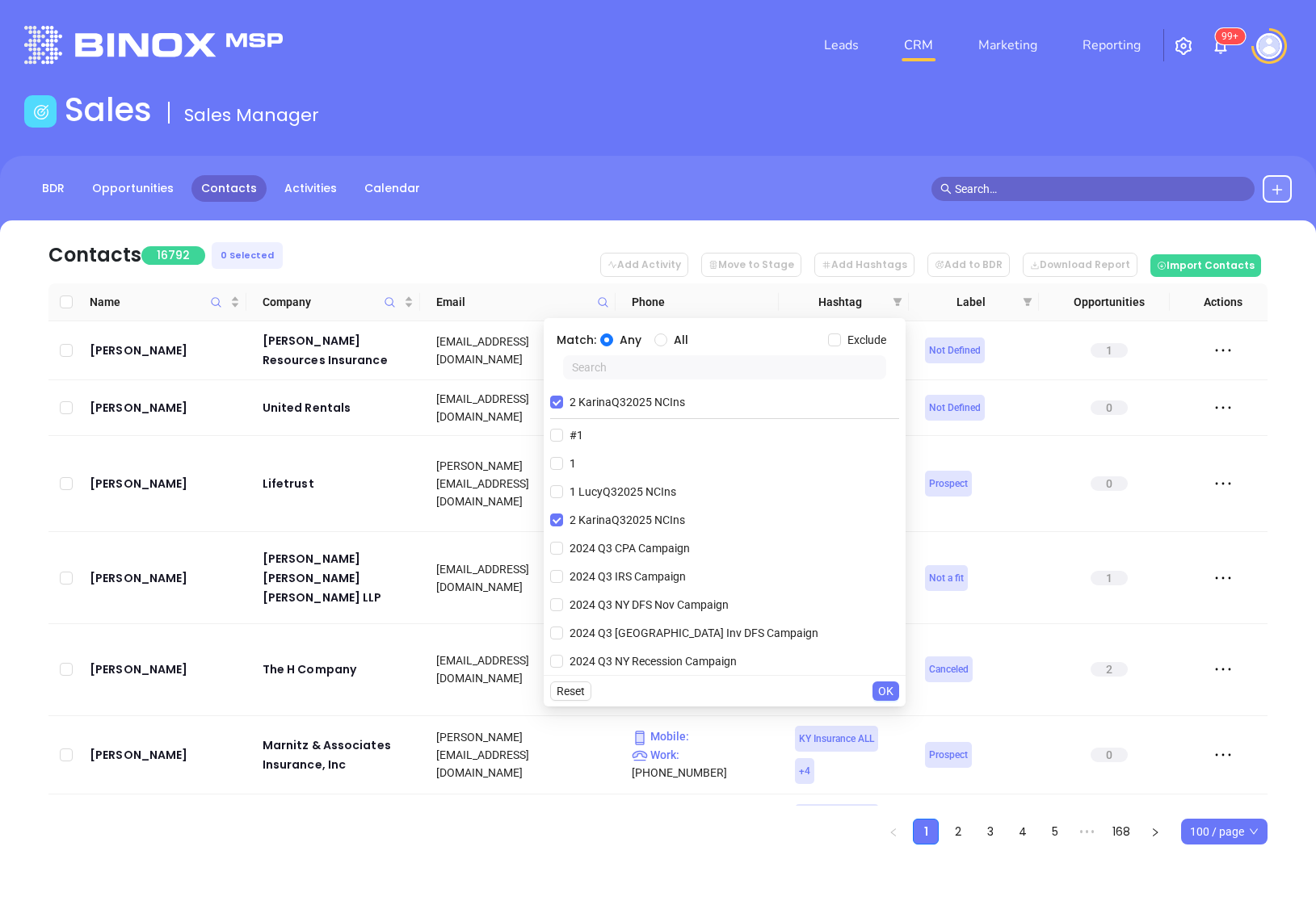
click at [588, 371] on input "text" at bounding box center [724, 367] width 323 height 24
paste input "KarinaQ32025 MAIns"
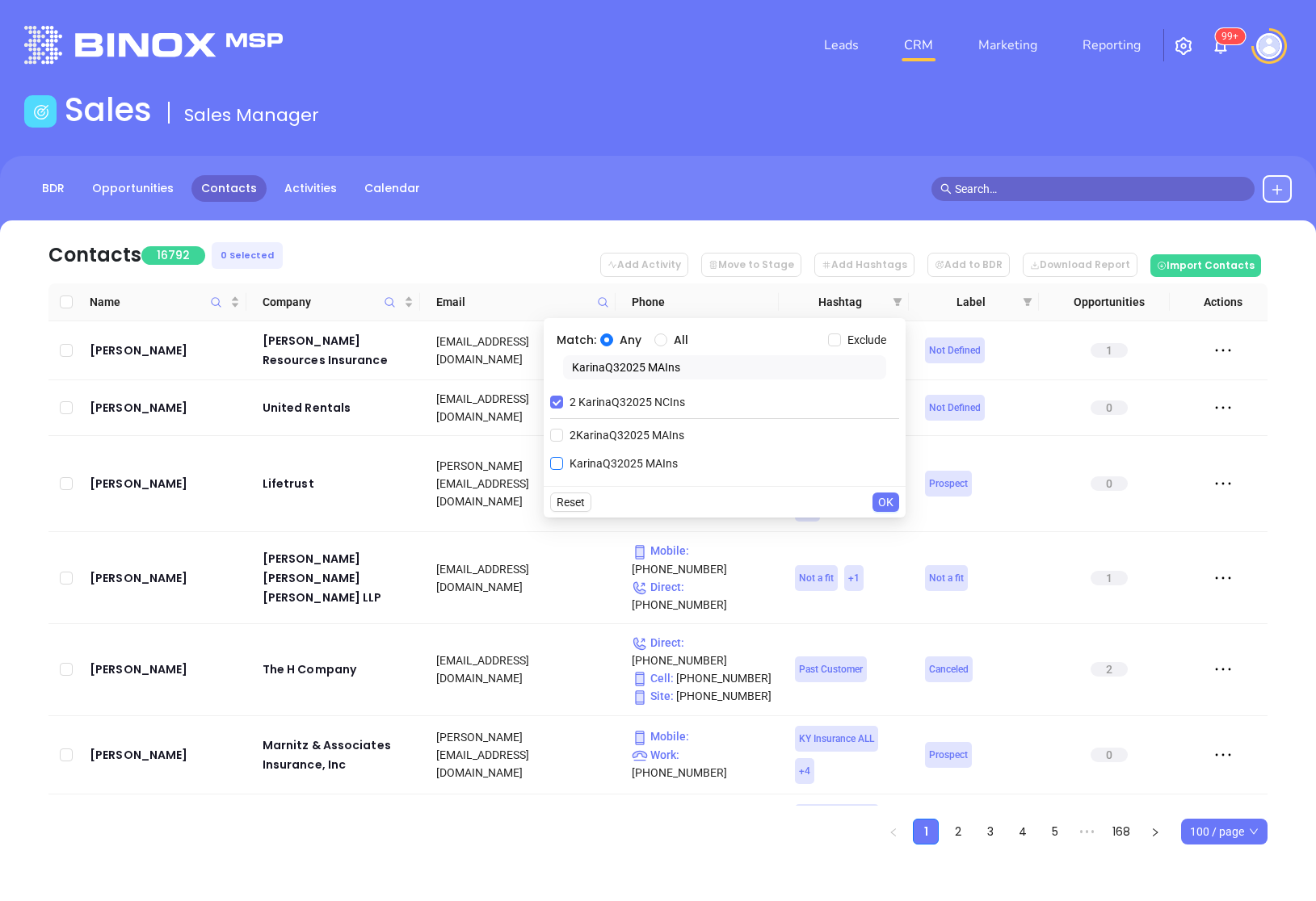
click at [558, 463] on input "KarinaQ32025 MAIns" at bounding box center [556, 463] width 13 height 13
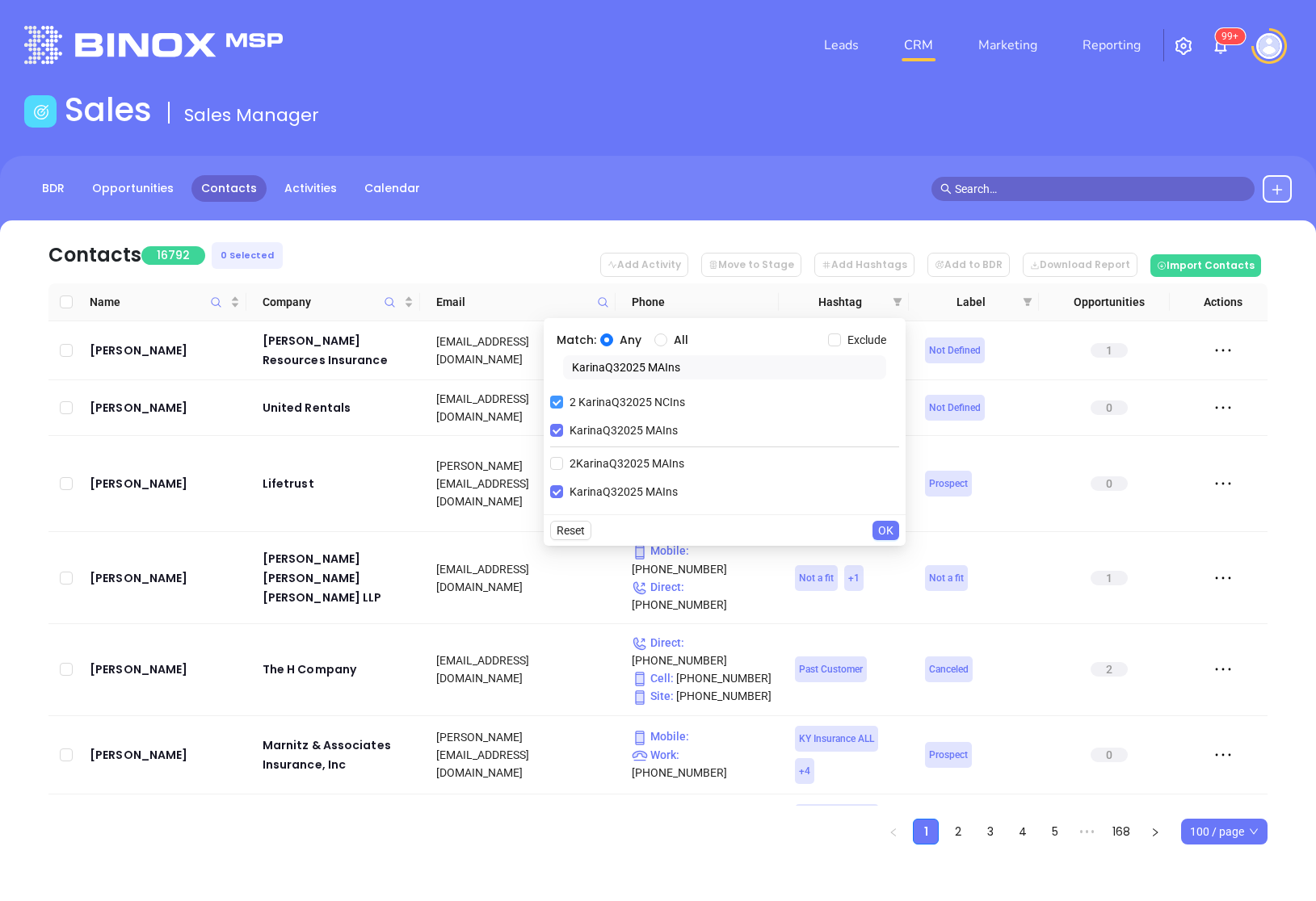
click at [559, 405] on input "2 KarinaQ32025 NCIns" at bounding box center [556, 402] width 13 height 13
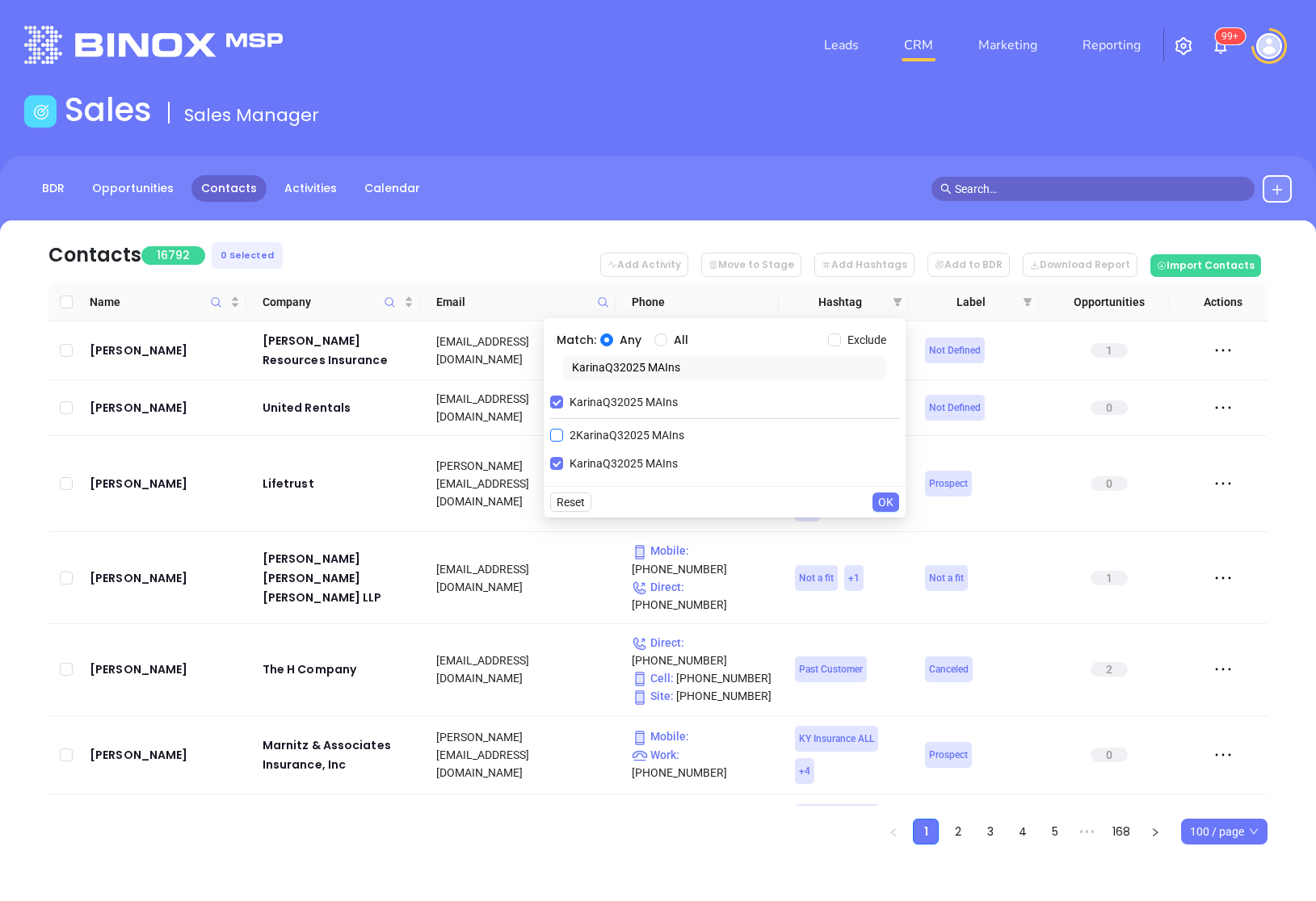
click at [557, 436] on input "2KarinaQ32025 MAIns" at bounding box center [556, 435] width 13 height 13
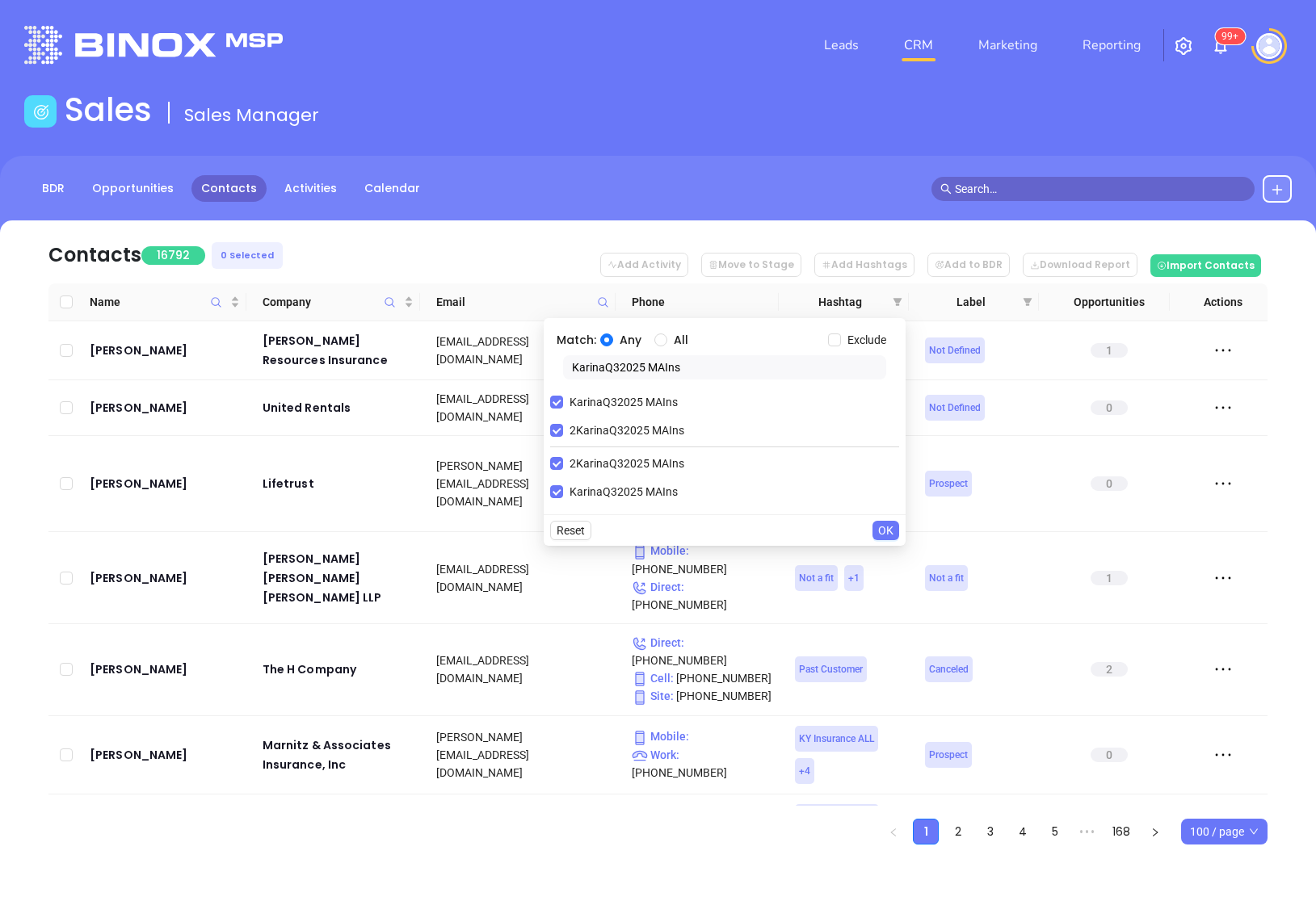
click at [888, 534] on span "OK" at bounding box center [885, 530] width 16 height 18
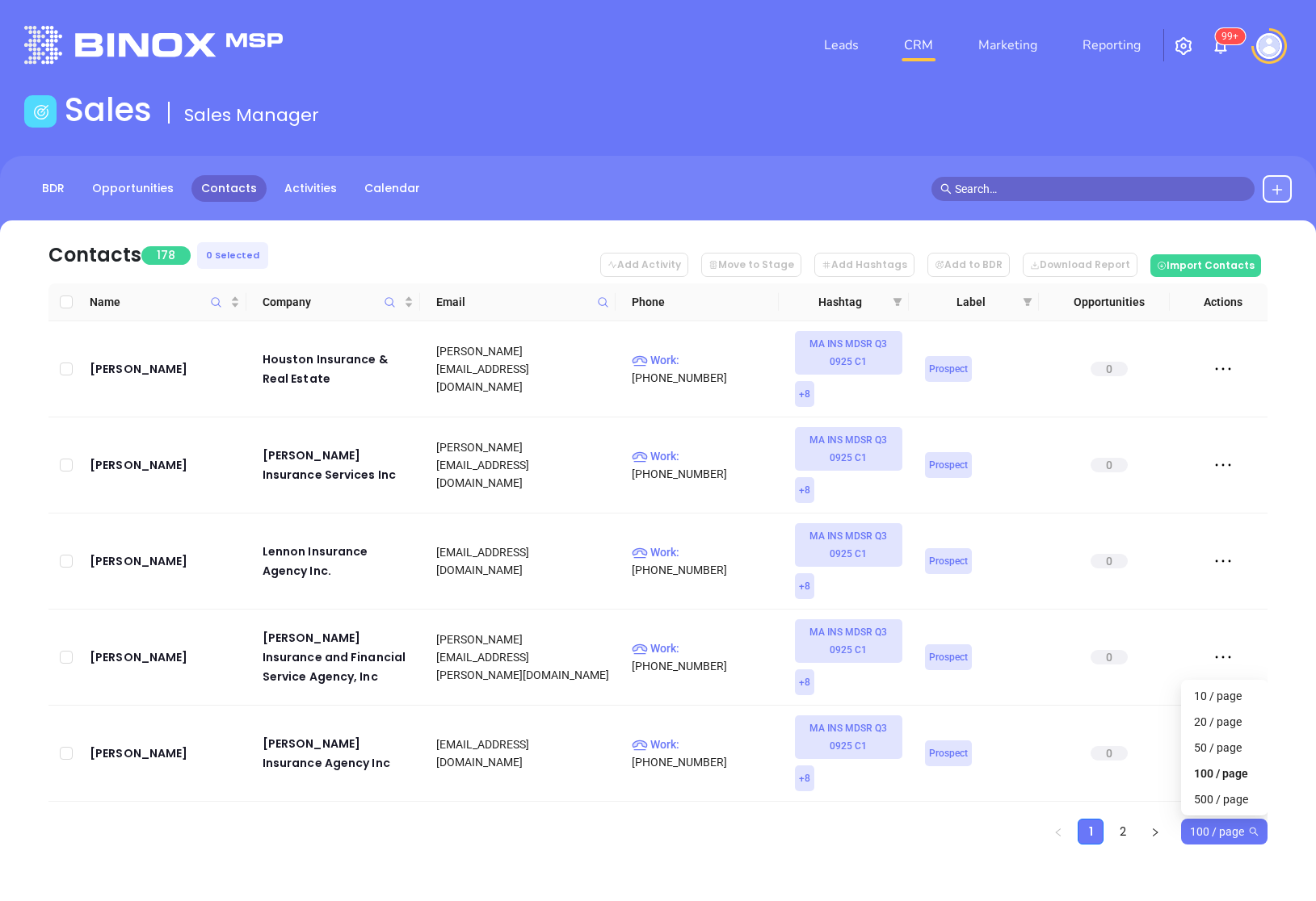
click at [1198, 826] on span "100 / page" at bounding box center [1223, 832] width 68 height 24
click at [1201, 794] on div "500 / page" at bounding box center [1224, 800] width 62 height 18
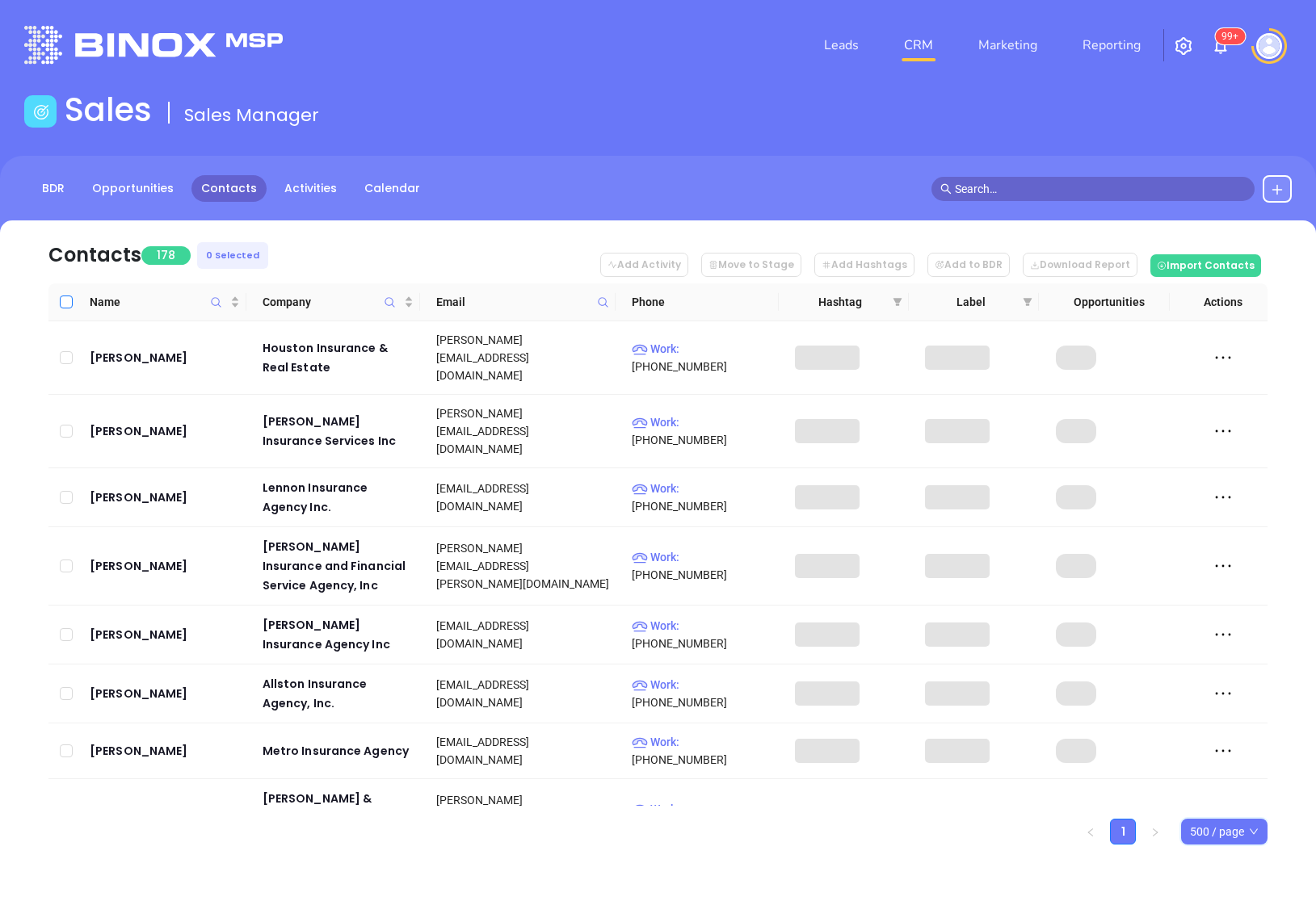
click at [64, 302] on input "Select all" at bounding box center [66, 301] width 13 height 13
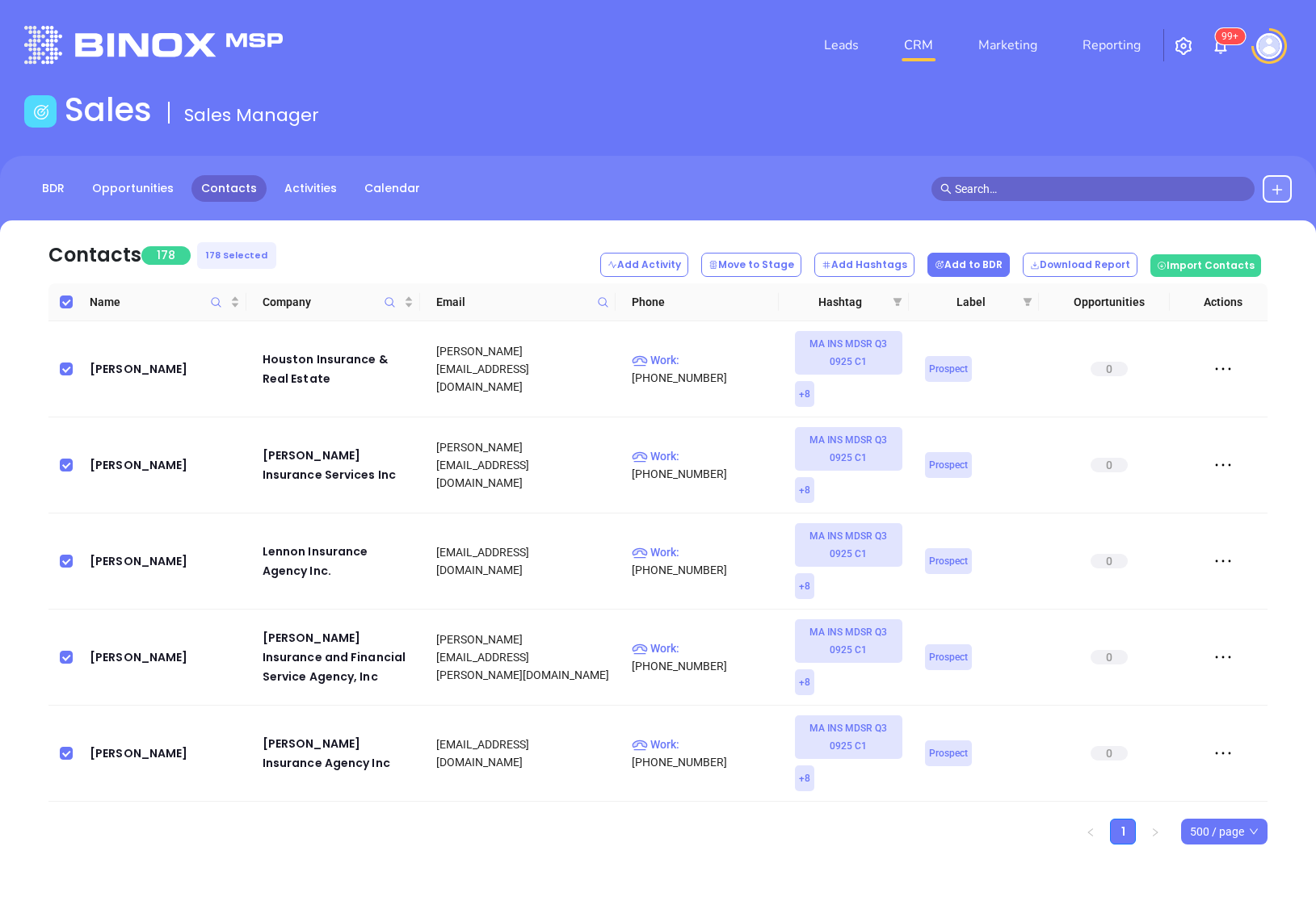
click at [991, 272] on button "Add to BDR" at bounding box center [968, 265] width 82 height 24
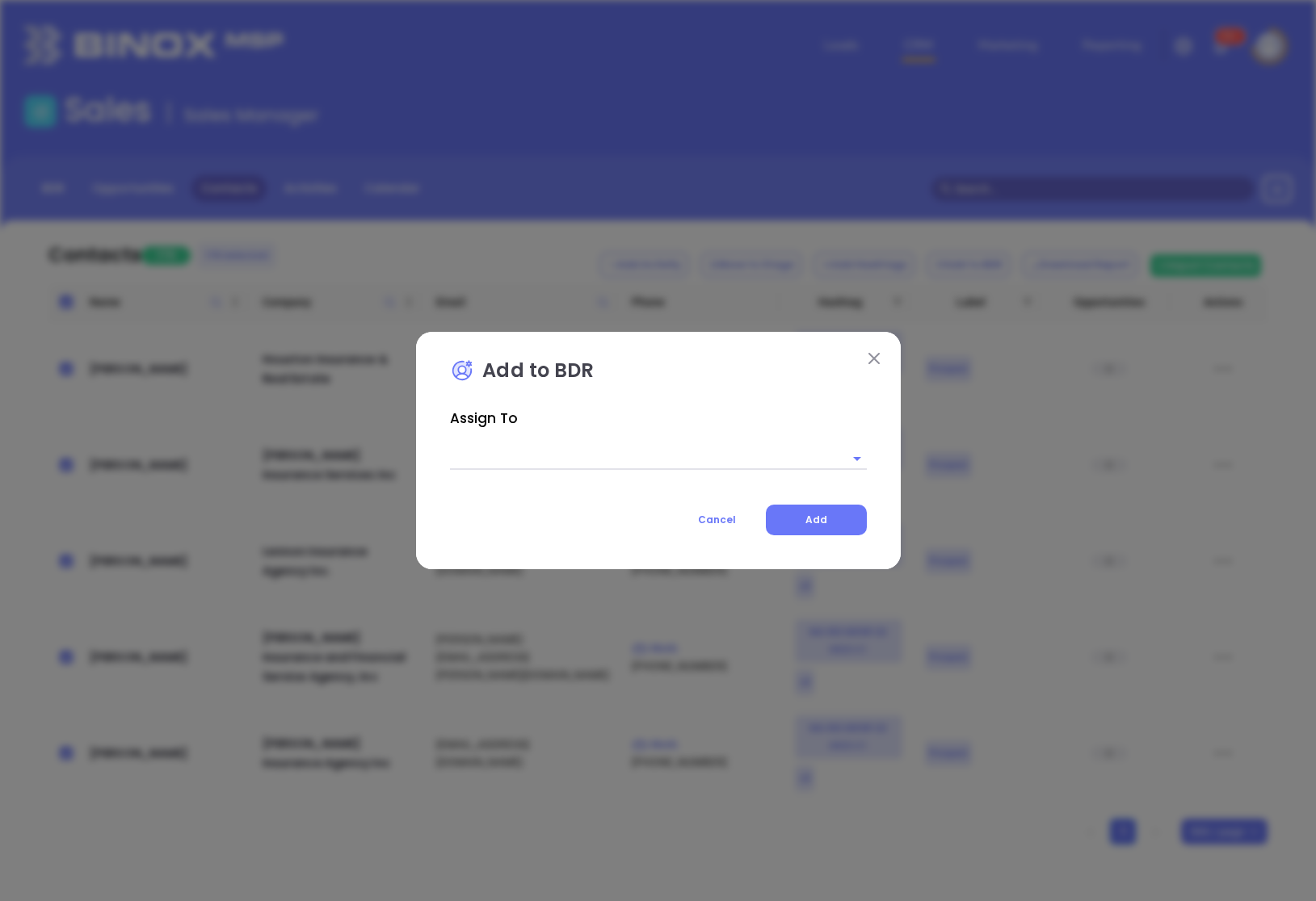
click at [600, 465] on input "text" at bounding box center [635, 458] width 372 height 23
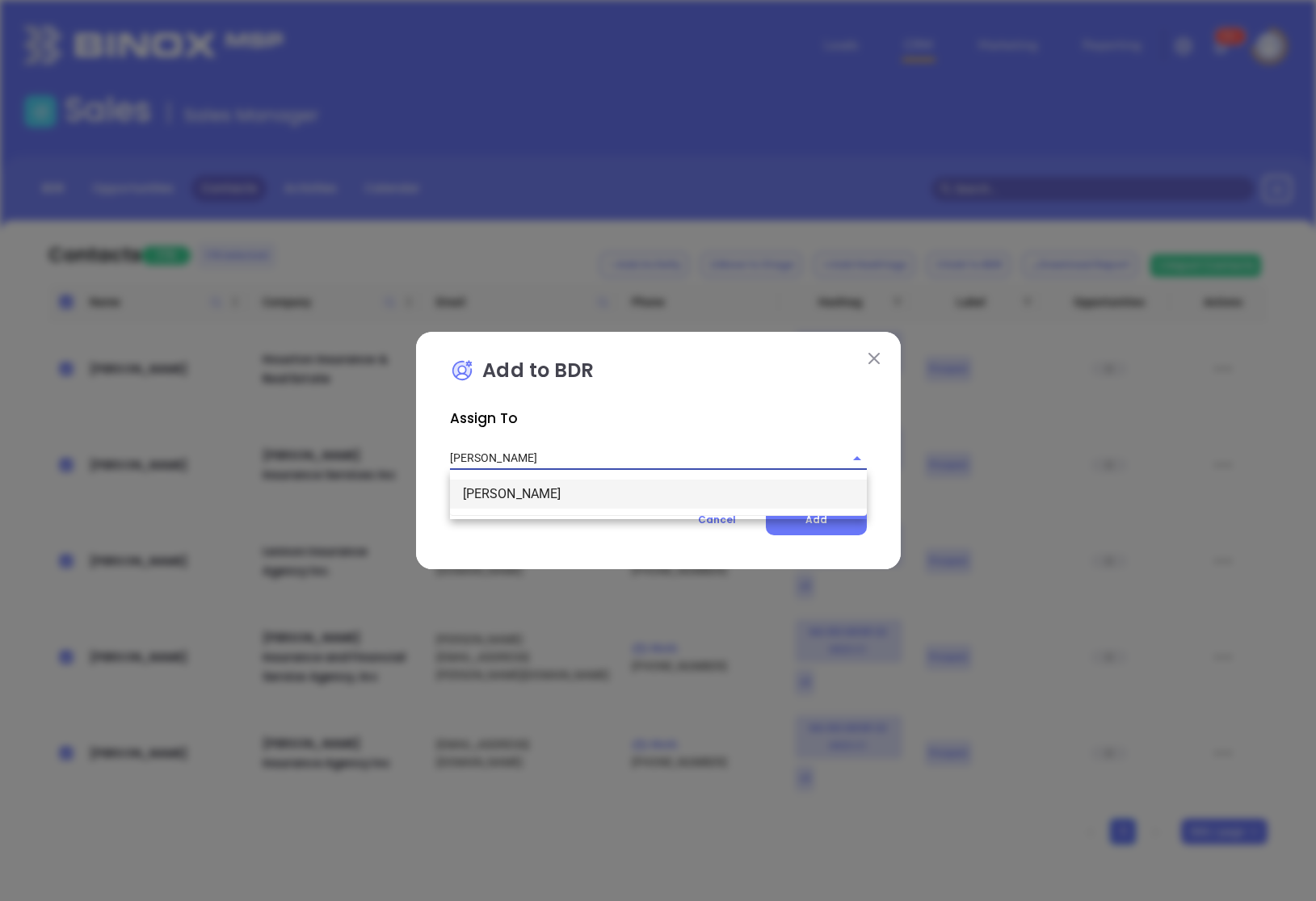
click at [605, 492] on li "[PERSON_NAME]" at bounding box center [658, 495] width 417 height 29
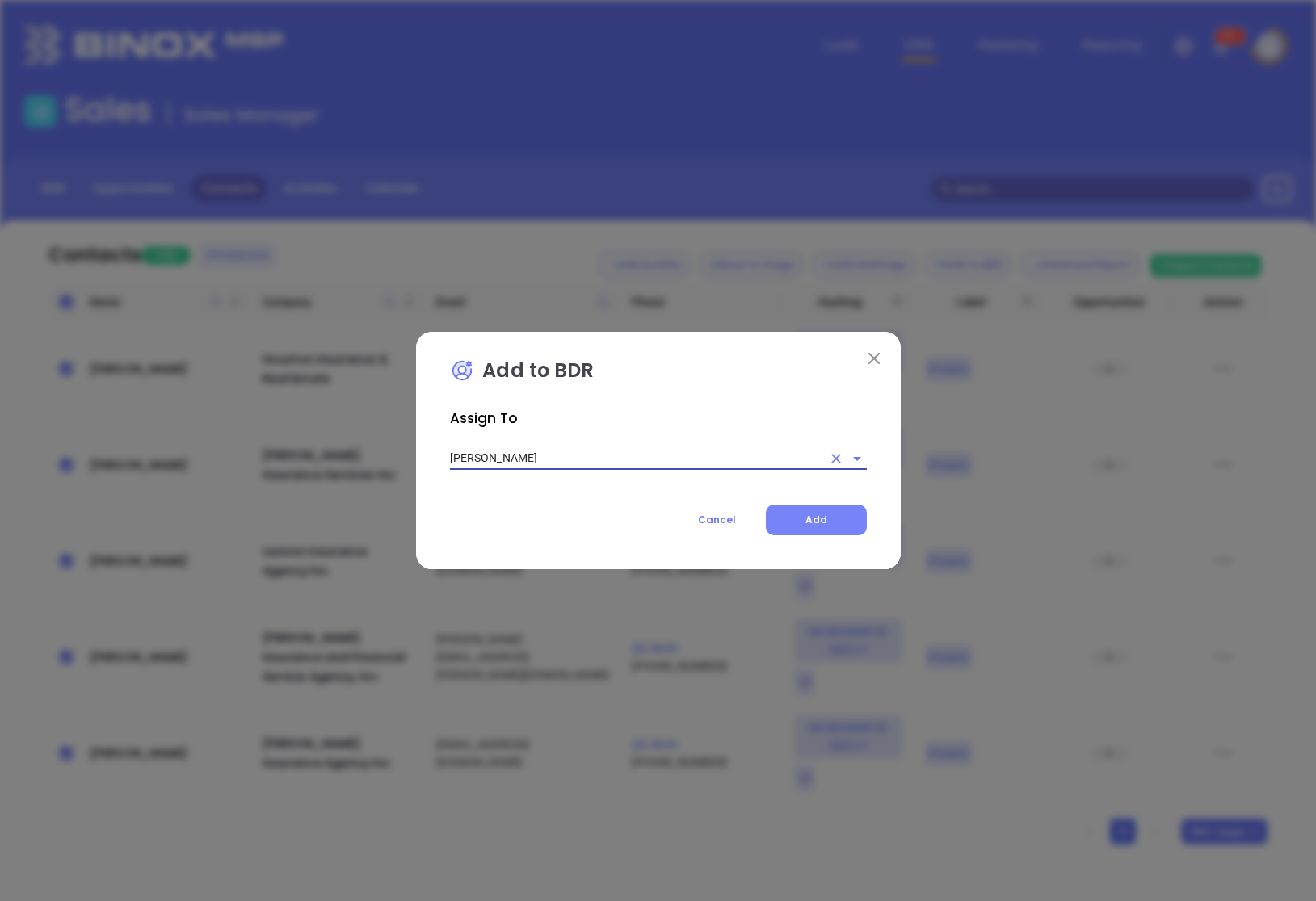
click at [841, 526] on button "Add" at bounding box center [816, 520] width 101 height 30
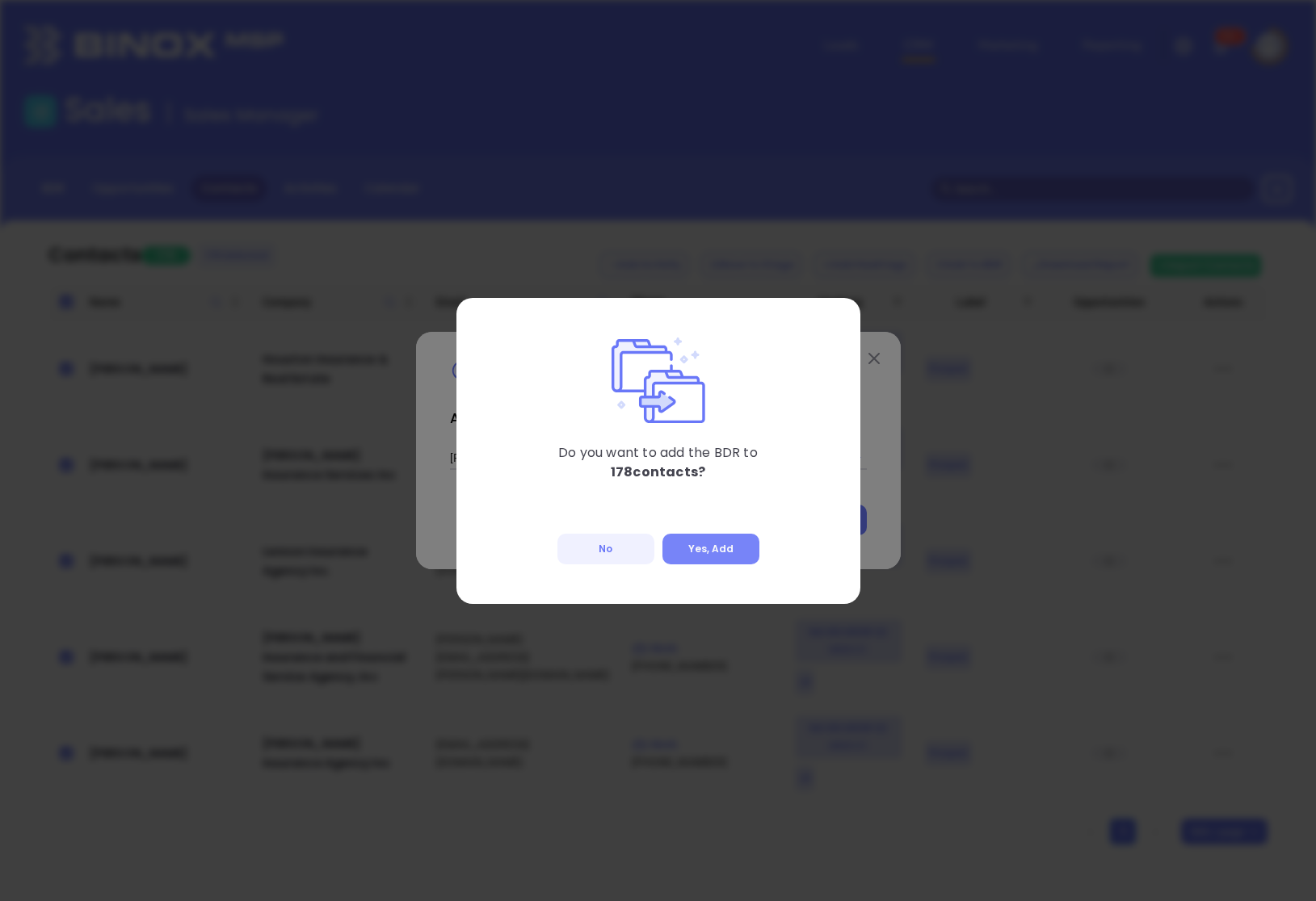
click at [737, 552] on button "Yes, Add" at bounding box center [711, 548] width 97 height 30
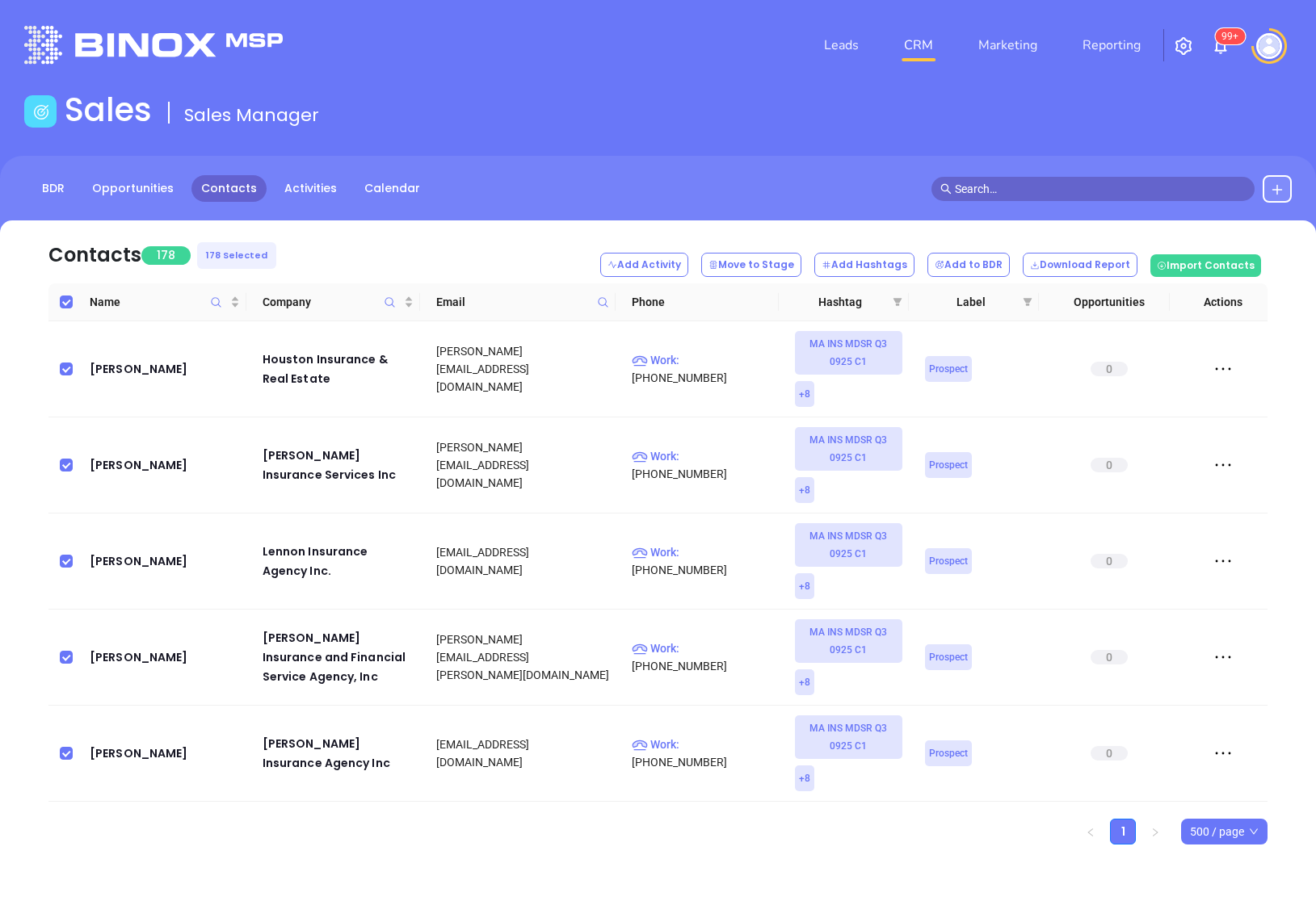
click at [490, 238] on nav "Contacts 178 178 Selected Add Activity Move to Stage Add Hashtags Add to BDR Do…" at bounding box center [658, 252] width 1219 height 63
click at [474, 261] on nav "Contacts 178 178 Selected Add Activity Move to Stage Add Hashtags Add to BDR Do…" at bounding box center [658, 252] width 1219 height 63
click at [300, 197] on link "Activities" at bounding box center [310, 188] width 72 height 27
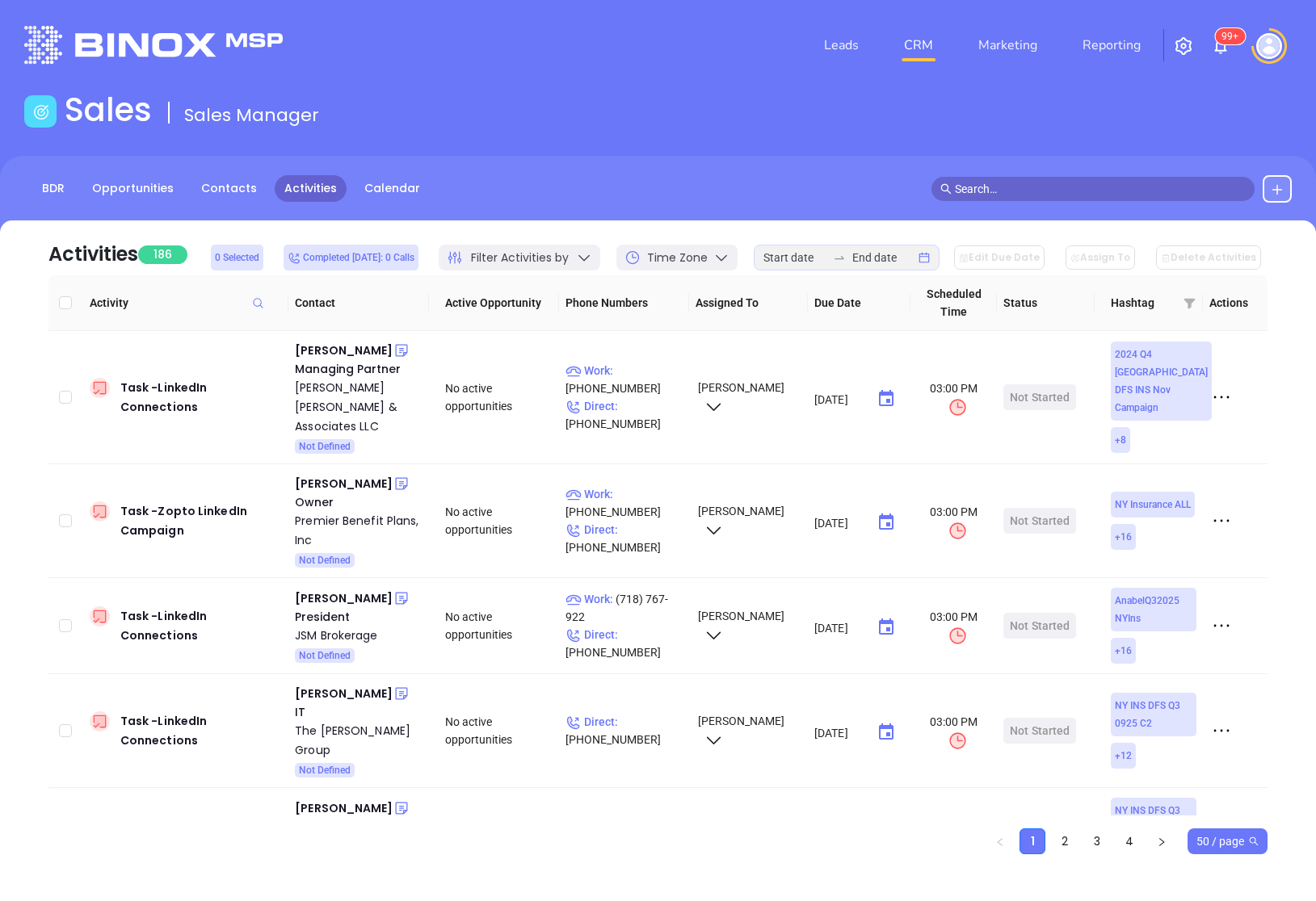
click at [1210, 842] on span "50 / page" at bounding box center [1228, 842] width 62 height 24
click at [1207, 813] on div "500 / page" at bounding box center [1227, 809] width 55 height 18
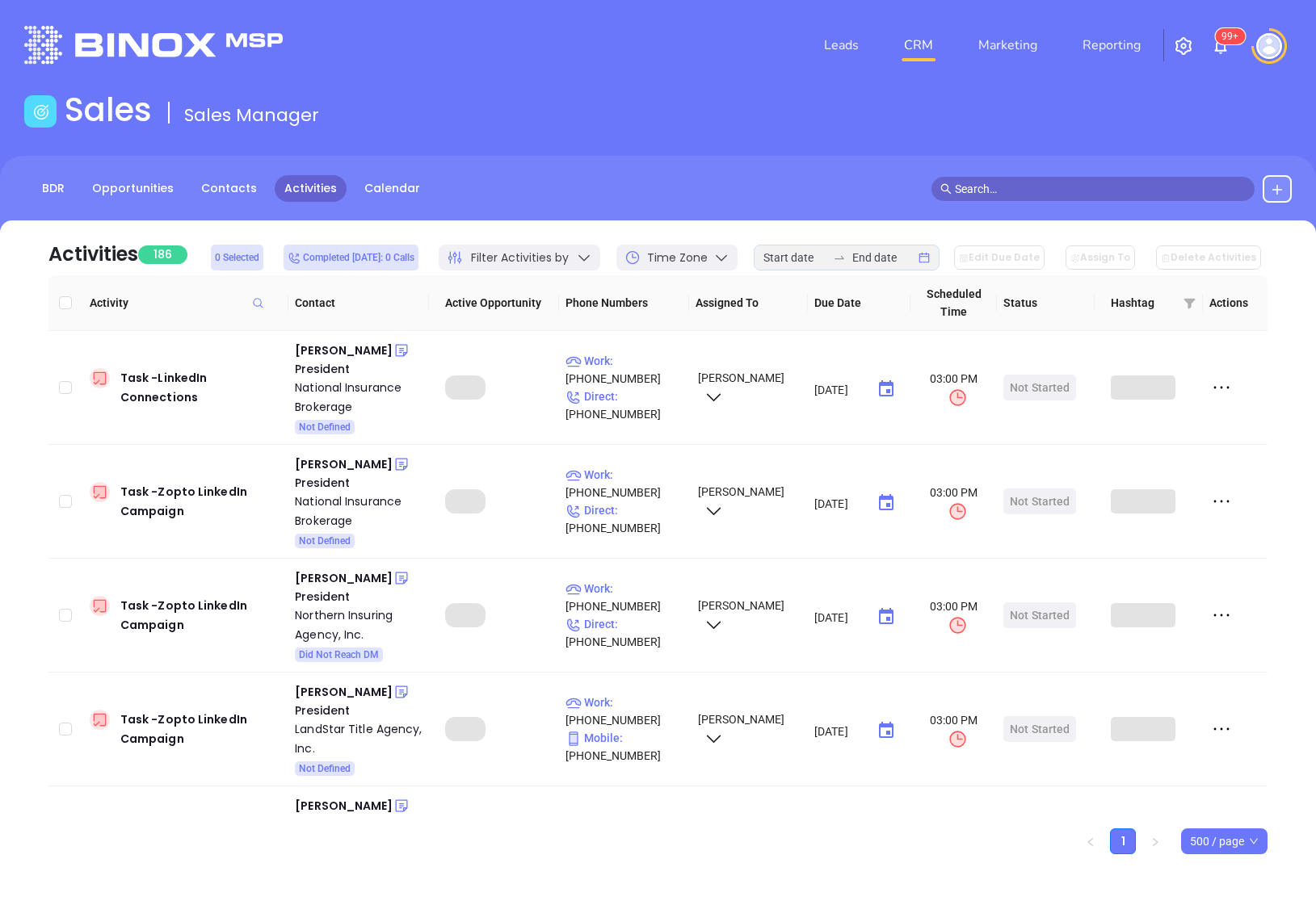
click at [568, 263] on span "Filter Activities by" at bounding box center [520, 258] width 98 height 17
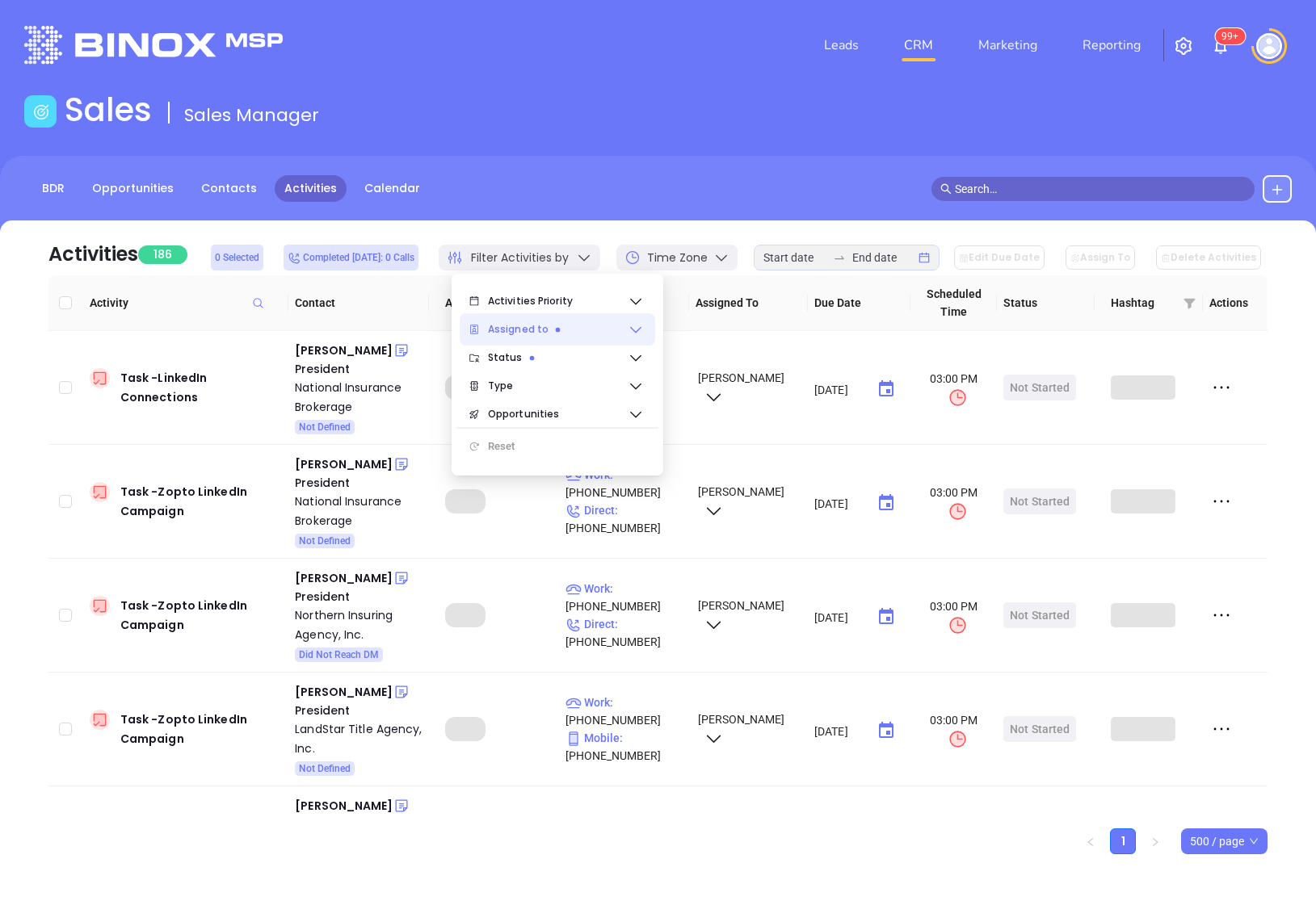
click at [568, 324] on span "Assigned to" at bounding box center [557, 329] width 139 height 32
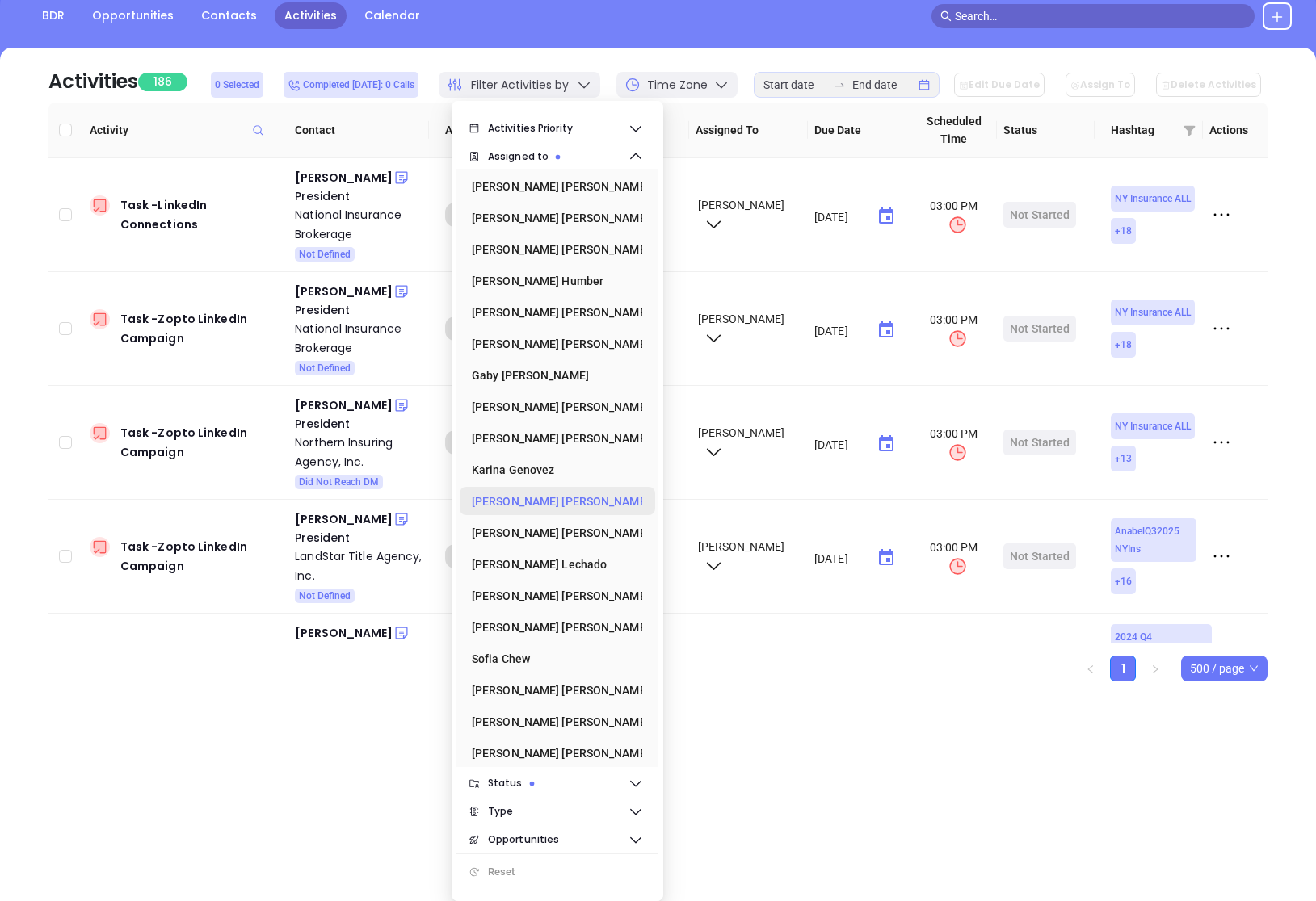
scroll to position [1, 0]
click at [591, 629] on div "[PERSON_NAME]" at bounding box center [552, 626] width 161 height 32
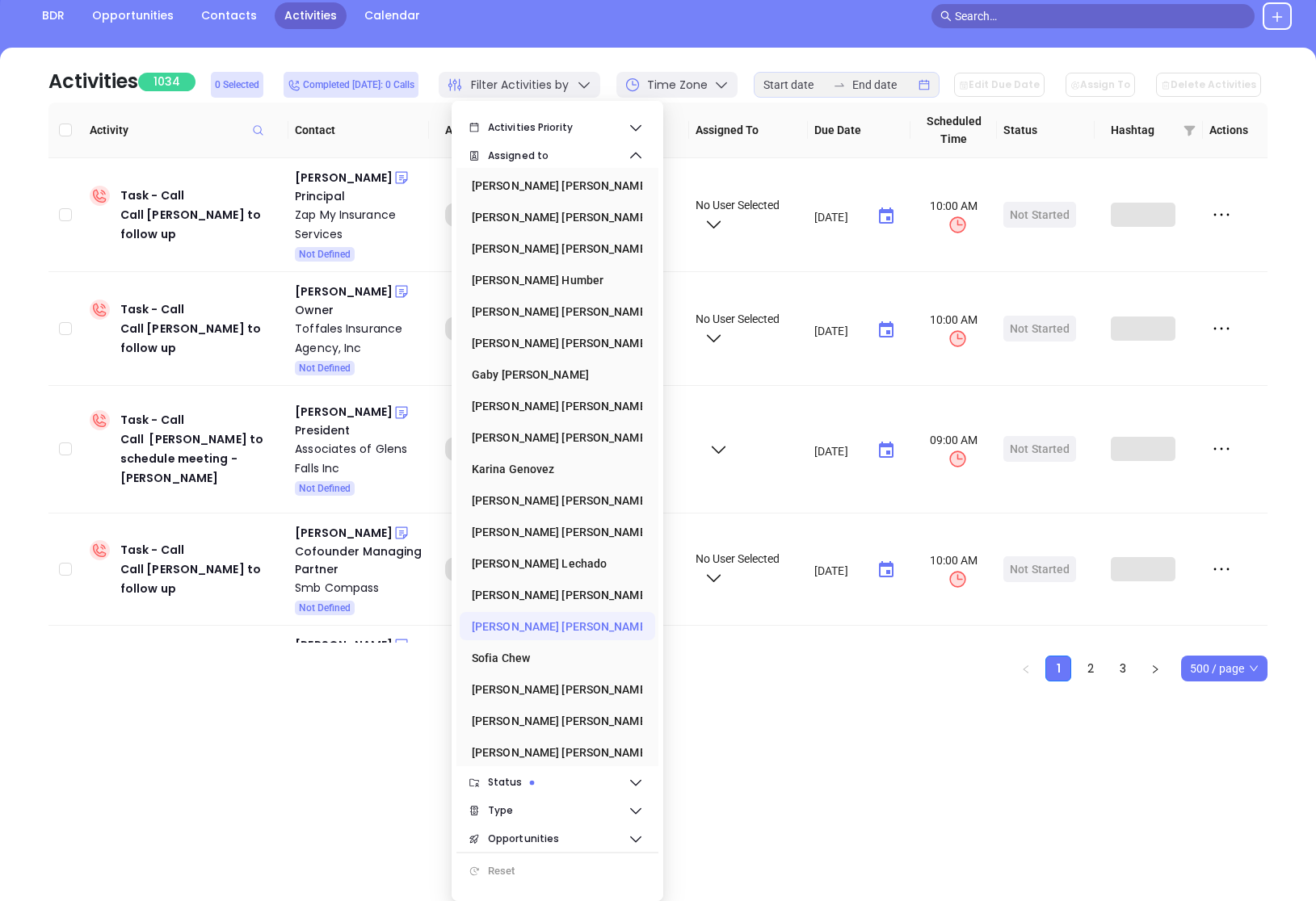
click at [591, 629] on div "[PERSON_NAME]" at bounding box center [552, 626] width 161 height 32
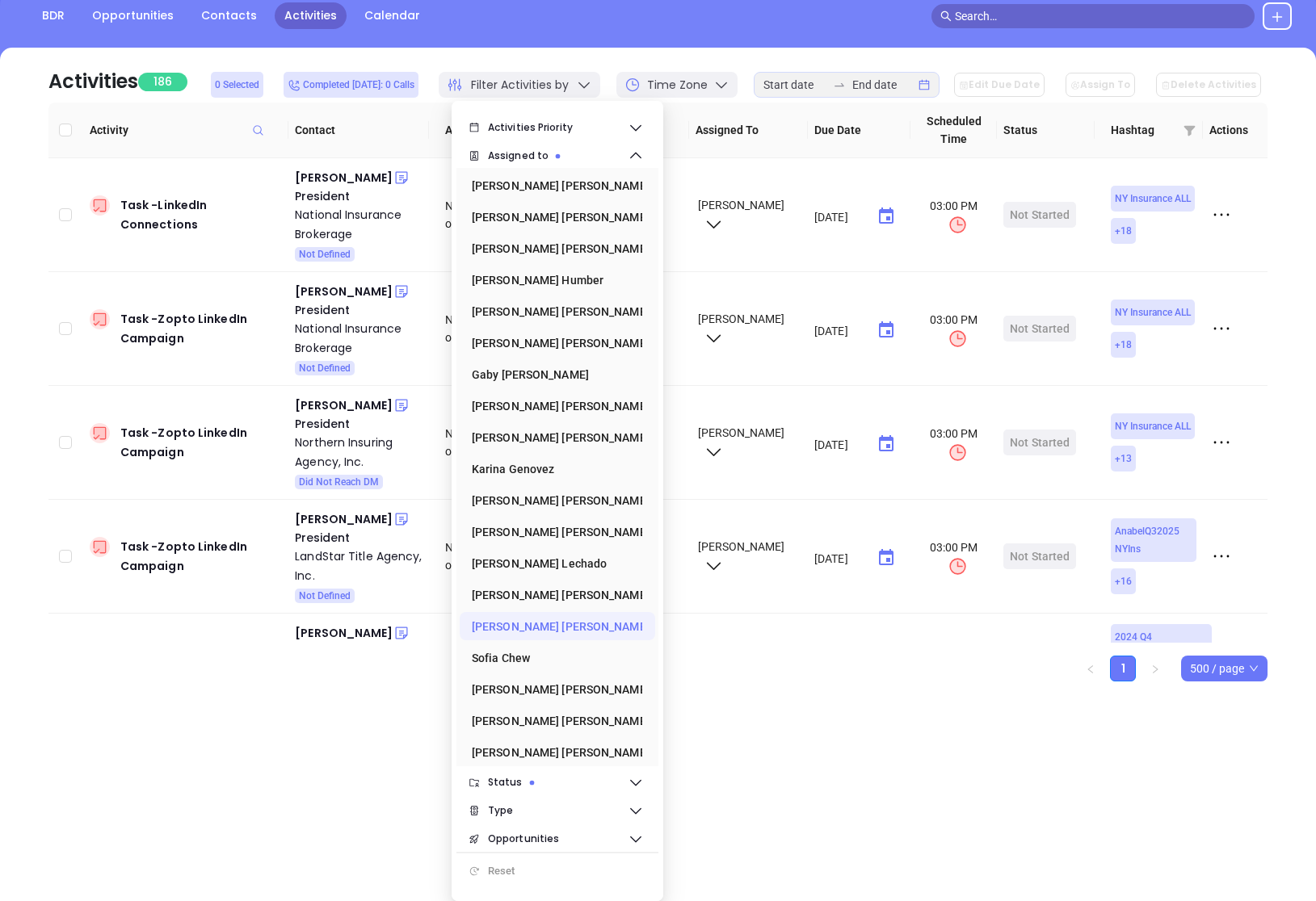
click at [591, 82] on icon at bounding box center [584, 85] width 16 height 16
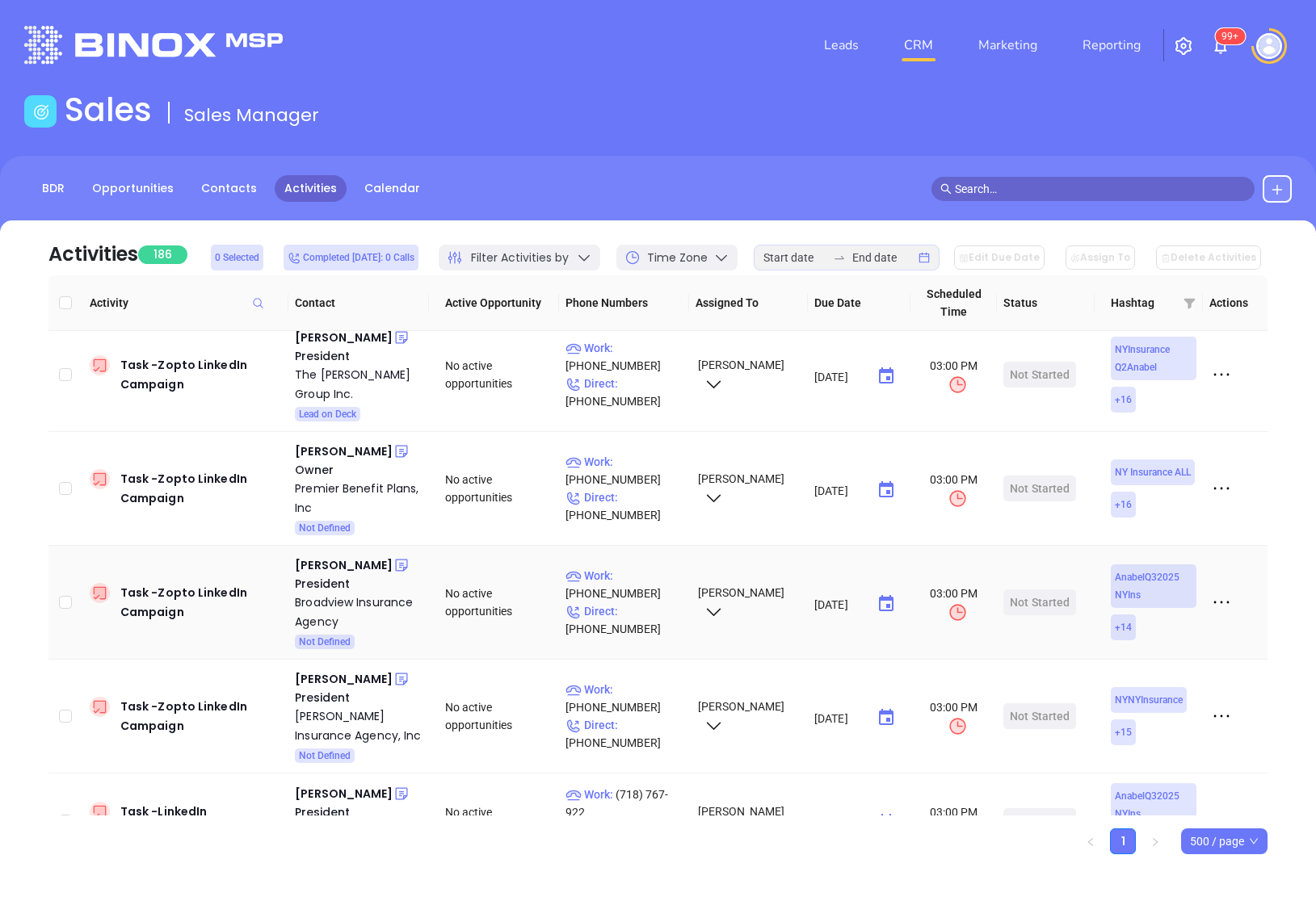
scroll to position [0, 0]
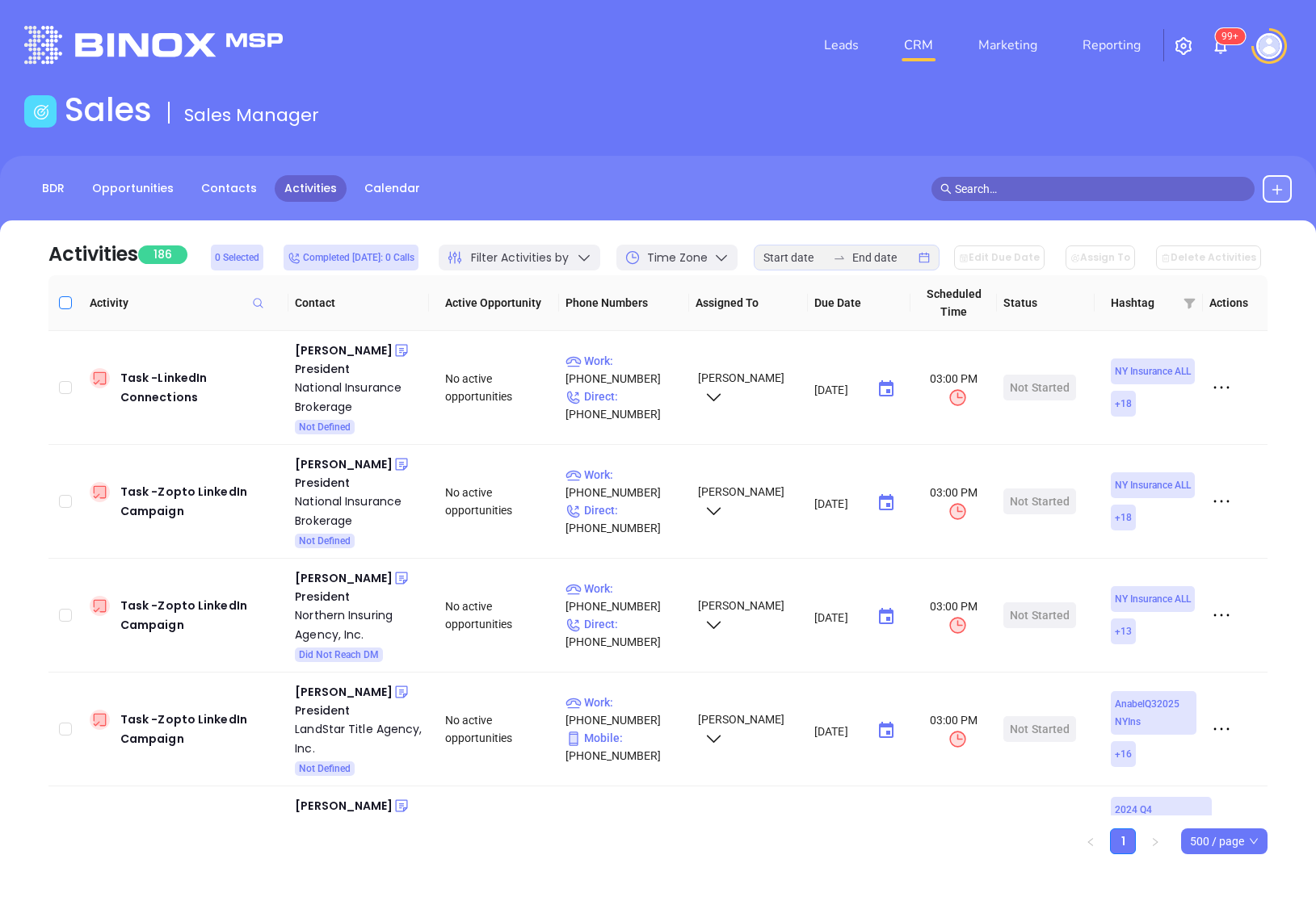
click at [68, 301] on input "Select all" at bounding box center [65, 302] width 13 height 13
click at [1170, 262] on icon at bounding box center [1165, 258] width 10 height 10
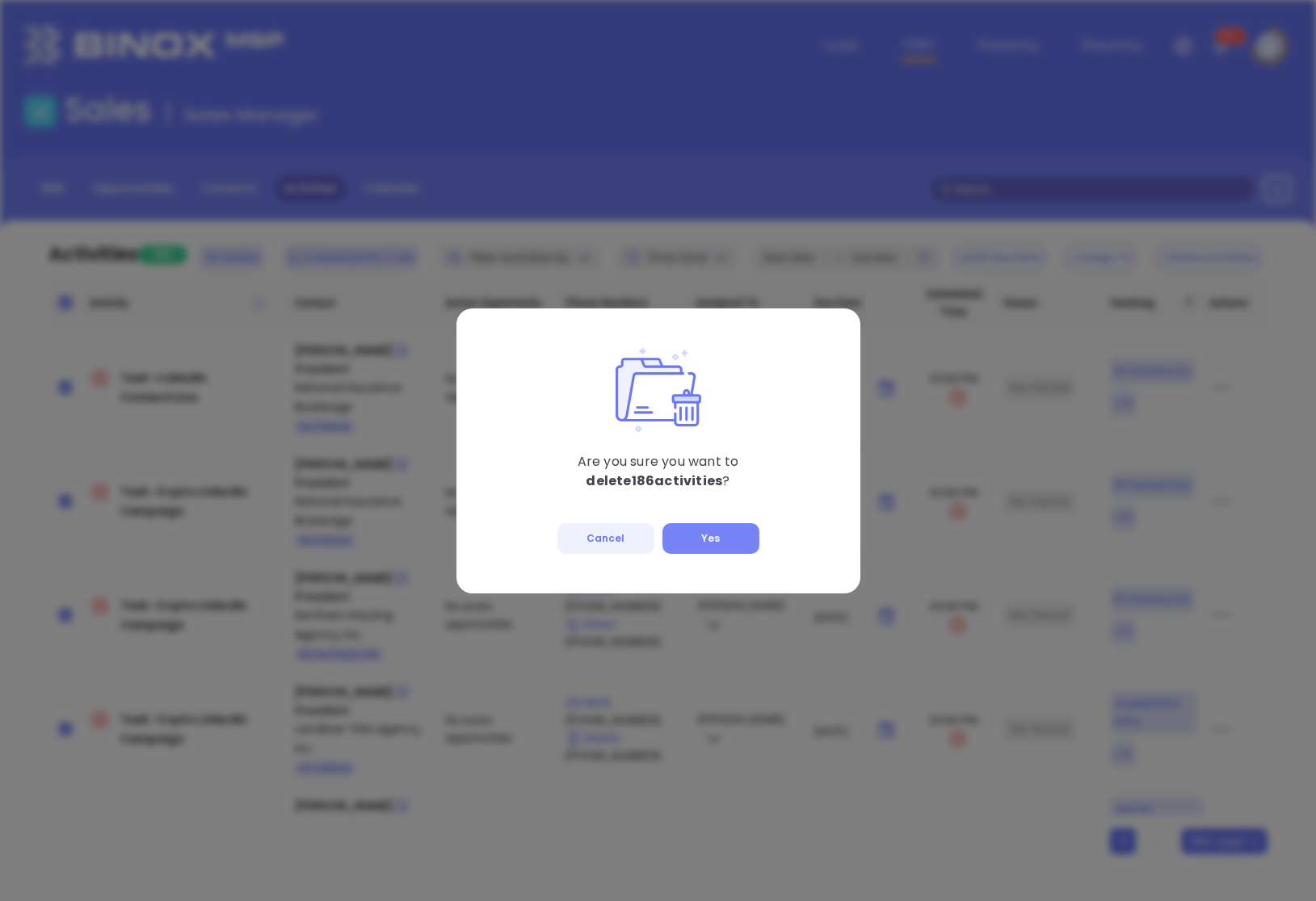
click at [695, 545] on button "Yes" at bounding box center [711, 538] width 97 height 30
